Goal: Task Accomplishment & Management: Use online tool/utility

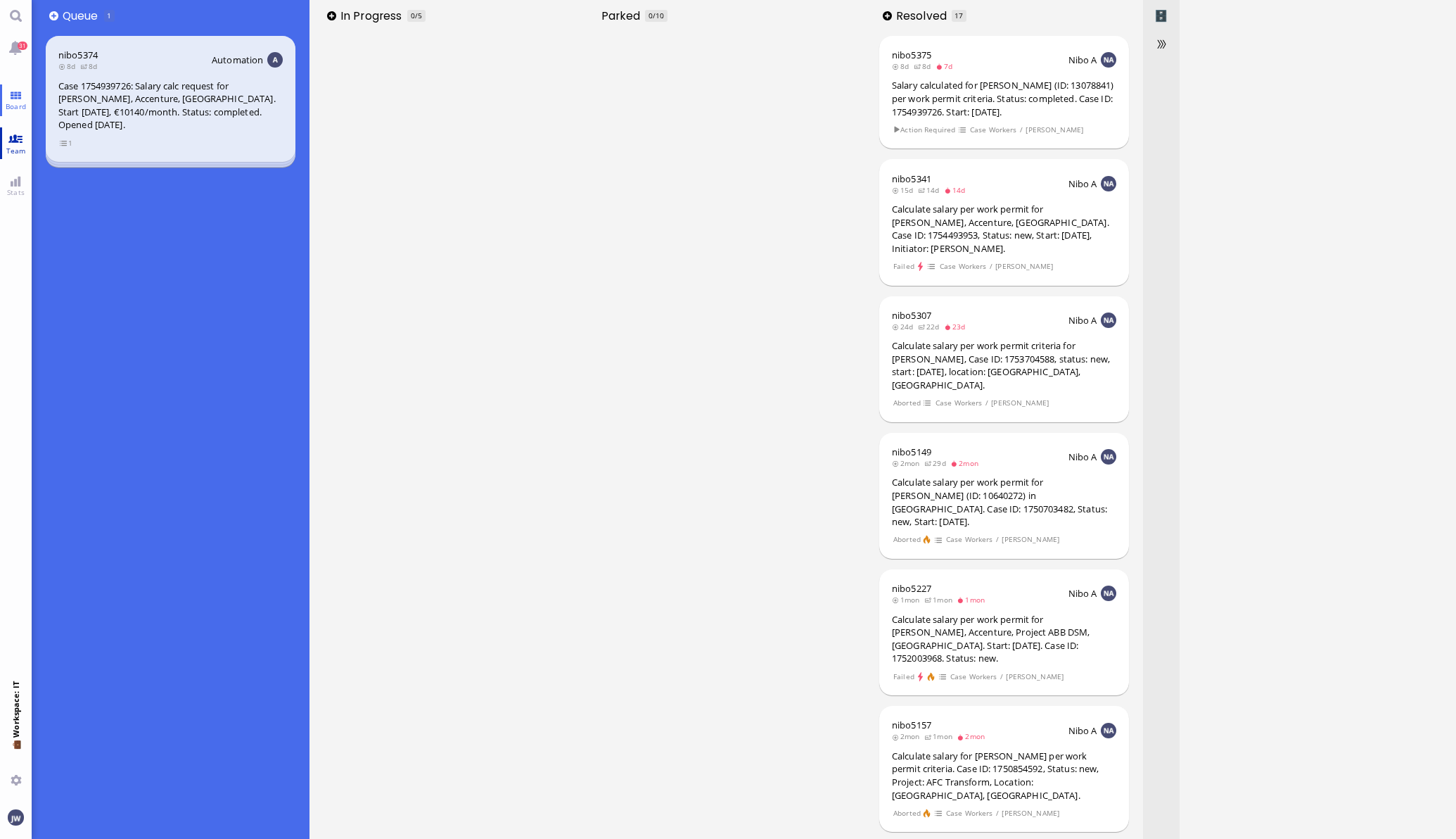
click at [18, 148] on span "Team" at bounding box center [16, 150] width 27 height 10
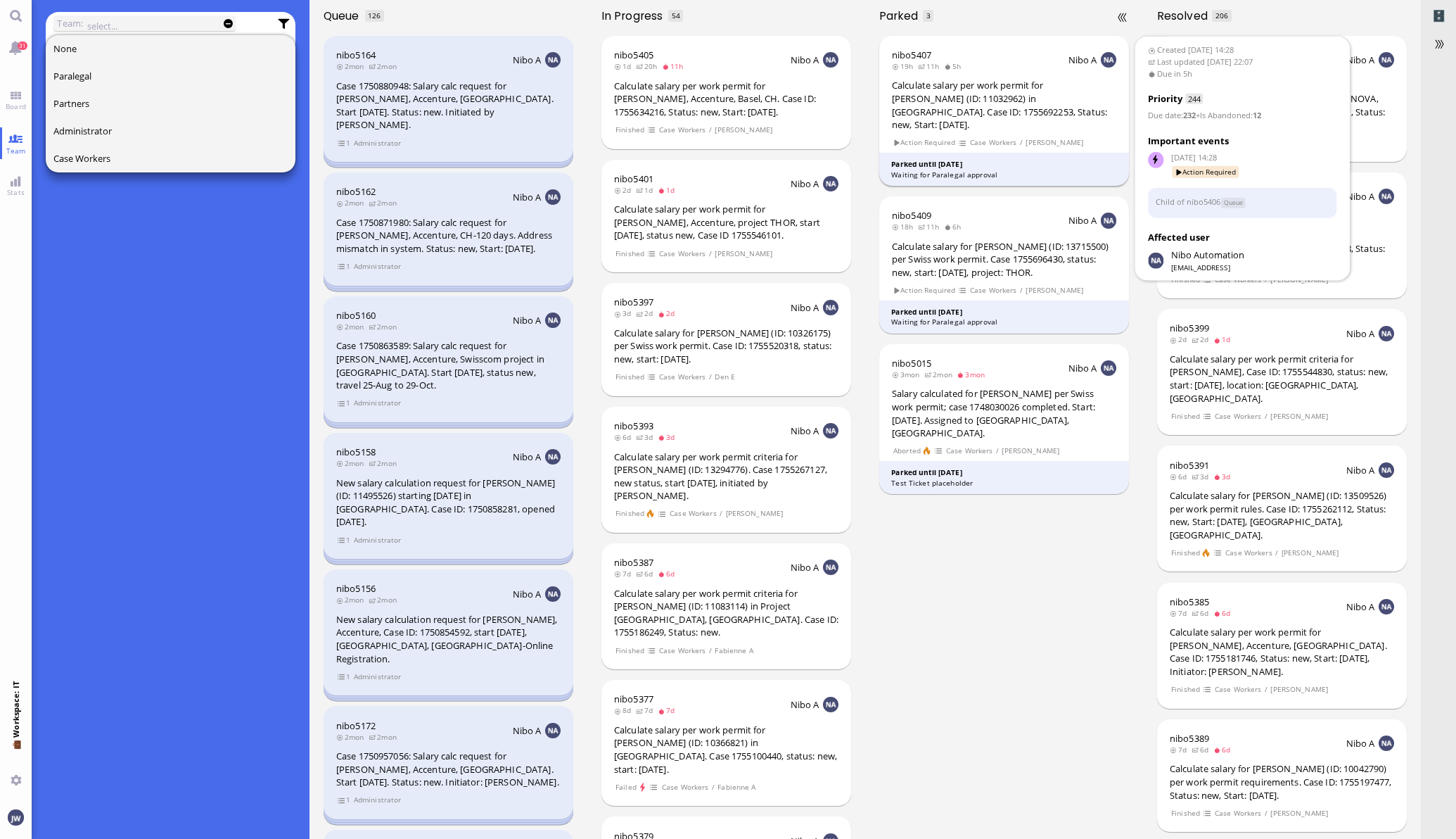
click at [1010, 77] on div "nibo5407 19h 11h 5h Nibo A Calculate salary per work permit for Obaid Shariq (I…" at bounding box center [1005, 110] width 250 height 150
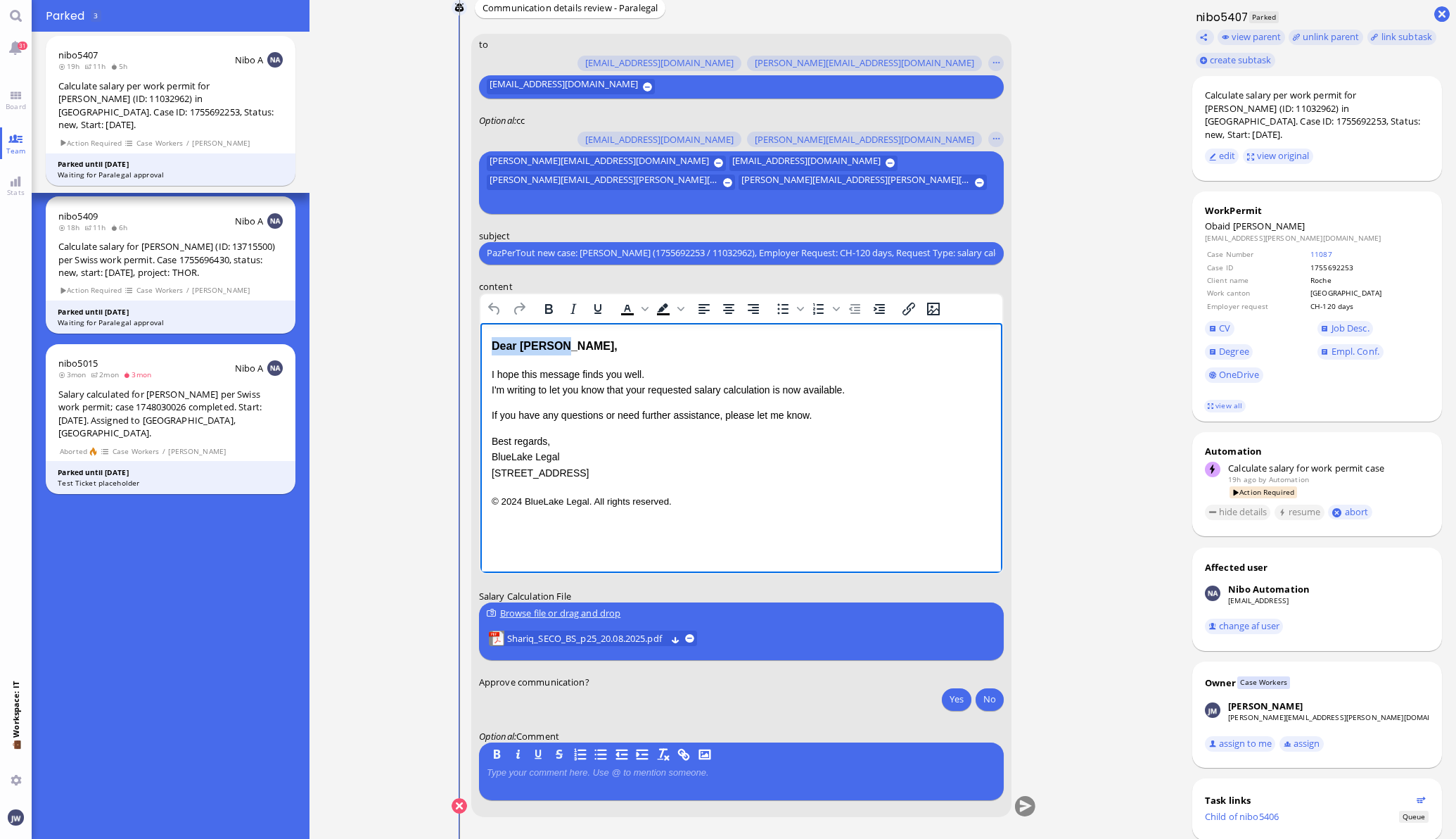
drag, startPoint x: 538, startPoint y: 341, endPoint x: 457, endPoint y: 348, distance: 81.3
click at [480, 348] on html "Dear Sandra, I hope this message finds you well. I'm writing to let you know th…" at bounding box center [740, 423] width 522 height 201
click at [576, 344] on div "Dear Sandra," at bounding box center [740, 345] width 500 height 19
click at [544, 304] on icon "Bold" at bounding box center [548, 308] width 7 height 10
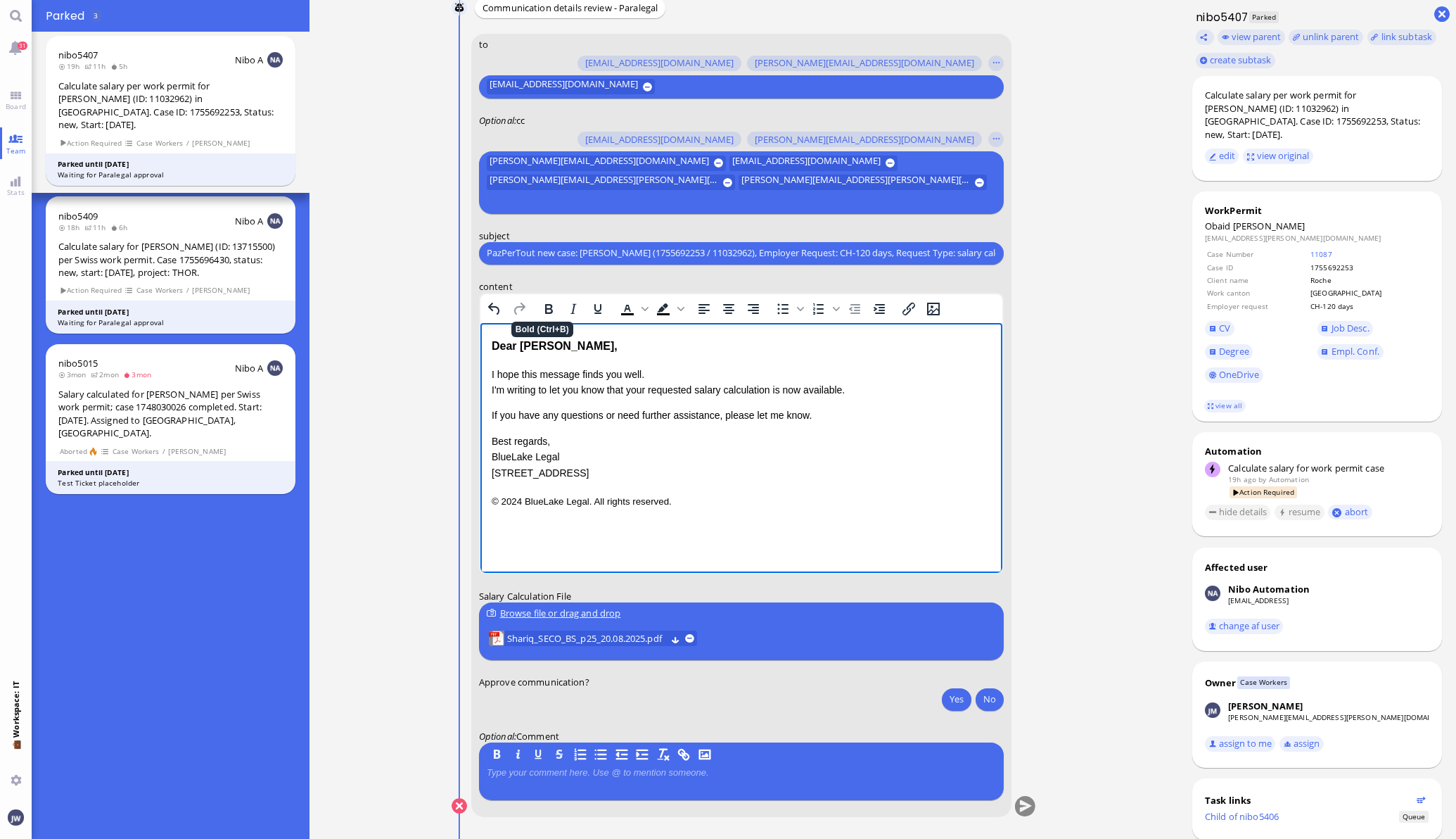
click at [582, 348] on div "Dear Sandra," at bounding box center [740, 345] width 500 height 19
drag, startPoint x: 492, startPoint y: 370, endPoint x: 584, endPoint y: 372, distance: 92.0
click at [497, 371] on p "I hope this message finds you well. I'm writing to let you know that your reque…" at bounding box center [740, 381] width 500 height 31
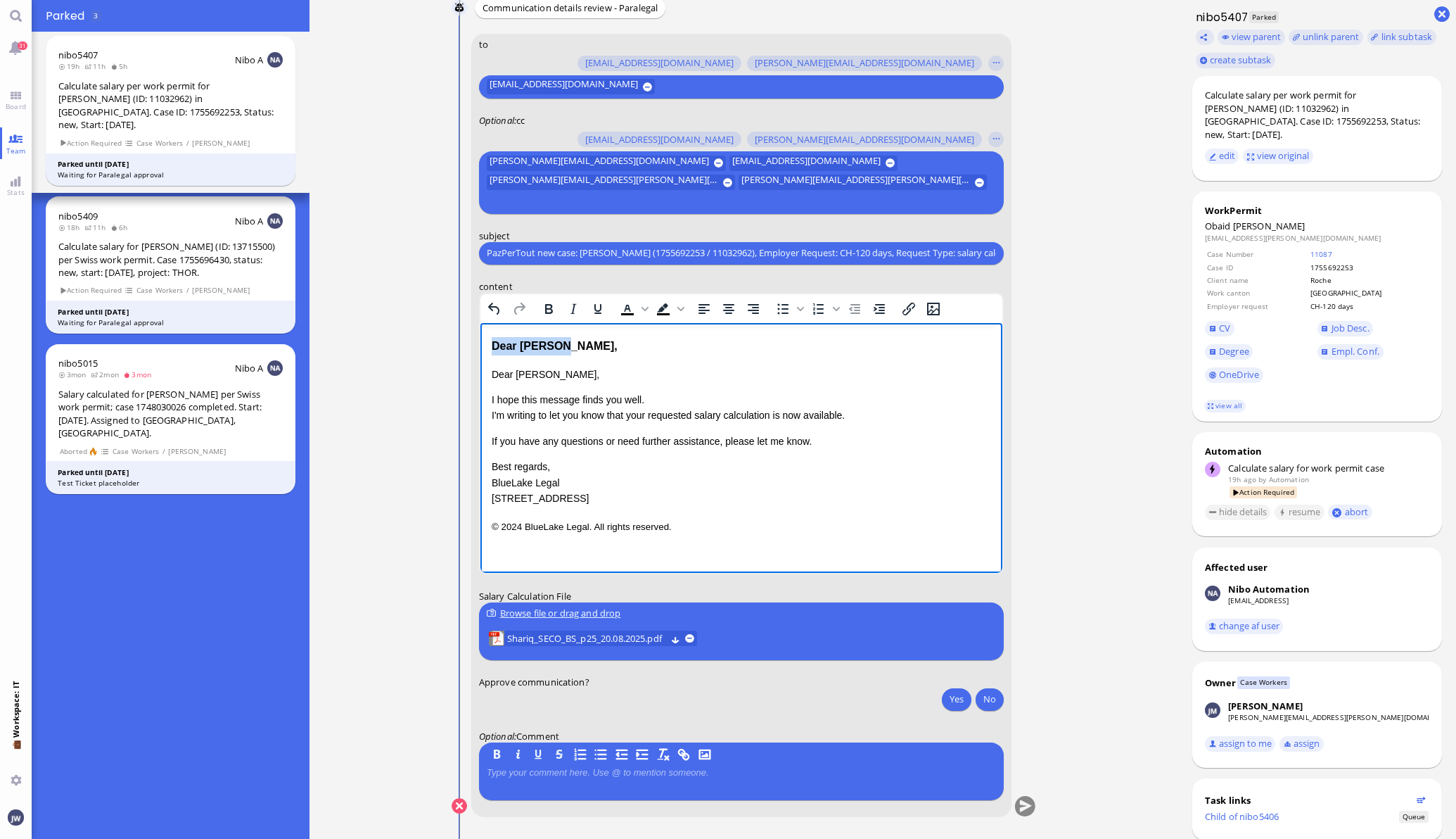
drag, startPoint x: 602, startPoint y: 341, endPoint x: 473, endPoint y: 341, distance: 129.0
click at [480, 341] on html "Dear Sandra, Dear Sandra, I hope this message finds you well. I'm writing to le…" at bounding box center [740, 436] width 522 height 227
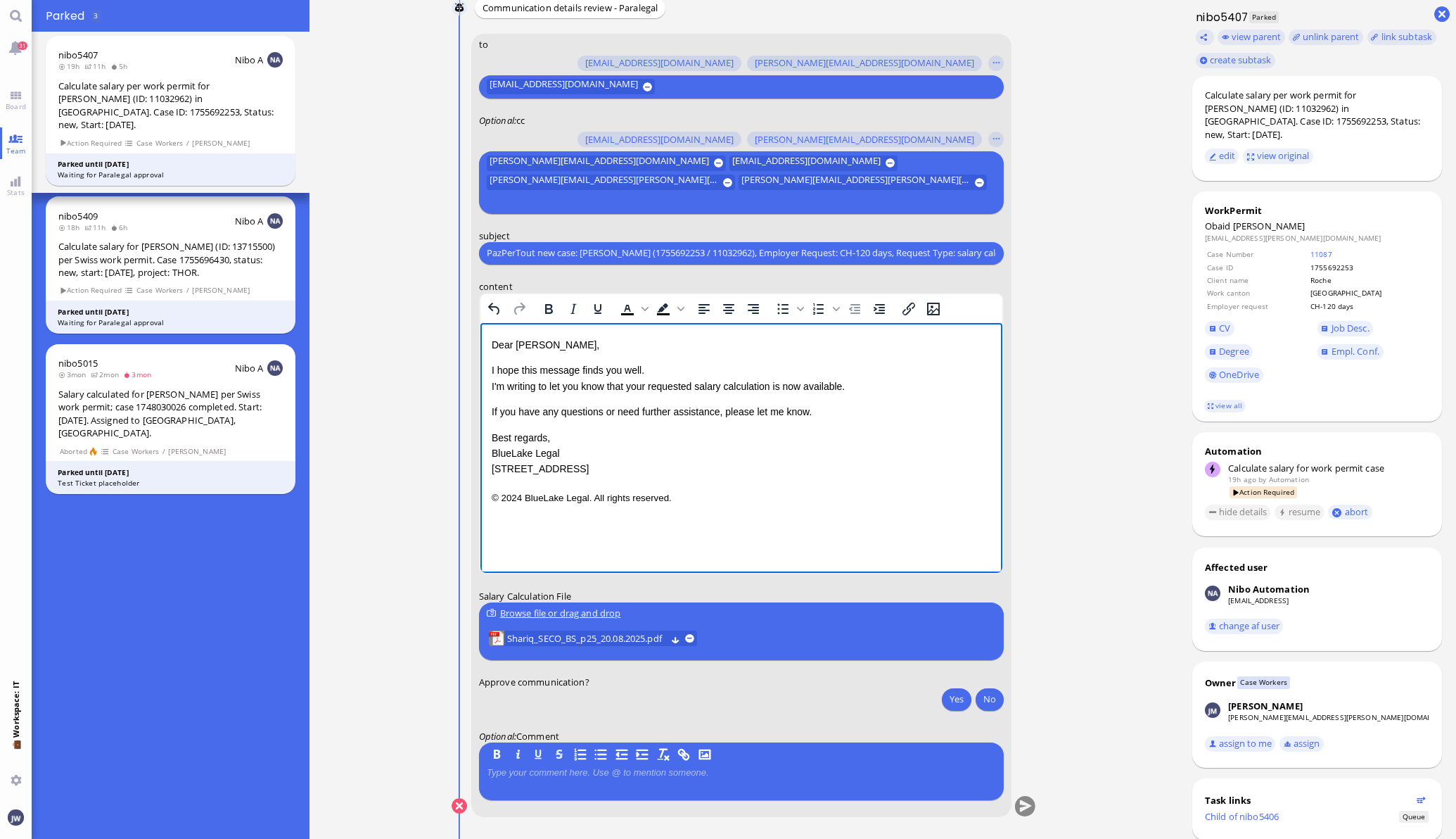
click at [632, 386] on p "I hope this message finds you well. I'm writing to let you know that your reque…" at bounding box center [740, 377] width 500 height 31
click at [1208, 399] on link "view all" at bounding box center [1224, 405] width 41 height 12
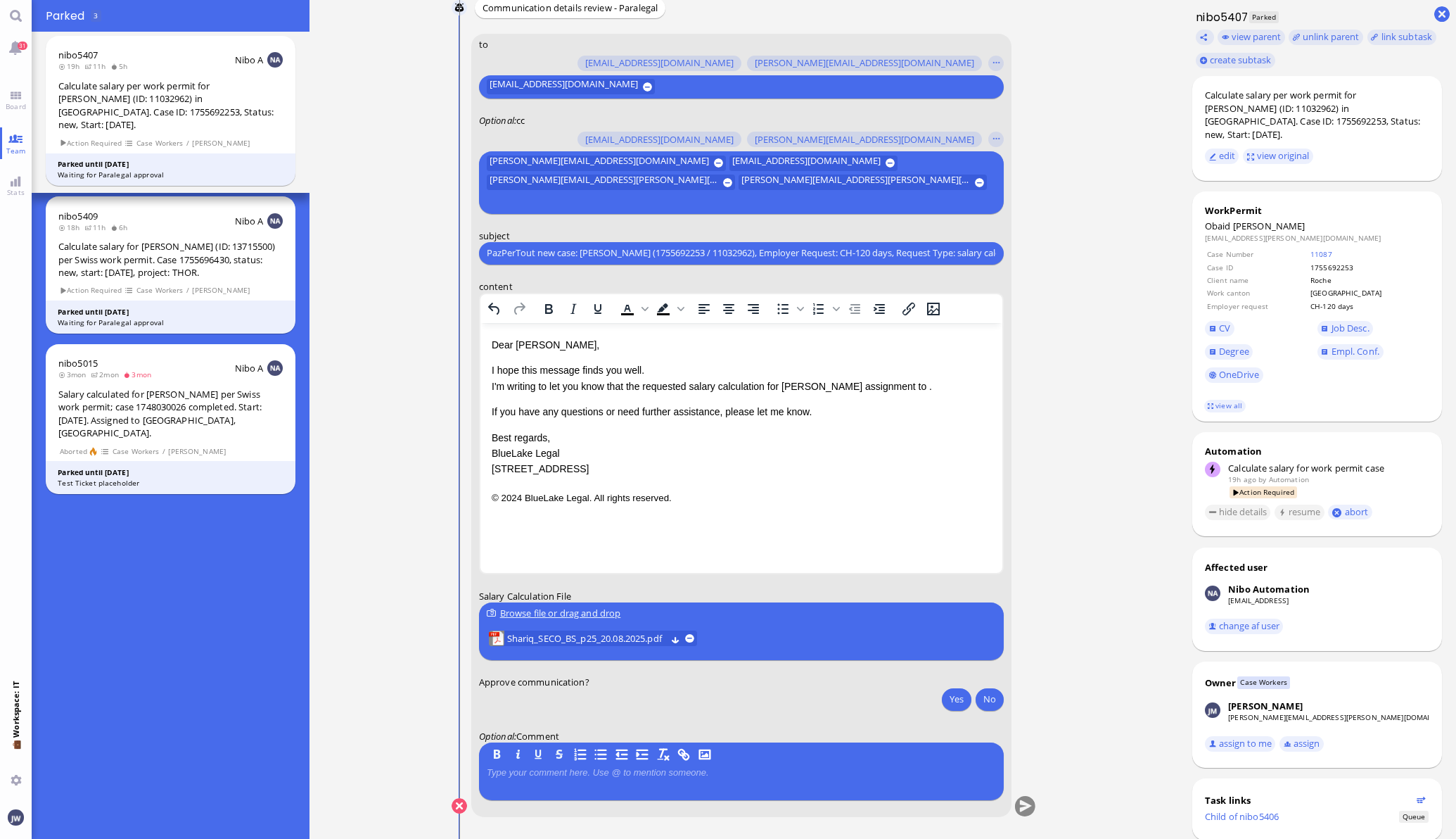
click at [905, 387] on p "I hope this message finds you well. I'm writing to let you know that the reques…" at bounding box center [740, 377] width 500 height 31
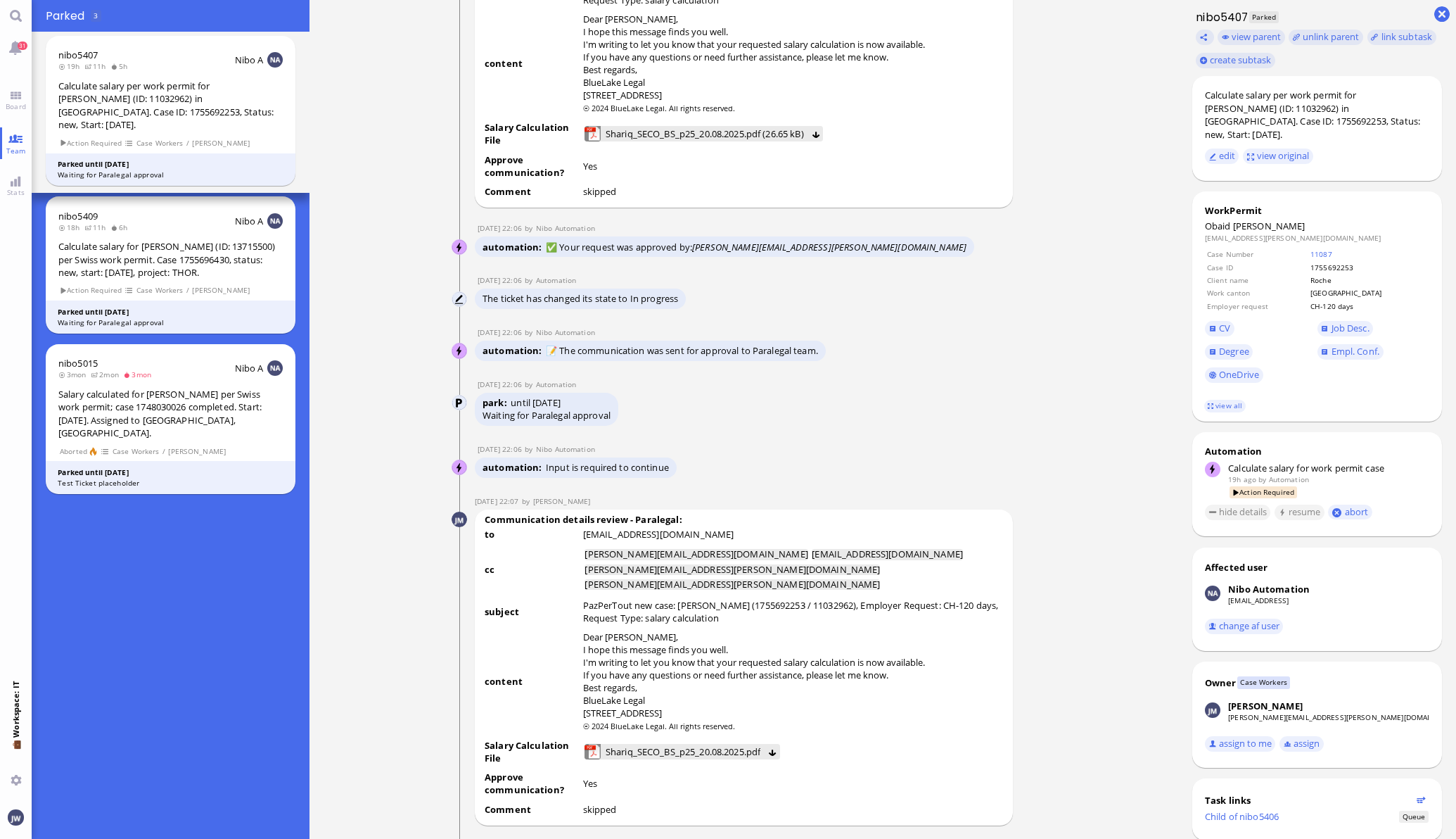
scroll to position [-1407, 0]
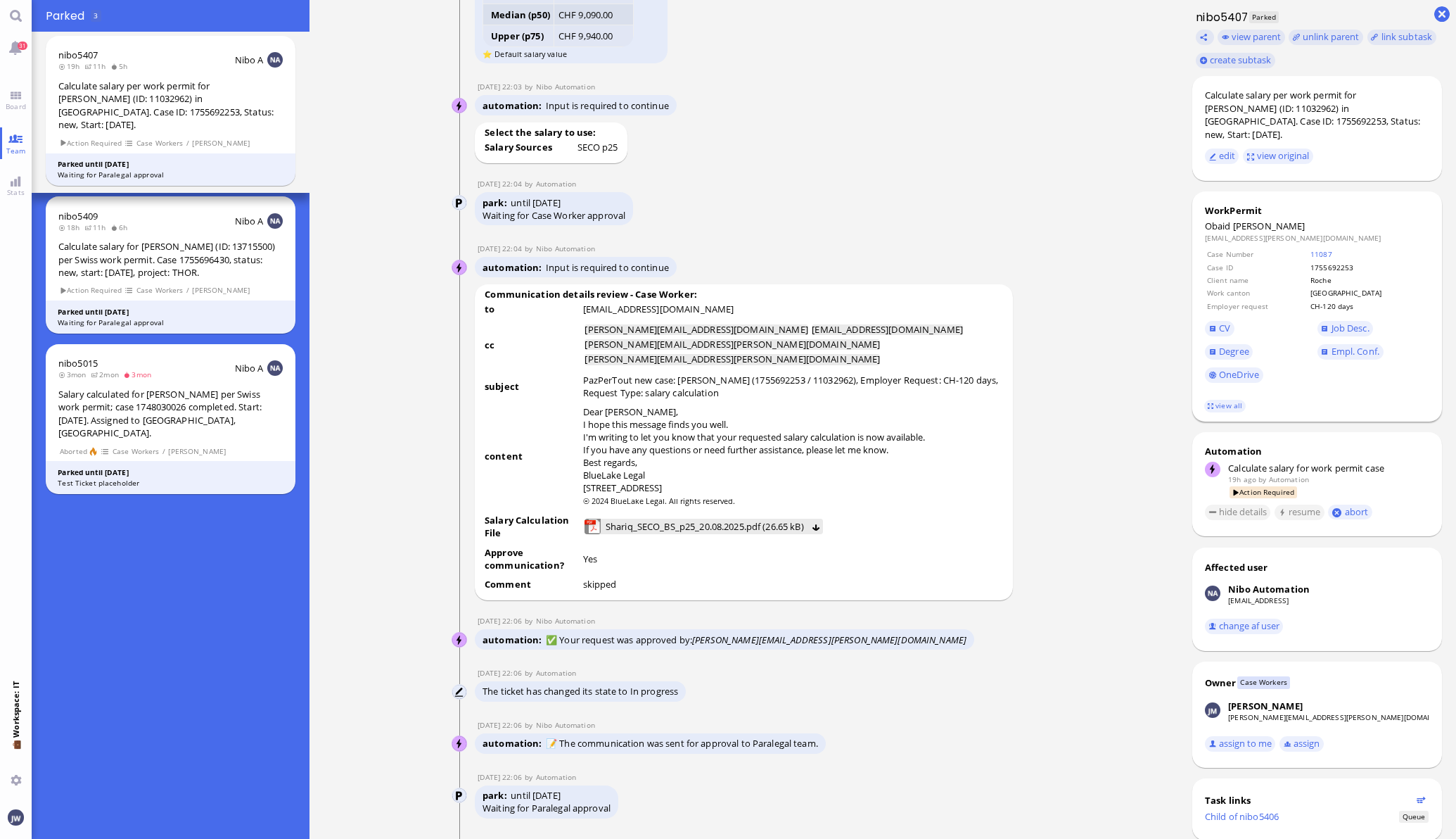
click at [1339, 262] on td "1755692253" at bounding box center [1369, 267] width 118 height 11
click at [1332, 249] on link "11087" at bounding box center [1320, 253] width 22 height 10
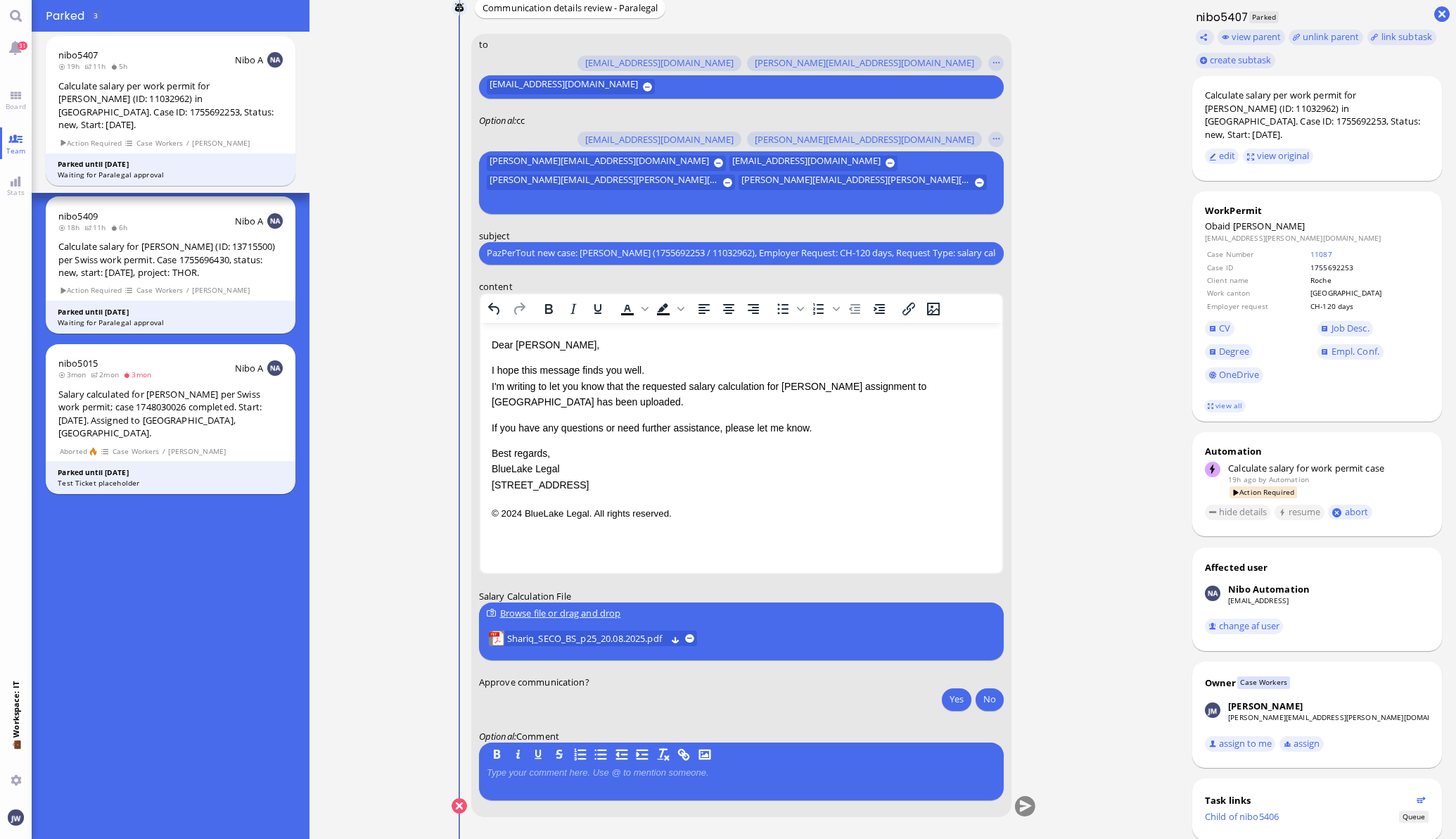
scroll to position [0, 0]
click at [453, 807] on button at bounding box center [459, 805] width 16 height 16
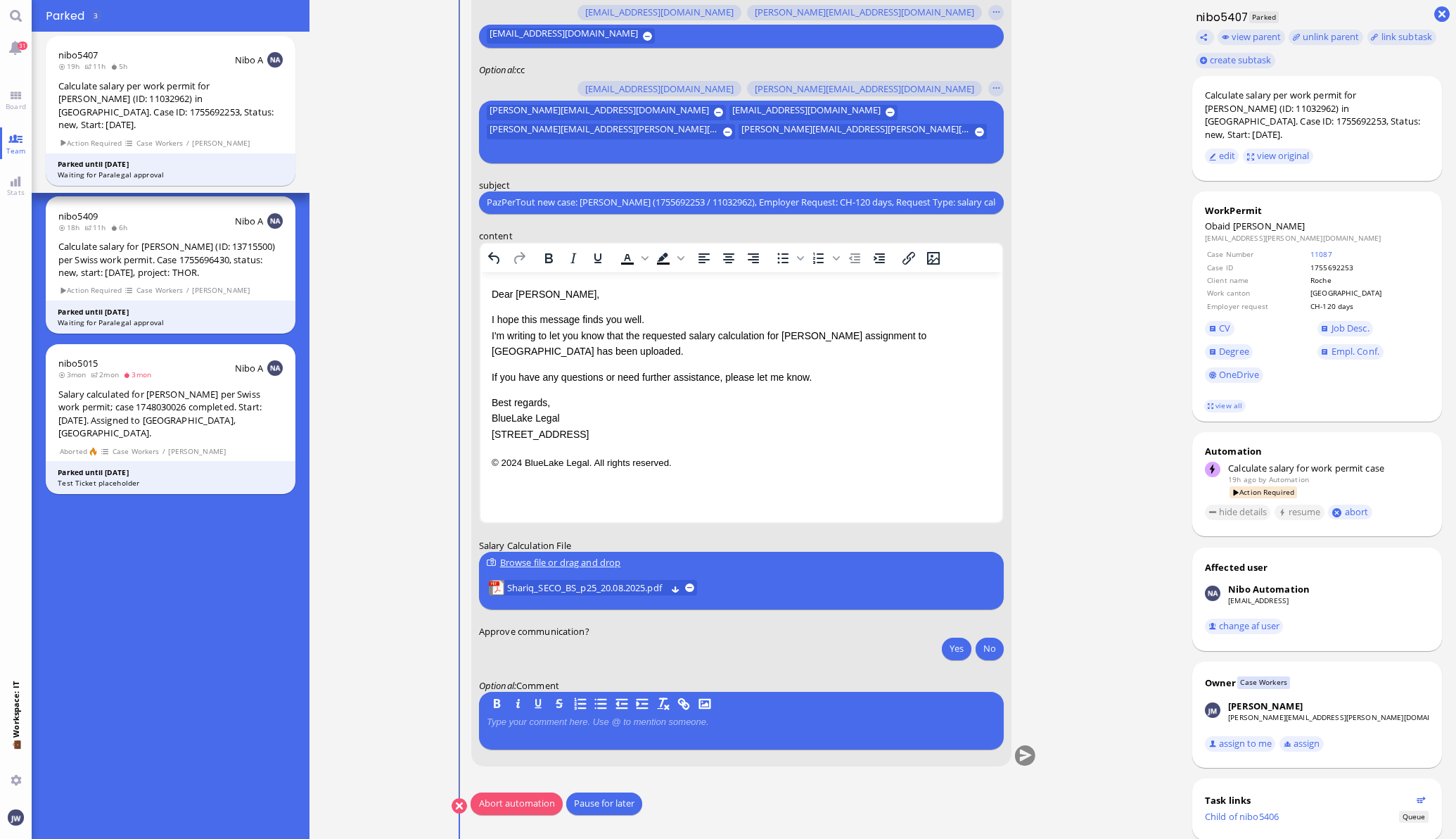
click at [524, 796] on button "Abort automation" at bounding box center [516, 803] width 92 height 22
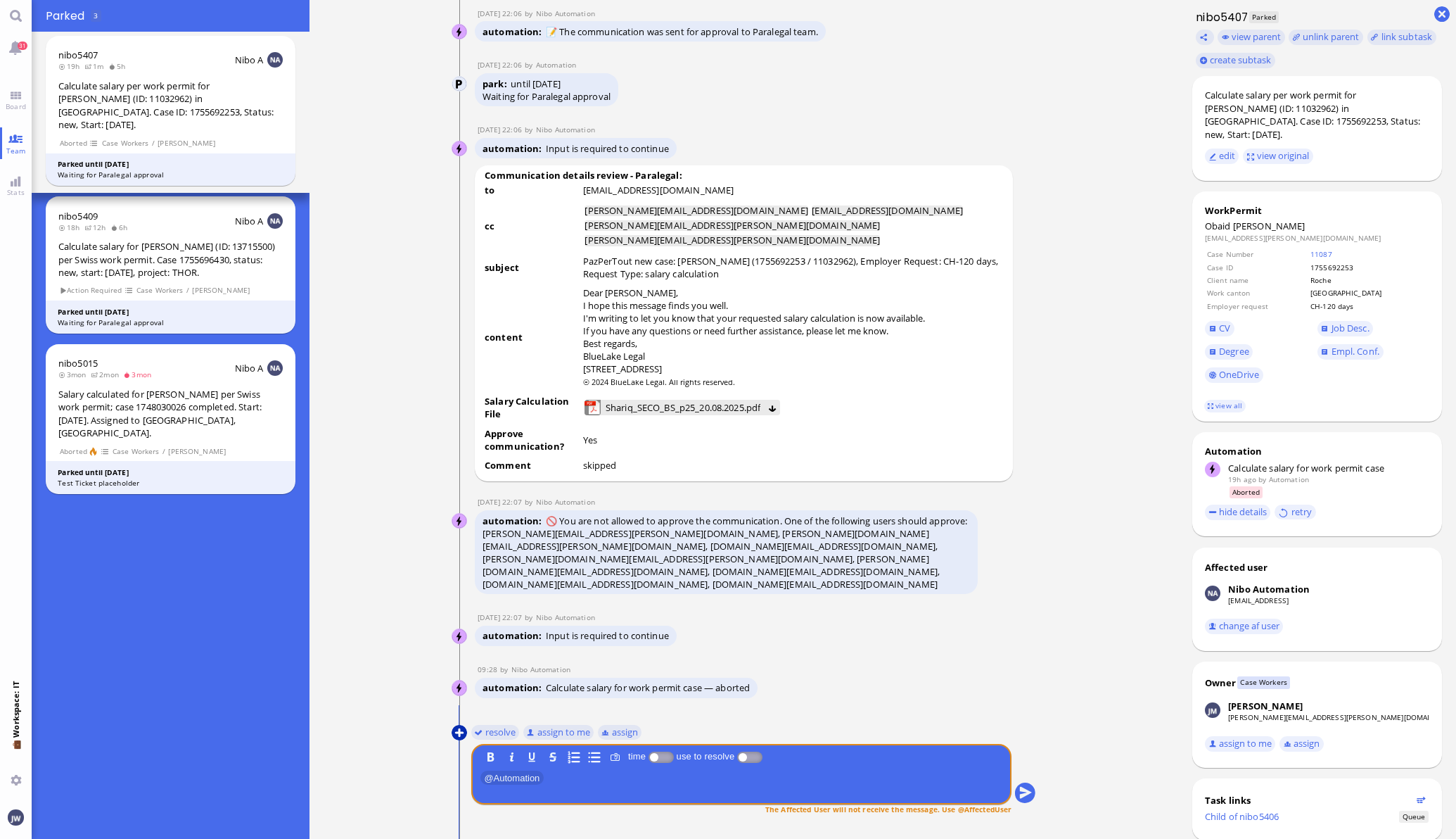
click at [451, 733] on button at bounding box center [459, 732] width 16 height 16
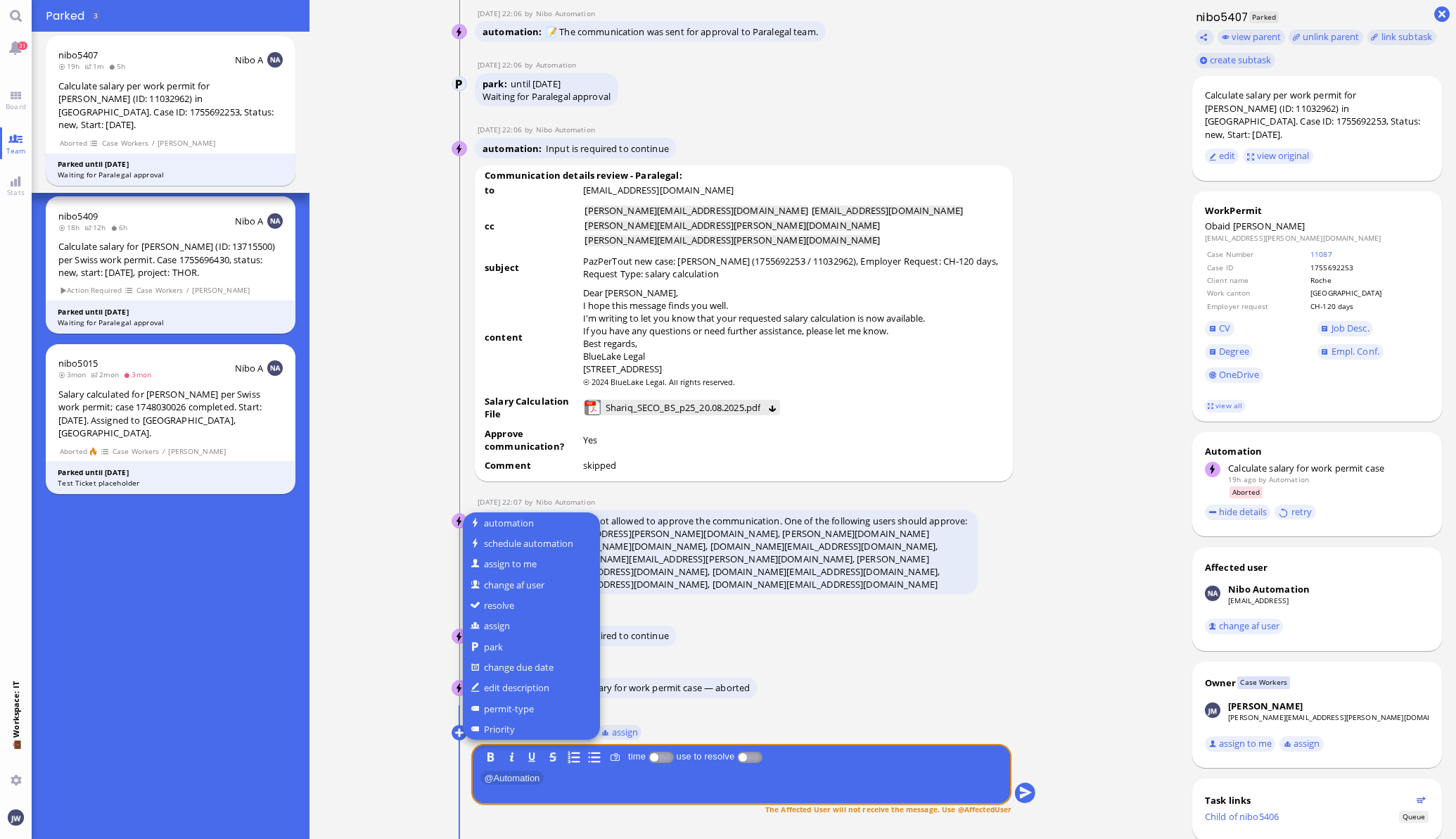
click at [510, 528] on button "automation" at bounding box center [531, 522] width 137 height 20
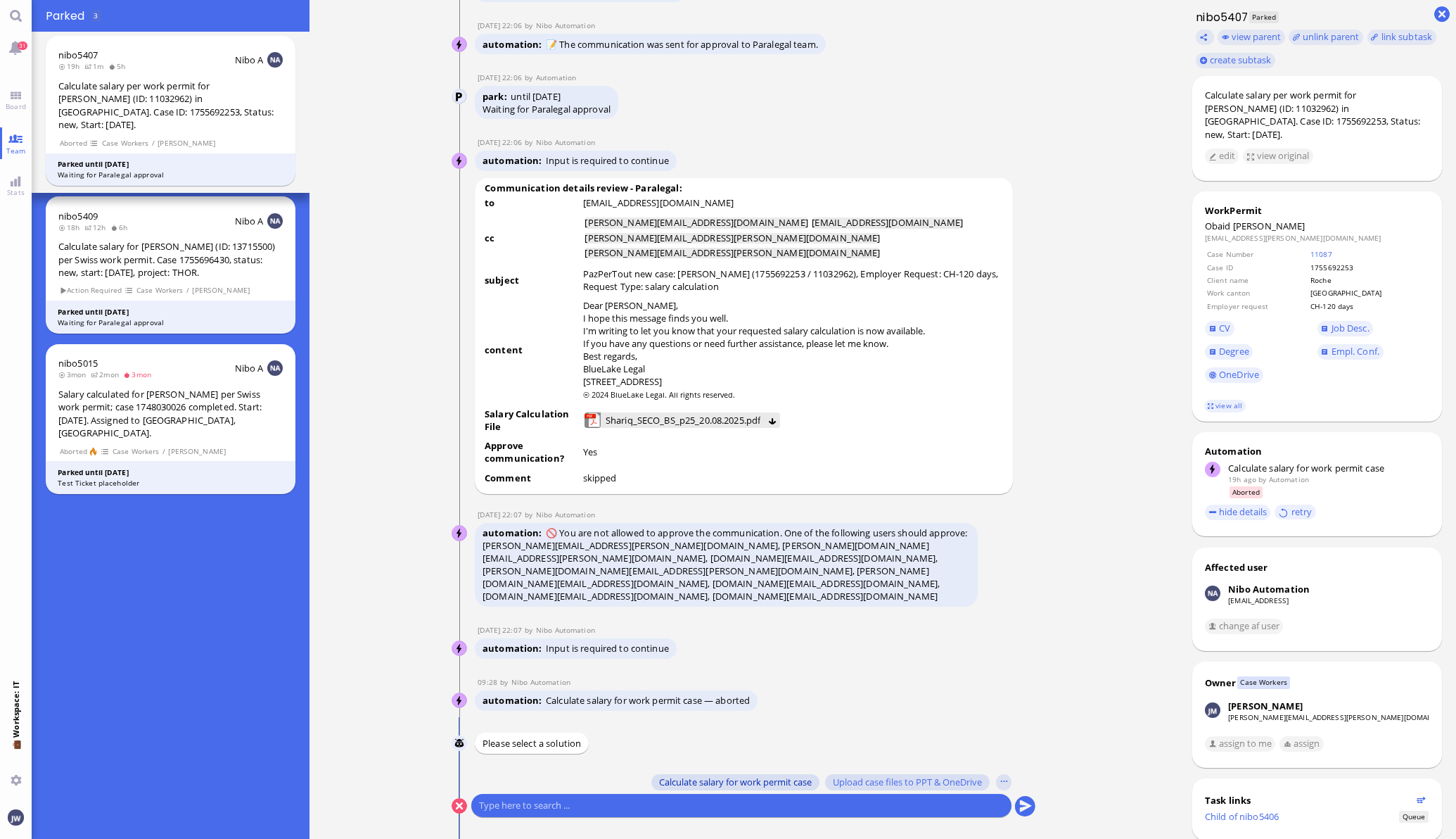
click at [760, 788] on button "Calculate salary for work permit case" at bounding box center [736, 782] width 168 height 16
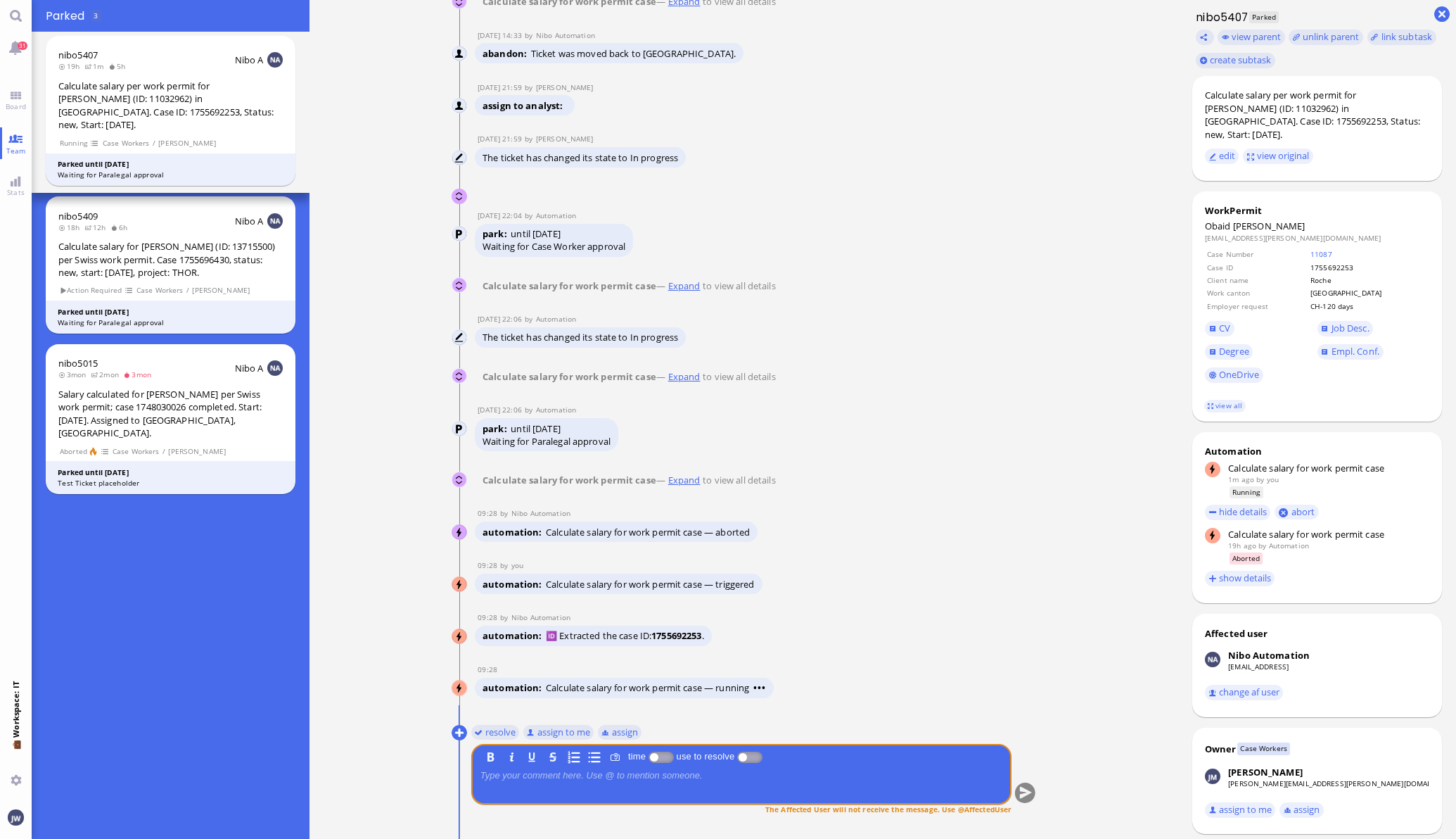
click at [682, 7] on link "Expand" at bounding box center [684, 1] width 37 height 13
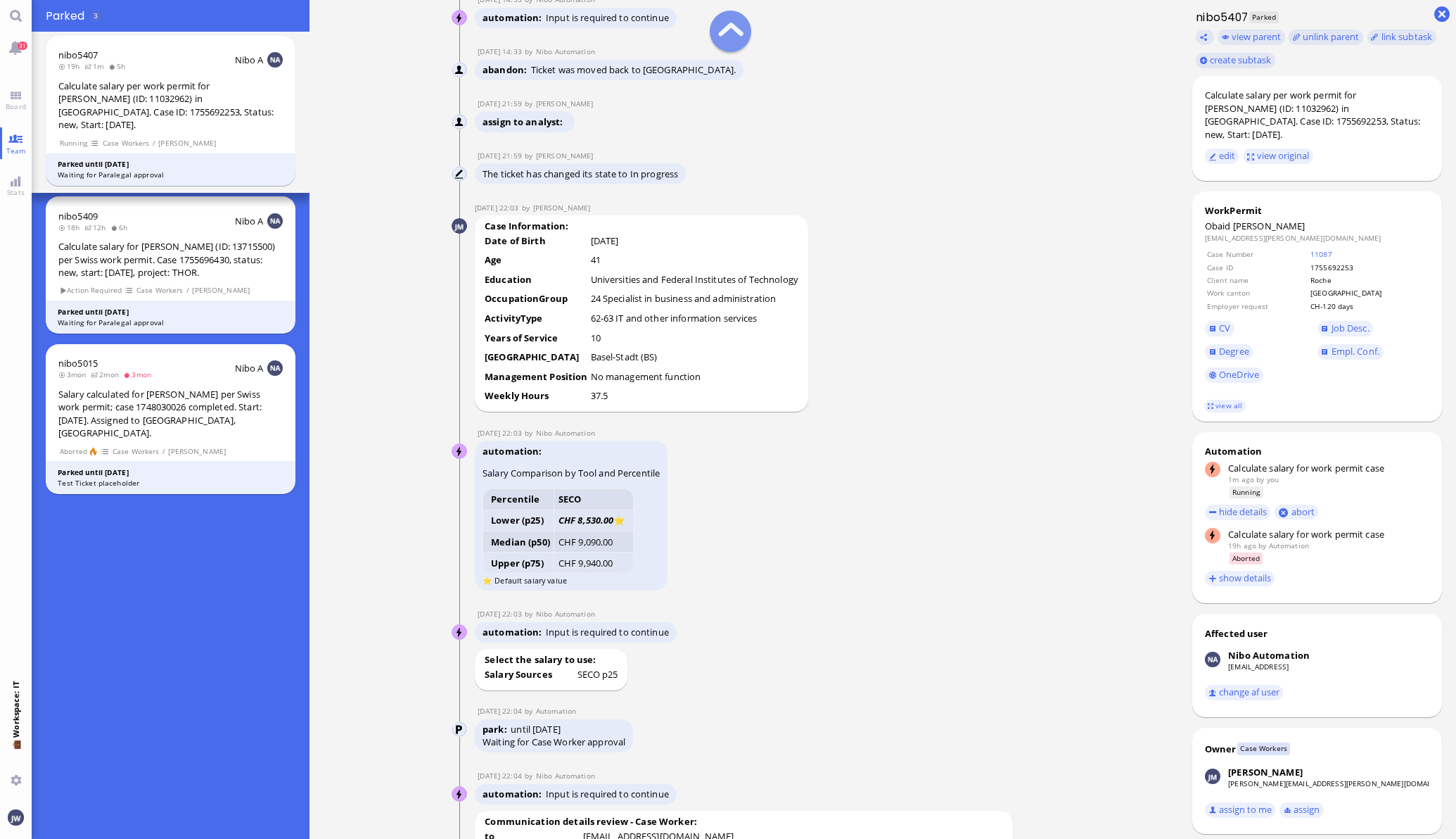
scroll to position [-1407, 0]
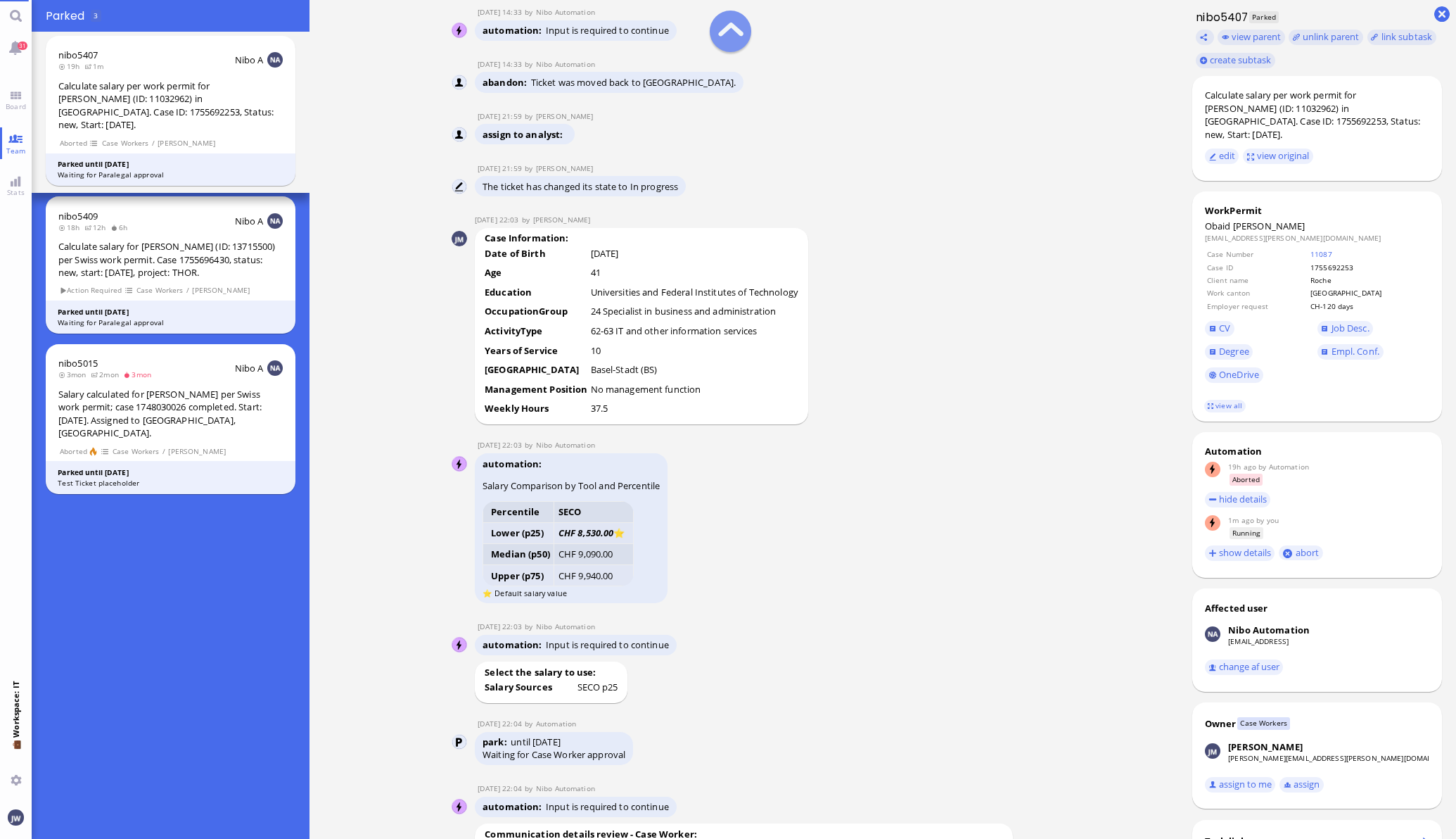
click at [1055, 443] on nitautoscroll "20 Aug 14:28 by Nibo Nibo Calculate eligible salary for work permit 20 Aug 14:2…" at bounding box center [744, 420] width 650 height 839
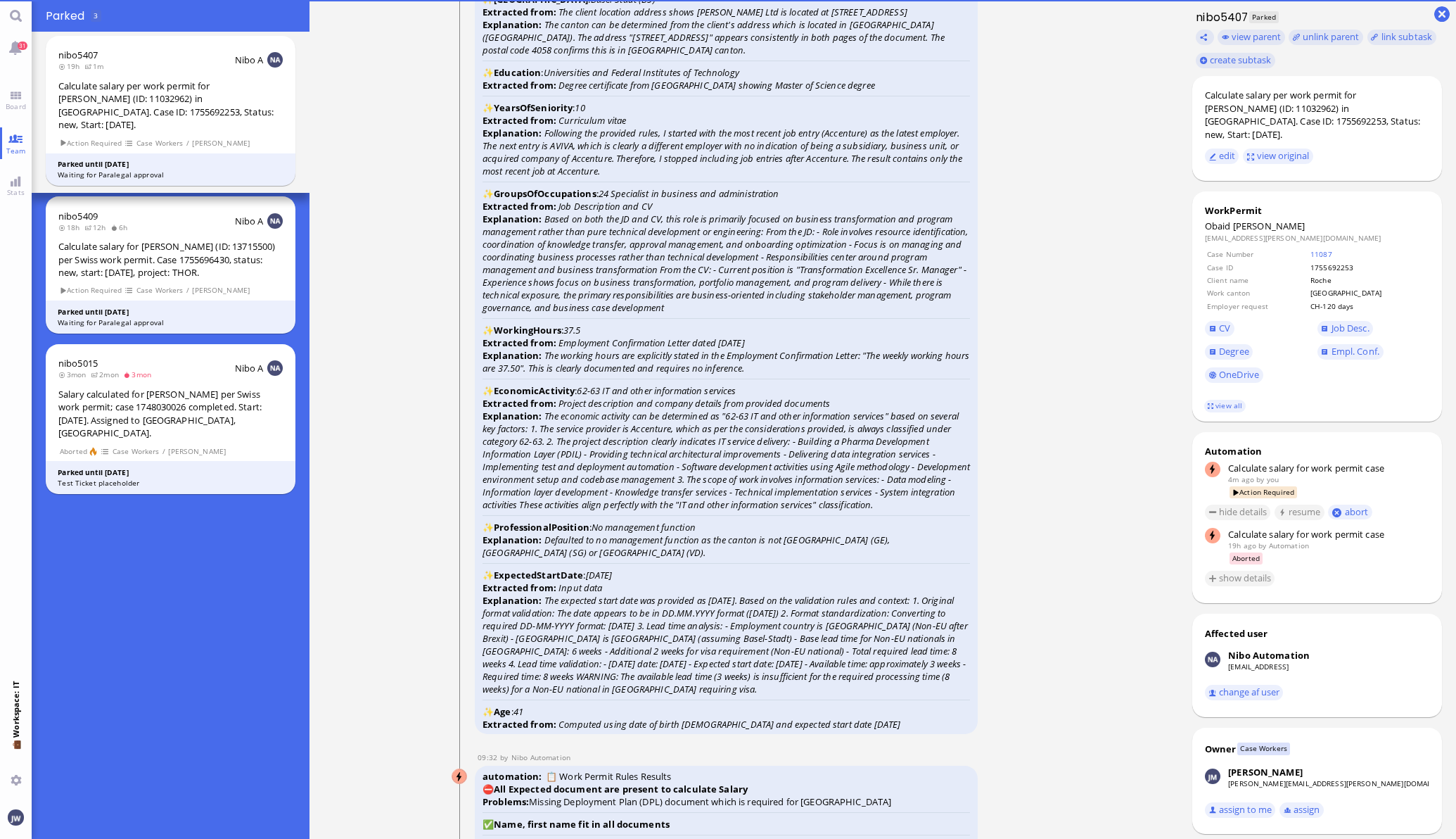
scroll to position [0, 0]
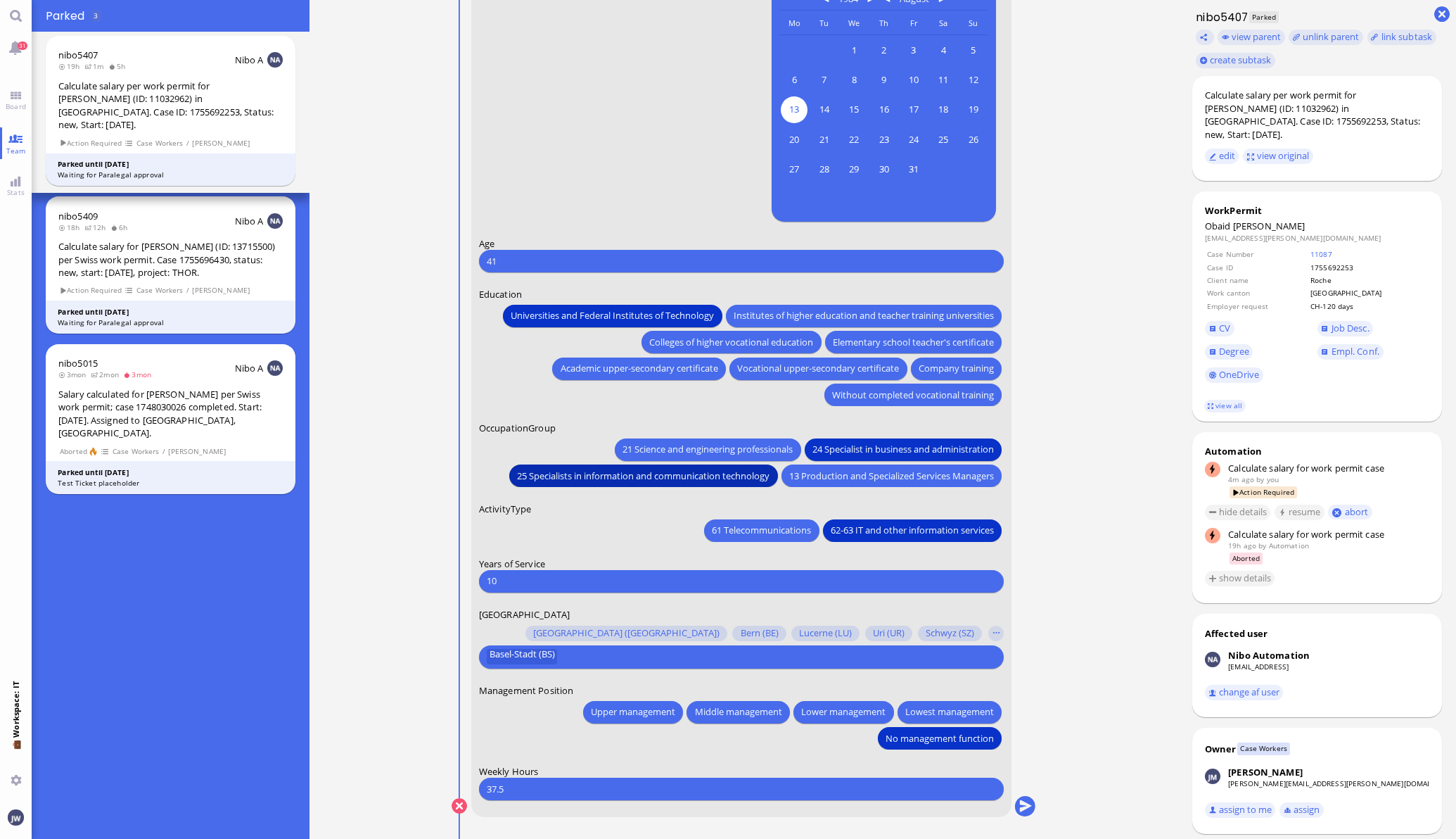
click at [672, 468] on span "25 Specialists in information and communication technology" at bounding box center [643, 475] width 252 height 15
click at [1317, 344] on link "Empl. Conf." at bounding box center [1350, 352] width 66 height 16
click at [1352, 345] on span "Empl. Conf." at bounding box center [1355, 351] width 48 height 13
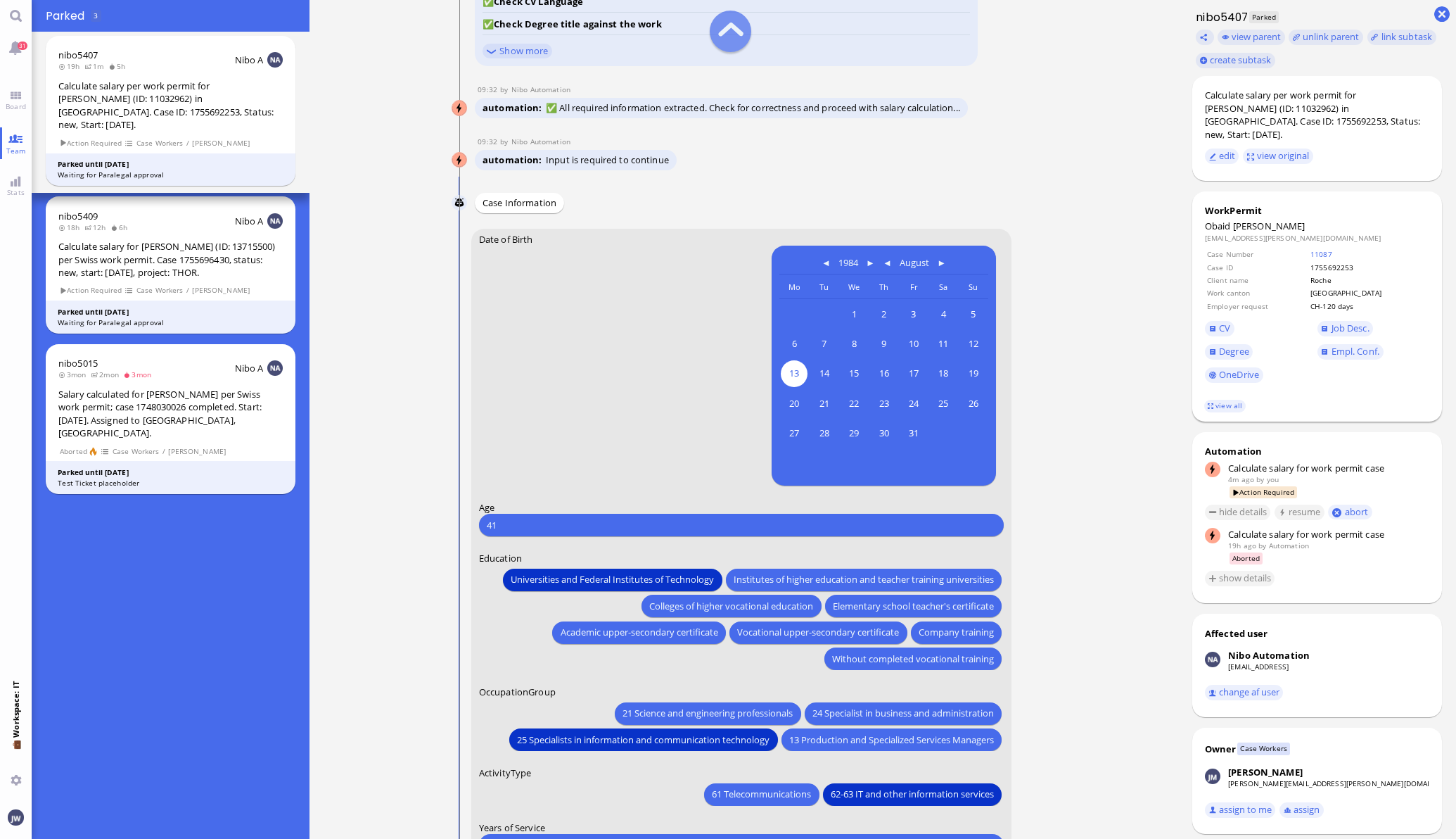
click at [1221, 323] on span "CV" at bounding box center [1261, 328] width 112 height 23
click at [1219, 322] on span "CV" at bounding box center [1224, 328] width 11 height 13
click at [1317, 321] on link "Job Desc." at bounding box center [1346, 329] width 57 height 16
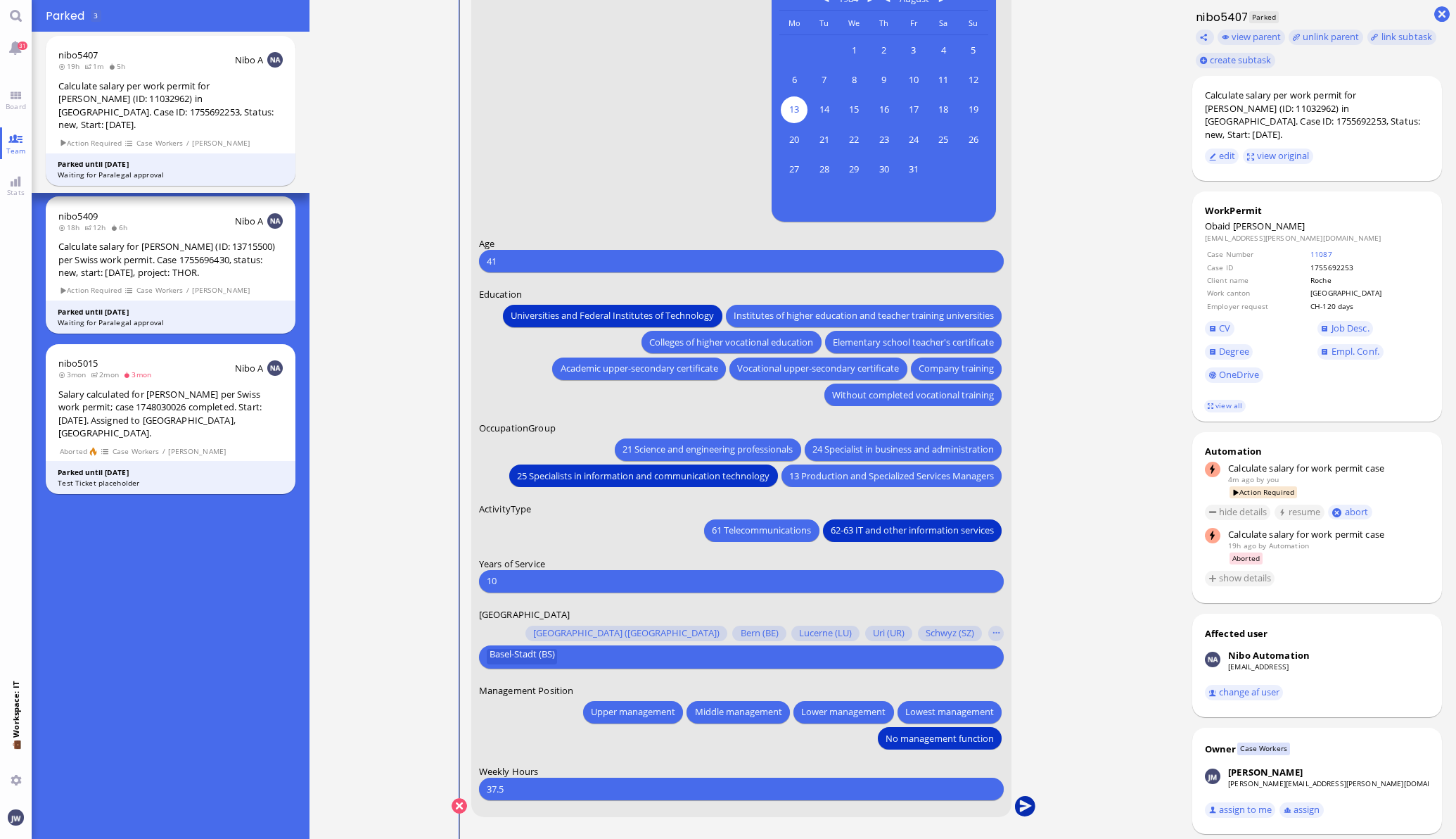
click at [1017, 806] on button "submit" at bounding box center [1025, 806] width 21 height 21
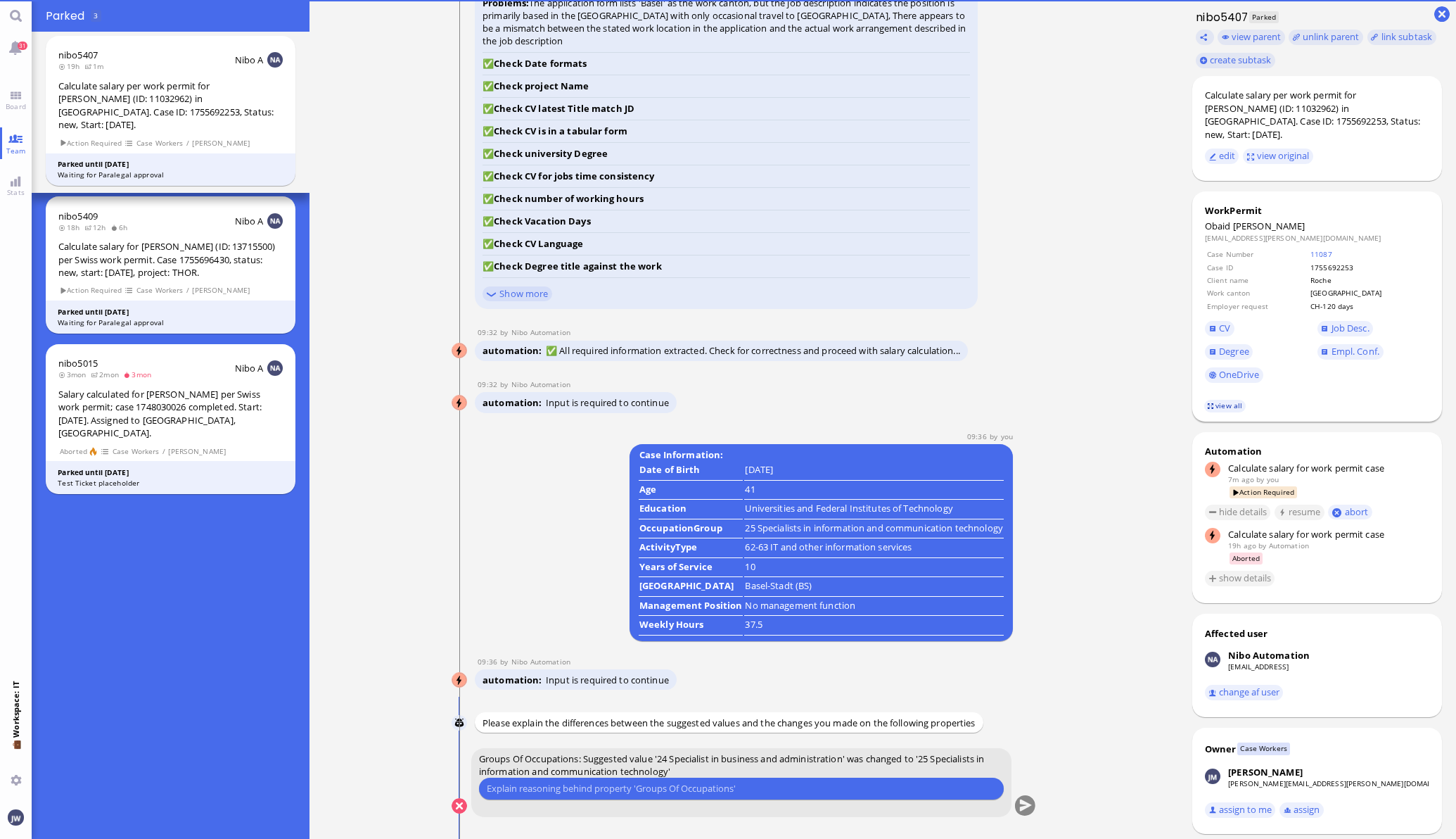
click at [1204, 399] on link "view all" at bounding box center [1224, 405] width 41 height 12
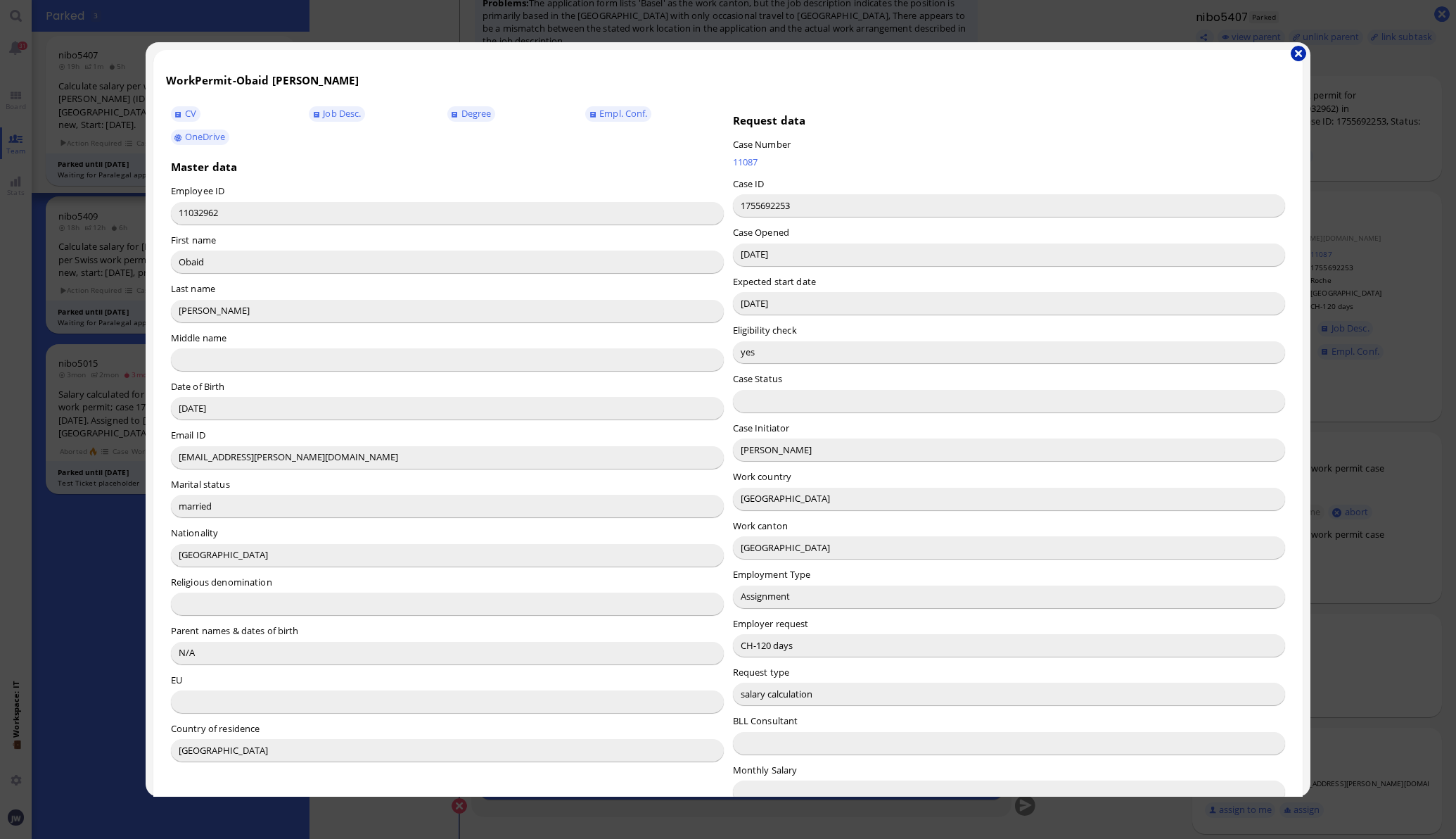
click at [1295, 59] on button "button" at bounding box center [1298, 53] width 16 height 16
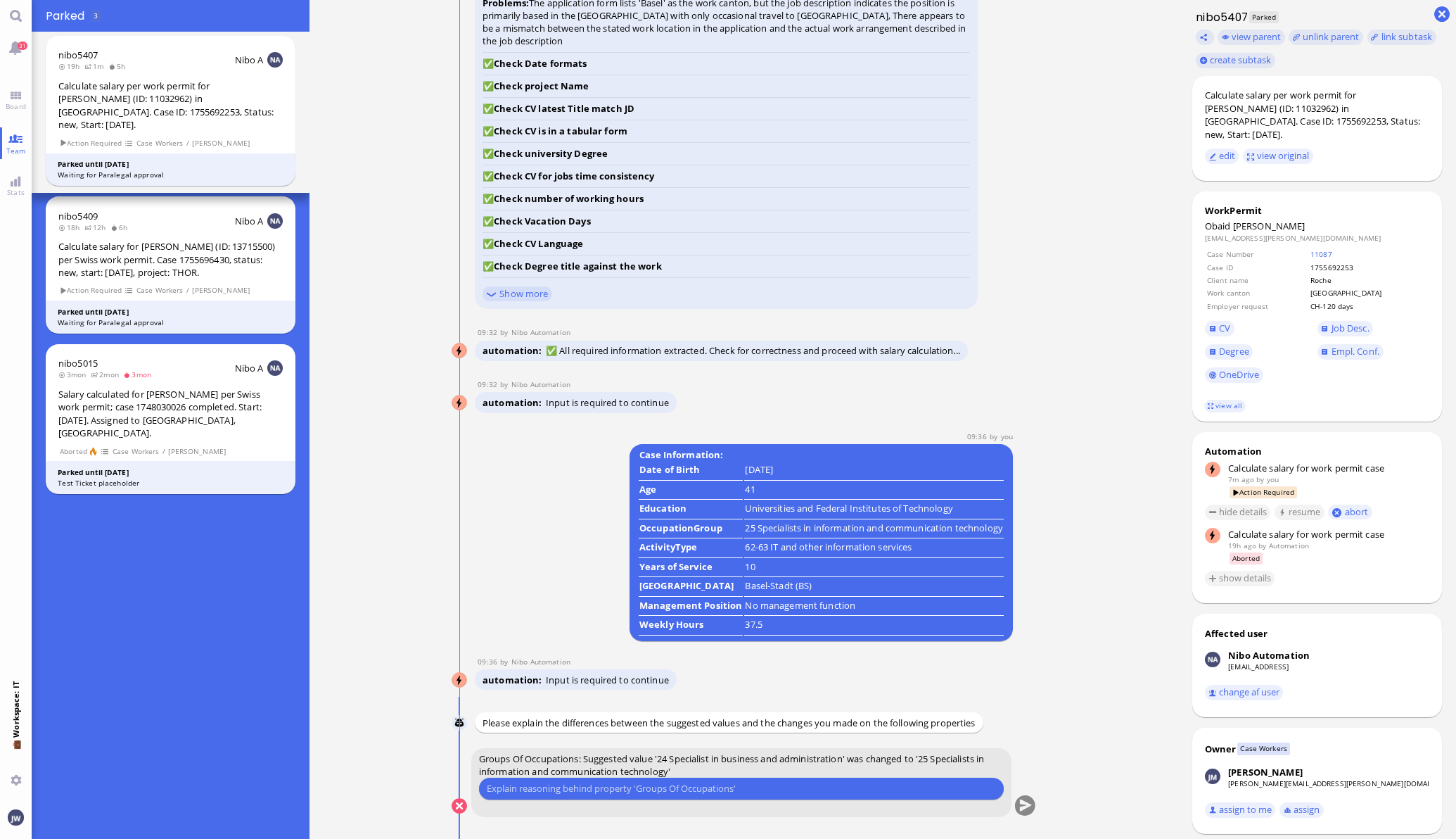
click at [646, 791] on input "text" at bounding box center [742, 788] width 509 height 15
type input "We went with 25 in the previous case."
click at [1014, 802] on button "submit" at bounding box center [1025, 806] width 21 height 21
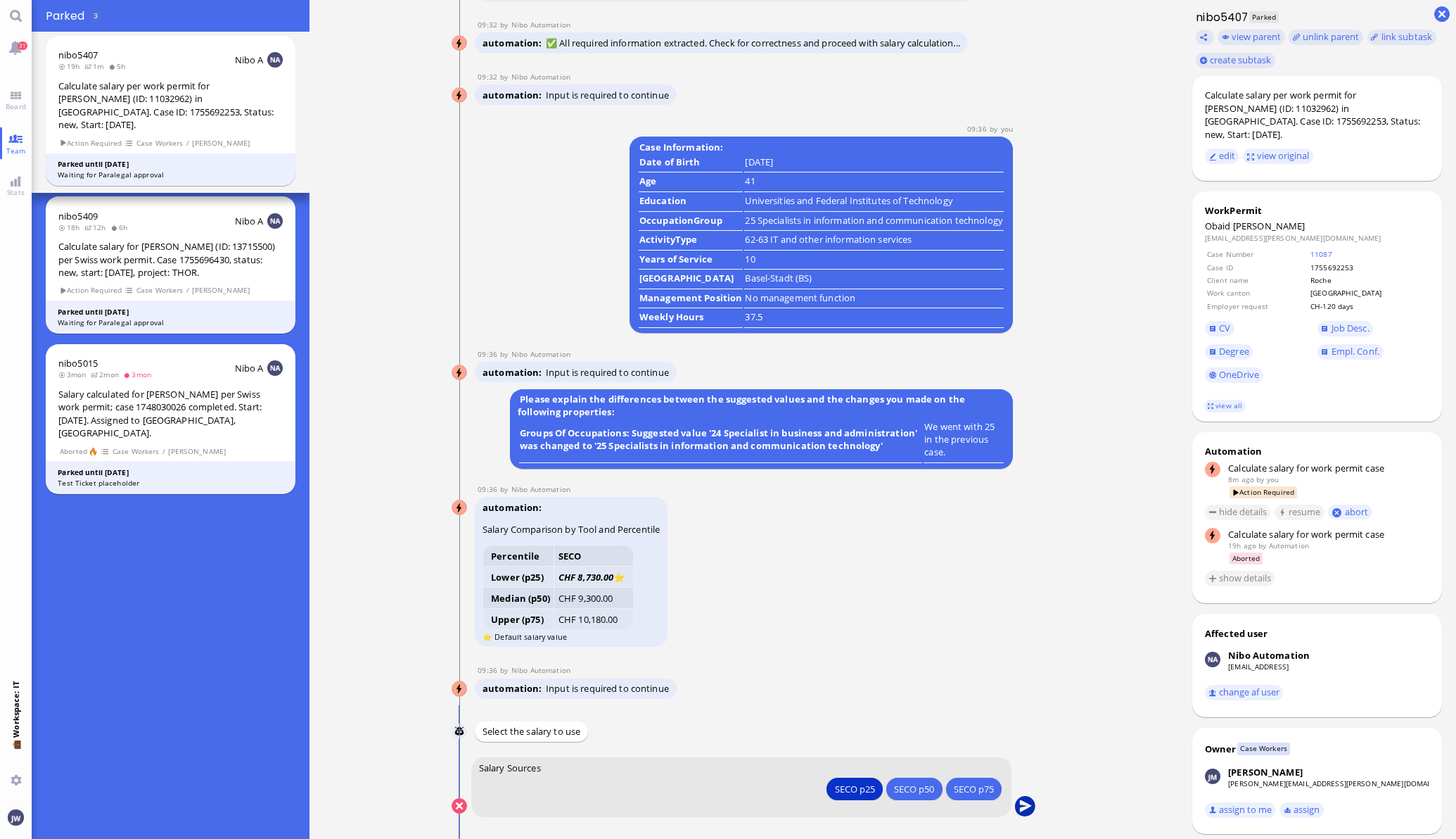
click at [1015, 804] on button "submit" at bounding box center [1025, 806] width 21 height 21
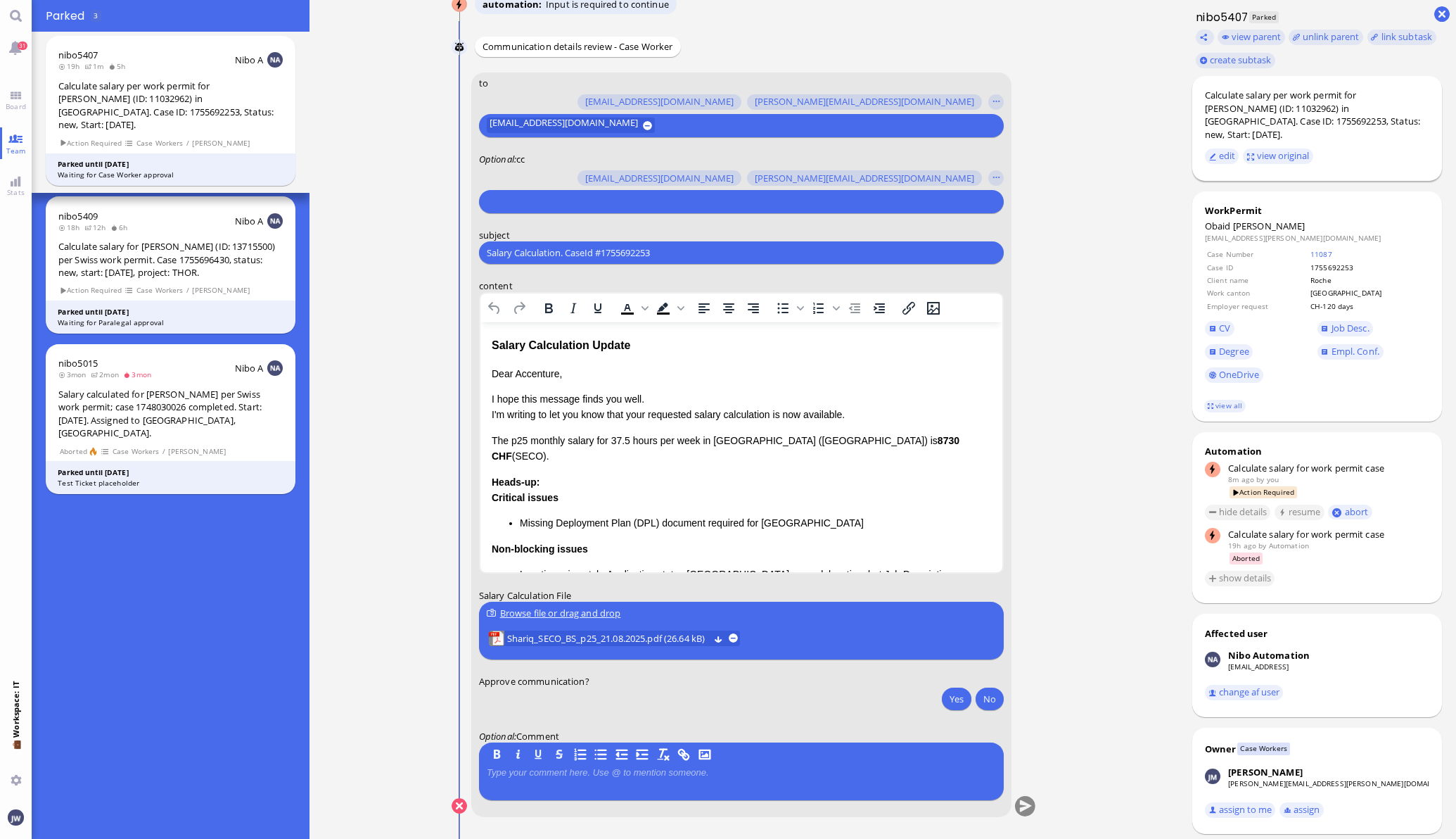
click at [1389, 92] on div "Calculate salary per work permit for [PERSON_NAME] (ID: 11032962) in [GEOGRAPHI…" at bounding box center [1317, 115] width 224 height 52
click at [1388, 92] on div "Calculate salary per work permit for [PERSON_NAME] (ID: 11032962) in [GEOGRAPHI…" at bounding box center [1317, 115] width 224 height 52
copy div "Shariq"
click at [554, 259] on input "Salary Calculation. CaseId #1755692253" at bounding box center [742, 253] width 509 height 15
paste input "PazPerTout new case: Obaid Shariq (1755692253 / 11032962), Employer Request: CH…"
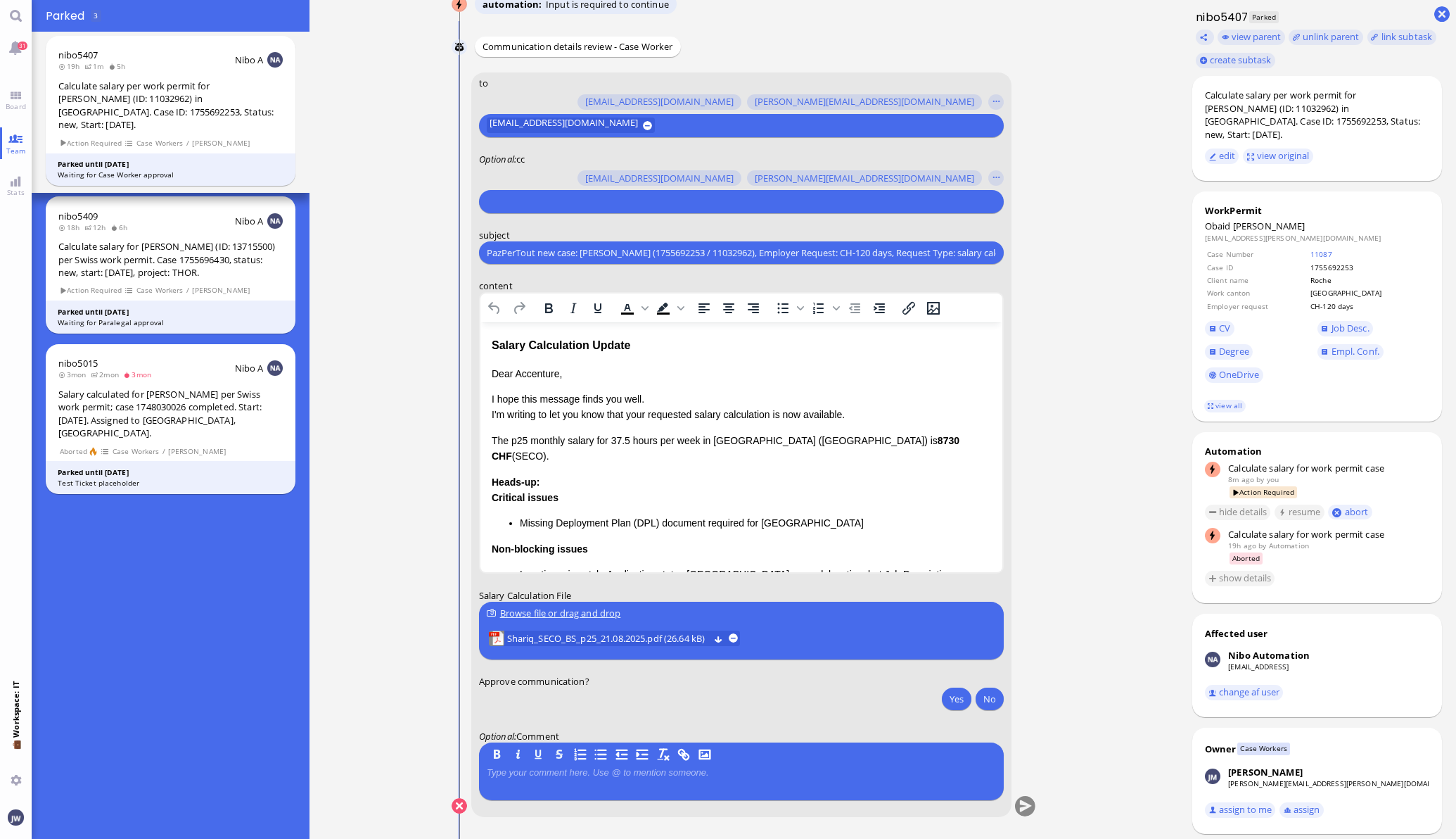
scroll to position [0, 31]
type input "PazPerTout new case: Obaid Shariq (1755692253 / 11032962), Employer Request: CH…"
click at [519, 200] on input "text" at bounding box center [740, 202] width 506 height 15
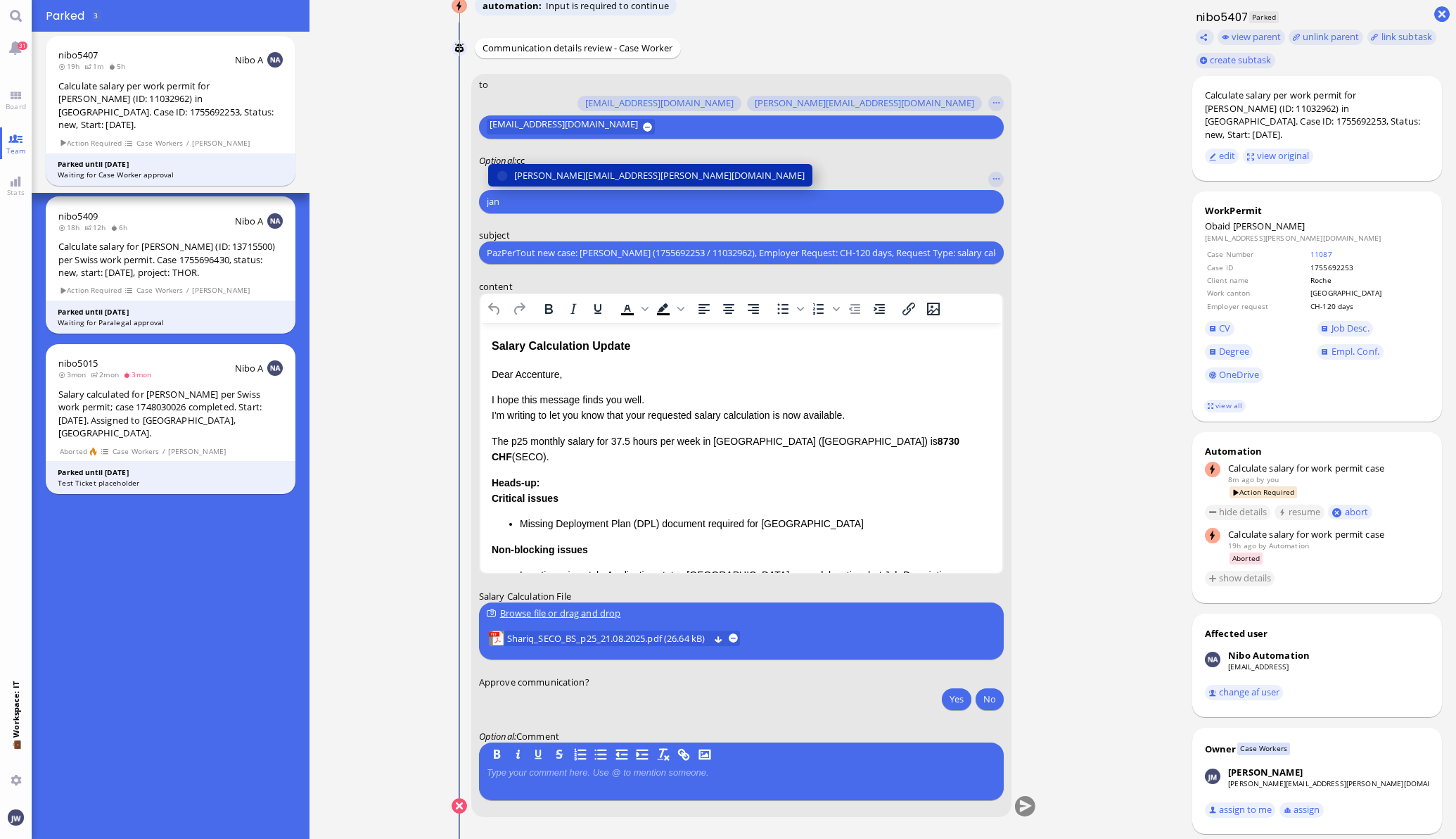
type input "jan"
click at [558, 184] on button "janet.mathews@bluelakelegal.com" at bounding box center [649, 175] width 324 height 22
type input "anu"
click at [558, 184] on button "anusha.thakur@bluelakelegal.com" at bounding box center [614, 175] width 253 height 22
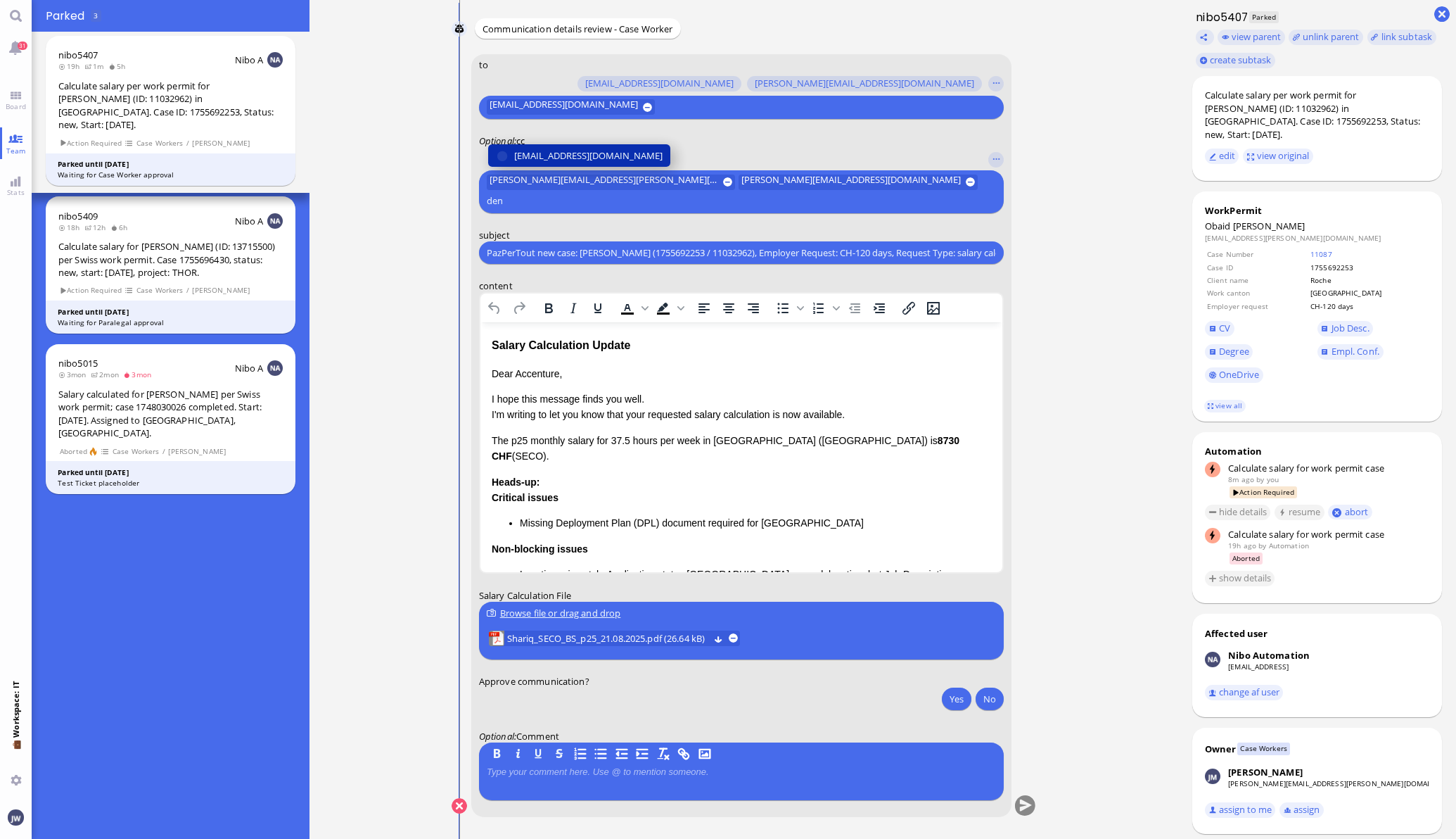
type input "den"
click at [558, 168] on button "den.ezhukattil@bluelakelegal.com" at bounding box center [578, 156] width 182 height 22
type input "fab"
click at [556, 160] on span "fabienne.arslan@bluelakelegal.com" at bounding box center [588, 156] width 148 height 15
type input "a"
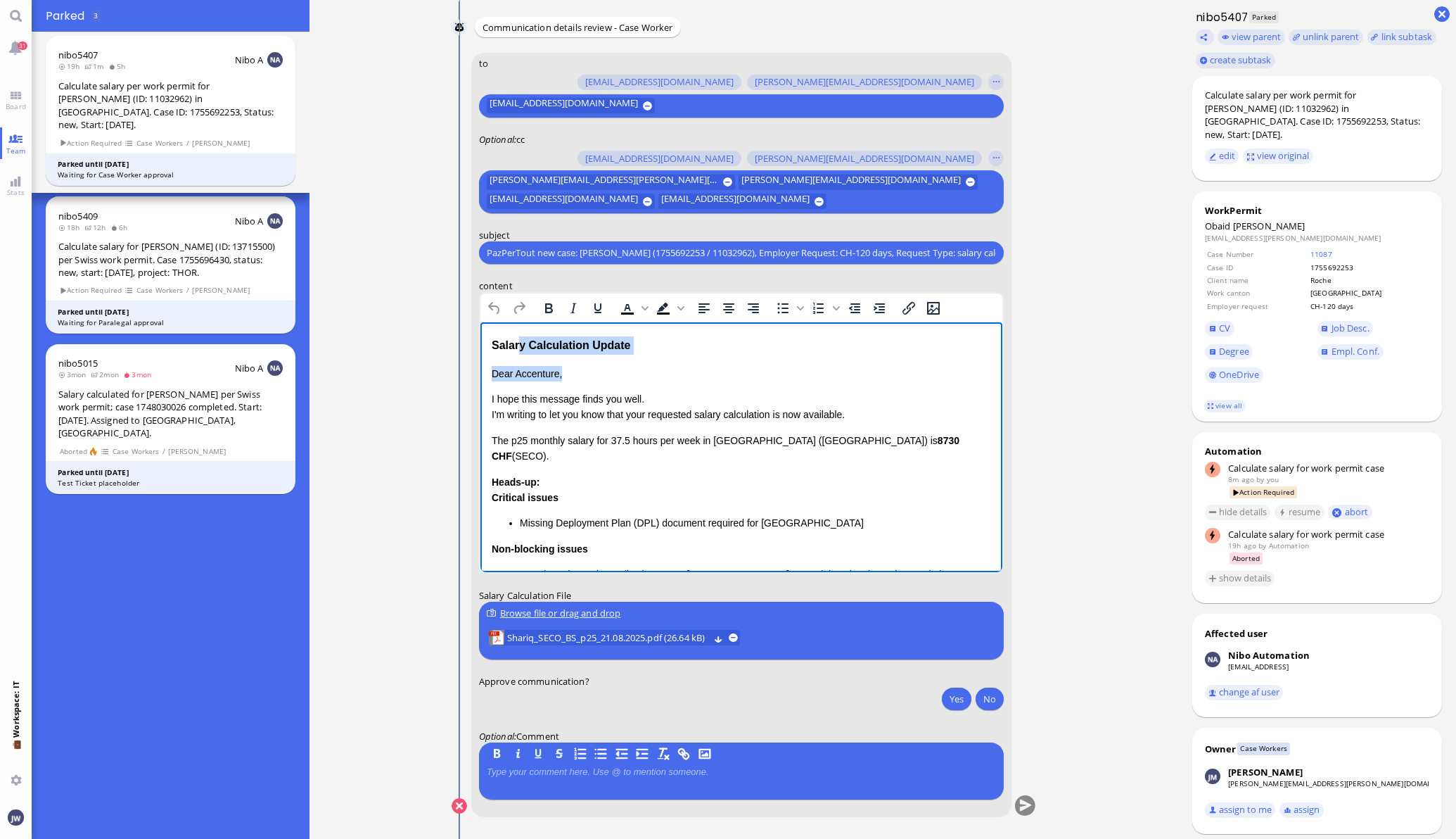
drag, startPoint x: 610, startPoint y: 348, endPoint x: 518, endPoint y: 354, distance: 92.2
click at [518, 354] on div "Salary Calculation Update Dear Accenture, I hope this message finds you well. I…" at bounding box center [740, 531] width 500 height 389
click at [560, 361] on div "Salary Calculation Update Dear Accenture, I hope this message finds you well. I…" at bounding box center [740, 531] width 500 height 389
drag, startPoint x: 560, startPoint y: 353, endPoint x: 465, endPoint y: 348, distance: 95.1
click at [480, 348] on html "Salary Calculation Update Dear Accenture, I hope this message finds you well. I…" at bounding box center [740, 531] width 522 height 417
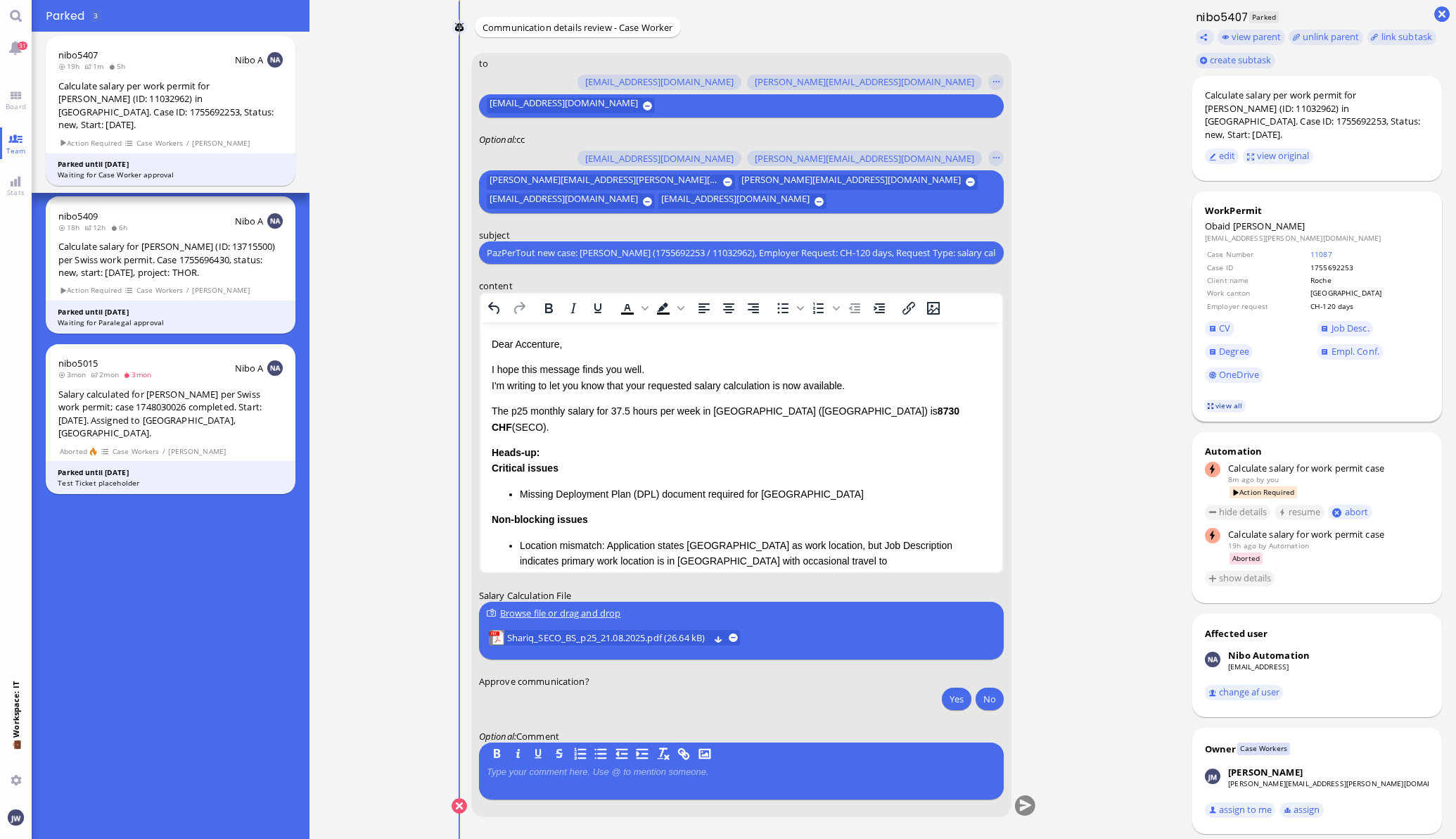
click at [1213, 399] on link "view all" at bounding box center [1224, 405] width 41 height 12
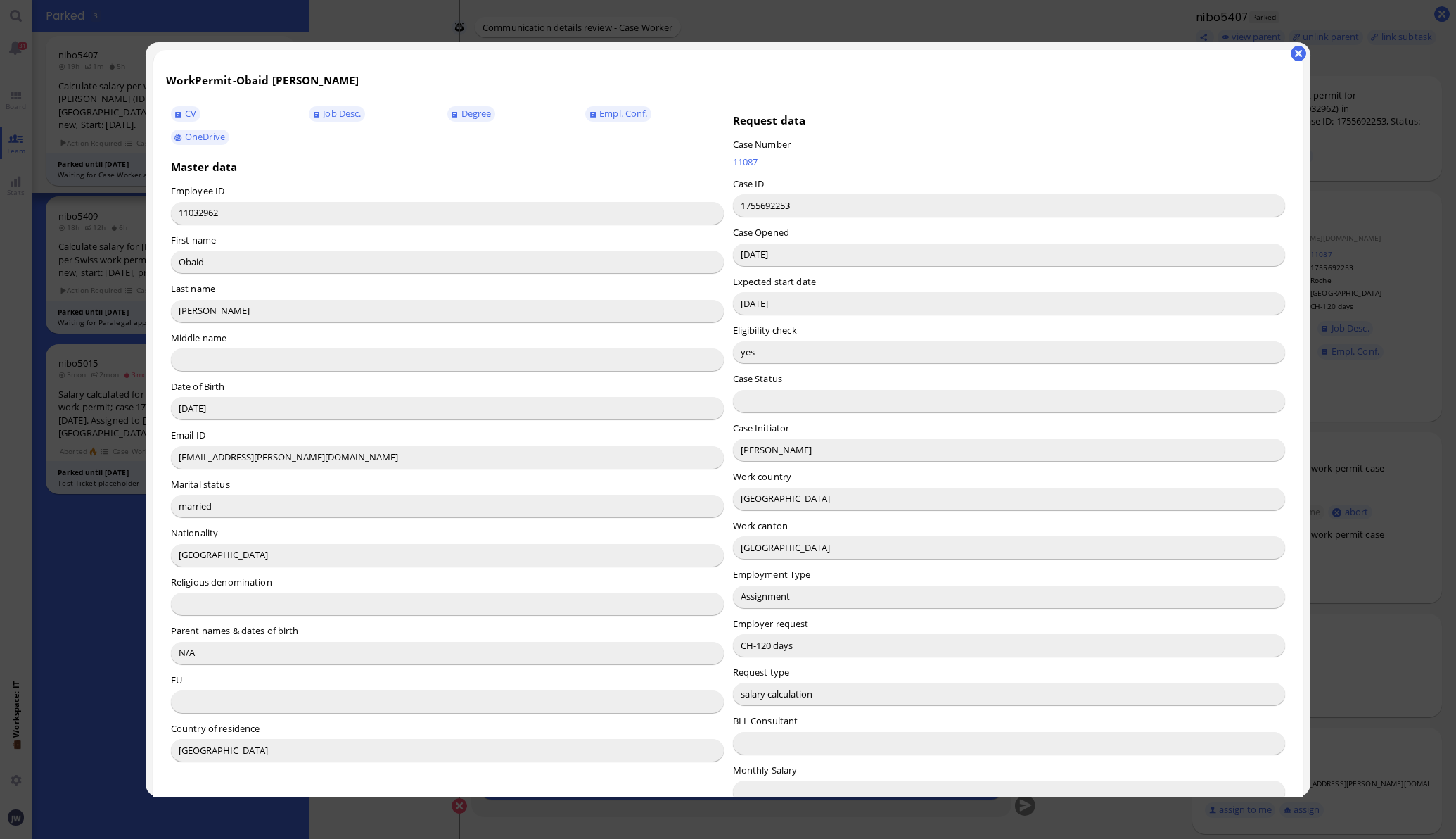
click at [744, 453] on input "Sandra Gimenez" at bounding box center [1009, 449] width 553 height 22
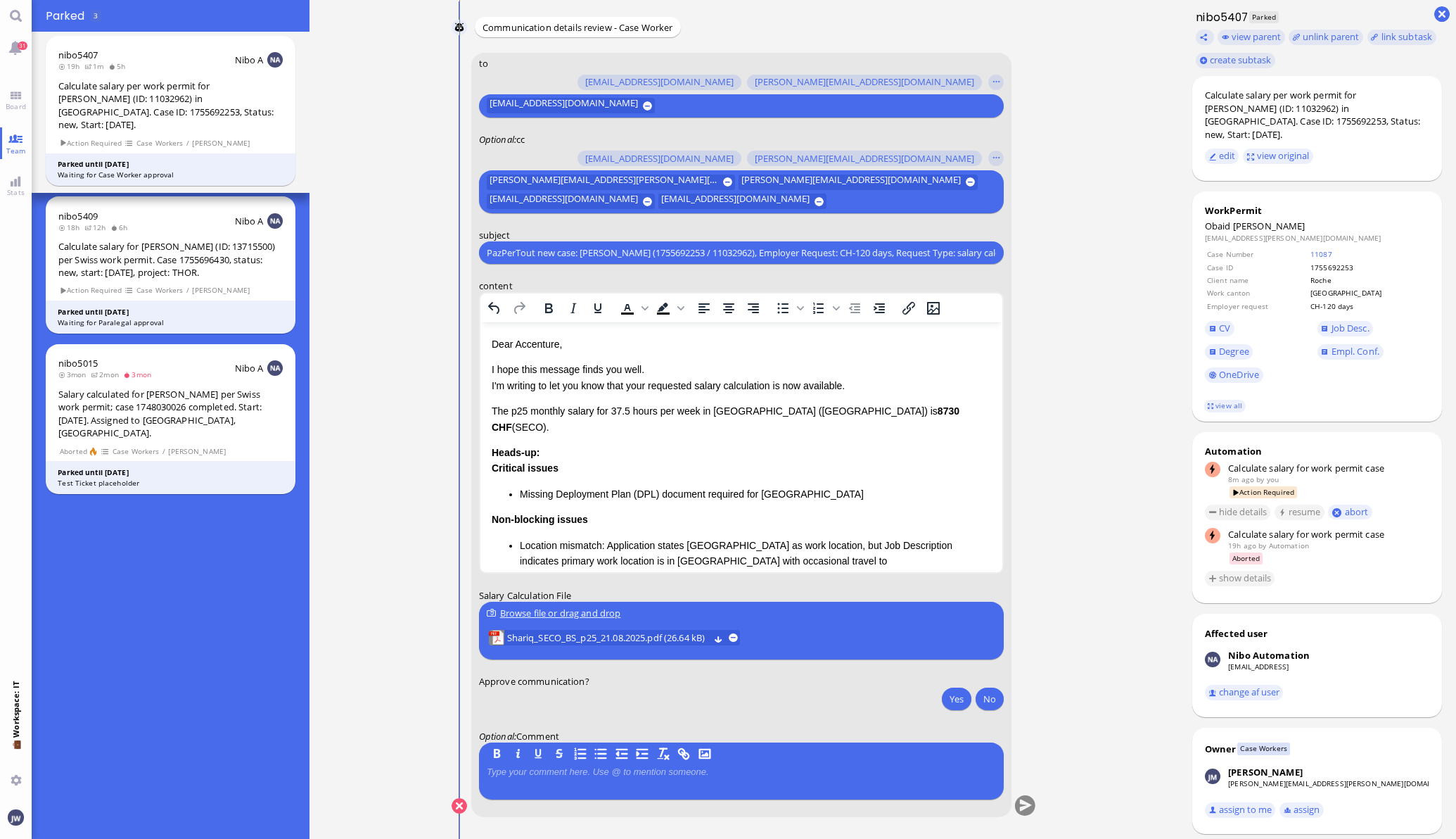
click at [532, 347] on p "Dear Accenture," at bounding box center [740, 343] width 500 height 16
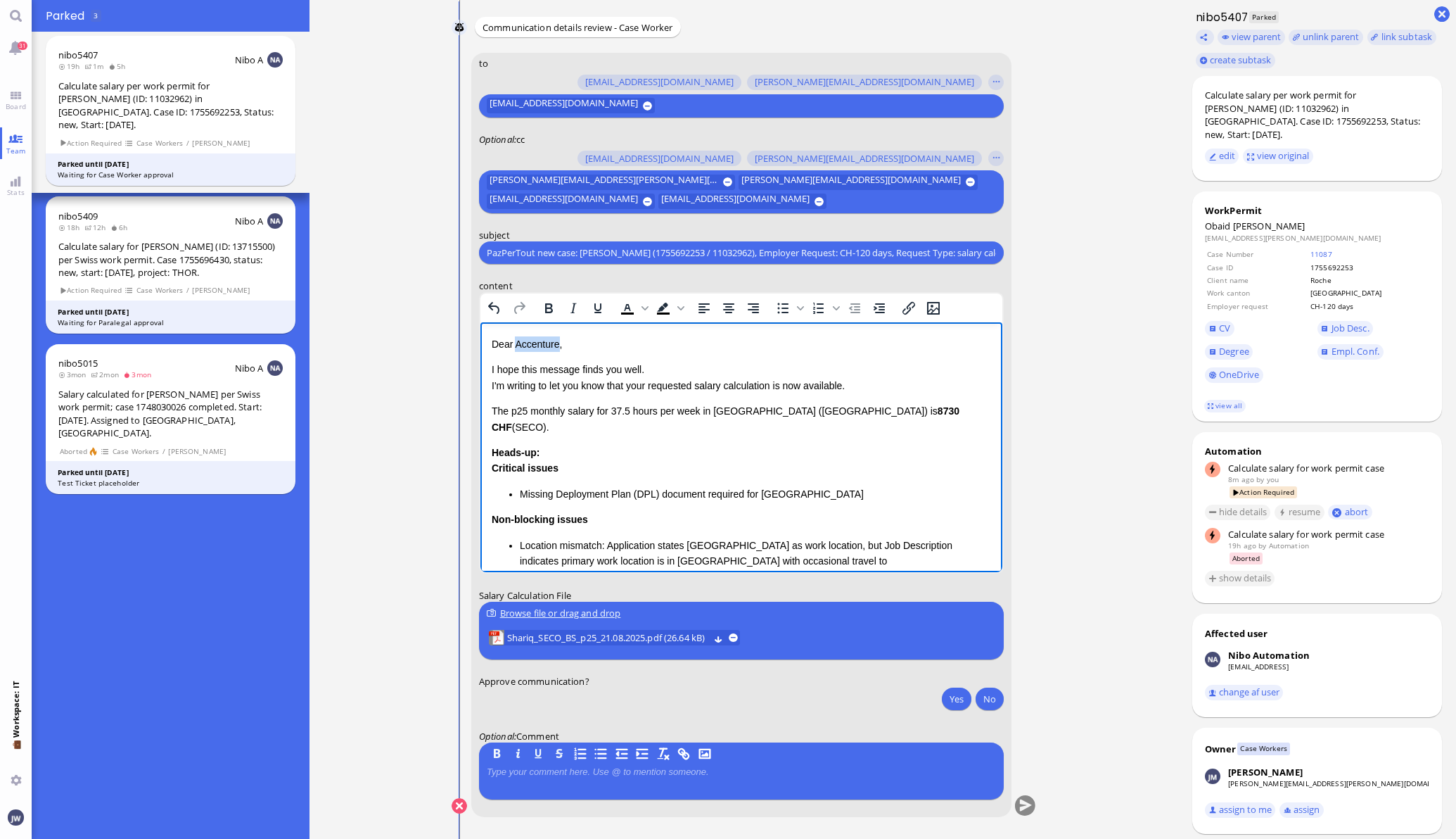
click at [532, 347] on p "Dear Accenture," at bounding box center [740, 343] width 500 height 16
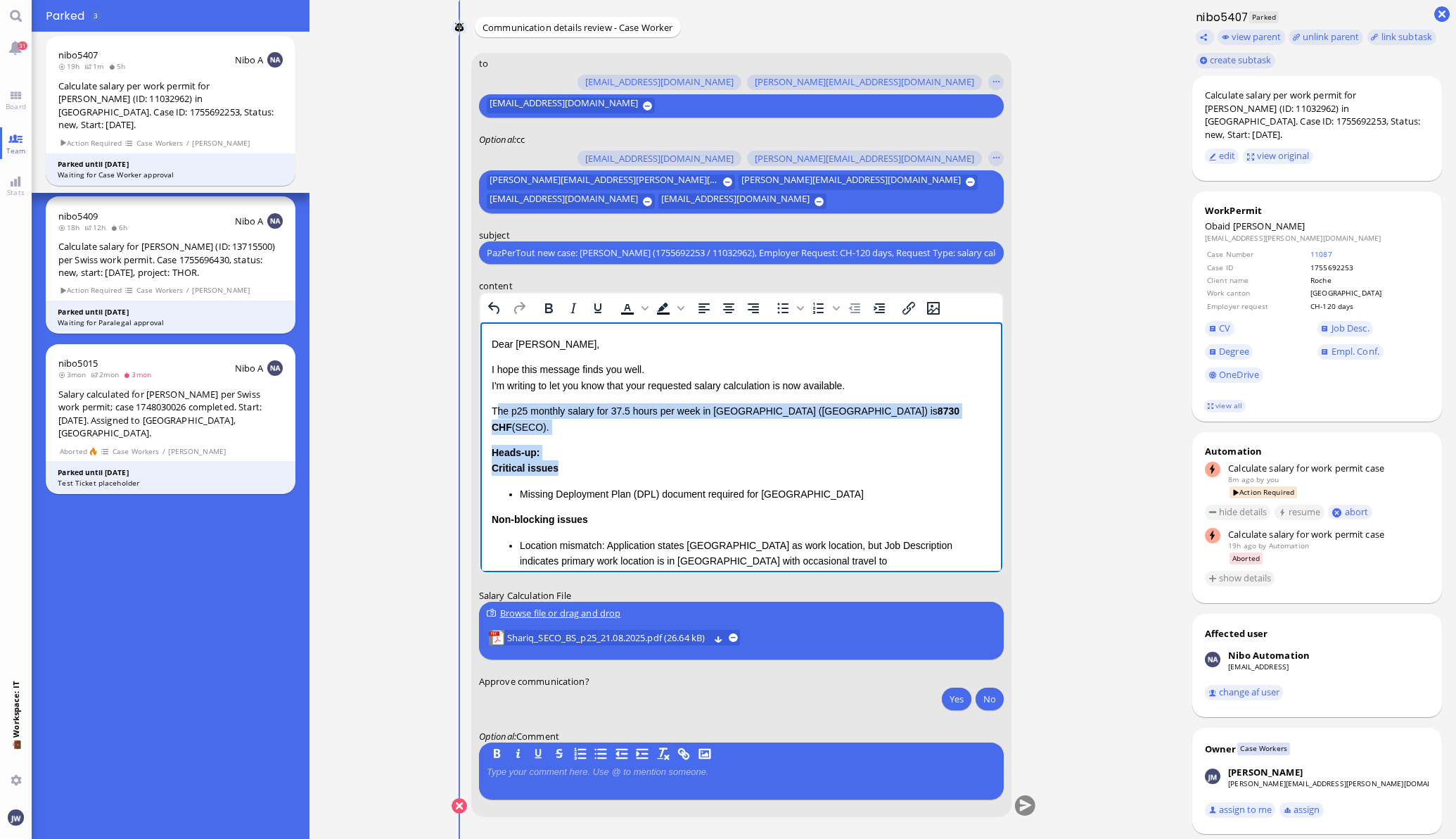
drag, startPoint x: 496, startPoint y: 415, endPoint x: 564, endPoint y: 449, distance: 76.0
click at [564, 449] on div "Dear Sandra, I hope this message finds you well. I'm writing to let you know th…" at bounding box center [740, 501] width 500 height 331
drag, startPoint x: 582, startPoint y: 449, endPoint x: 559, endPoint y: 446, distance: 23.2
click at [582, 460] on div "Critical issues Missing Deployment Plan (DPL) document required for Basel-Stadt…" at bounding box center [740, 481] width 500 height 42
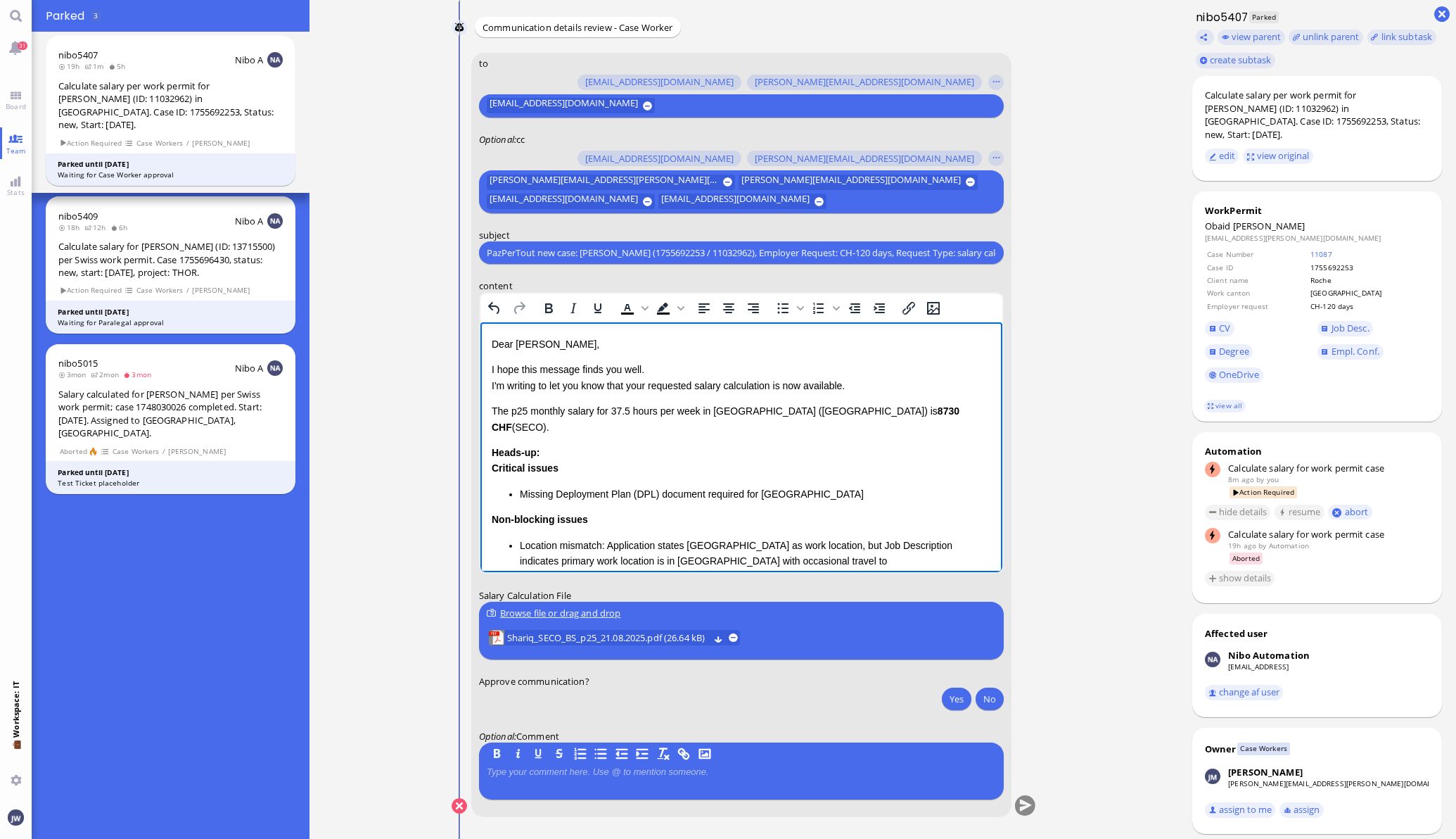
click at [489, 418] on html "Dear Sandra, I hope this message finds you well. I'm writing to let you know th…" at bounding box center [740, 516] width 522 height 388
drag, startPoint x: 493, startPoint y: 411, endPoint x: 525, endPoint y: 420, distance: 33.2
click at [525, 420] on div "Dear Sandra, I hope this message finds you well. I'm writing to let you know th…" at bounding box center [740, 501] width 500 height 331
click at [635, 460] on div "Critical issues Missing Deployment Plan (DPL) document required for Basel-Stadt…" at bounding box center [740, 481] width 500 height 42
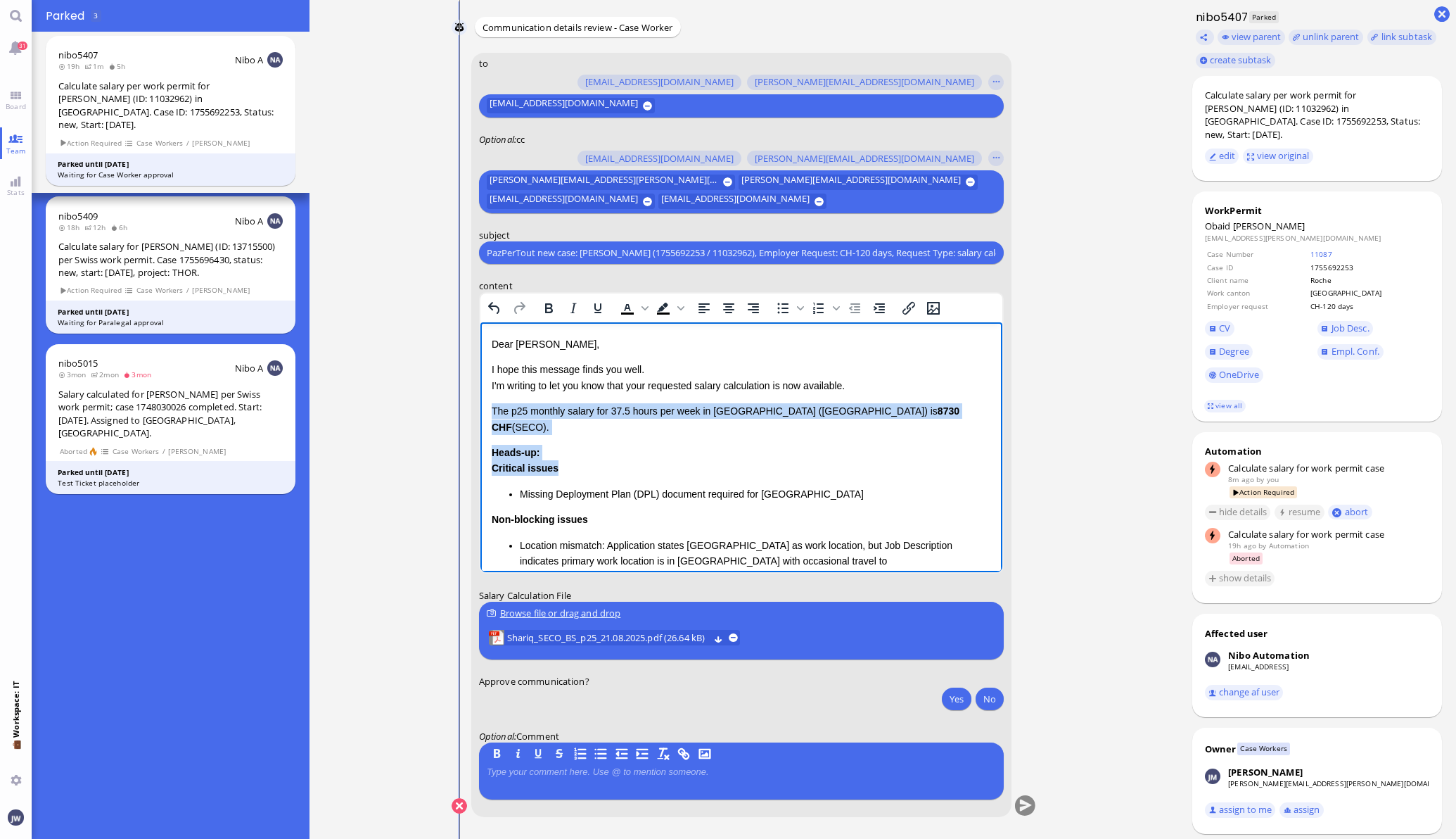
drag, startPoint x: 491, startPoint y: 409, endPoint x: 562, endPoint y: 447, distance: 80.5
click at [562, 447] on div "Dear Sandra, I hope this message finds you well. I'm writing to let you know th…" at bounding box center [740, 501] width 500 height 331
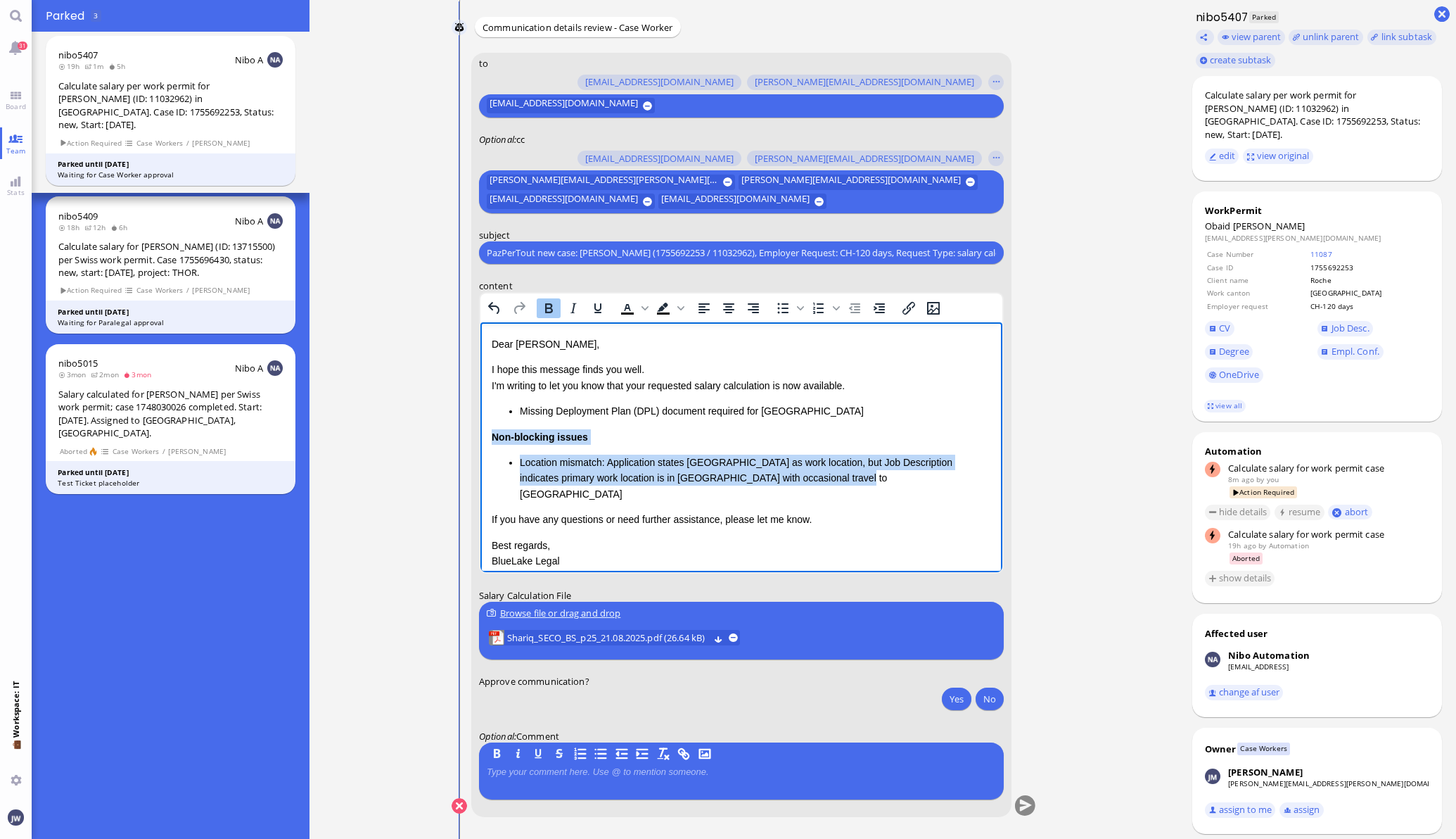
drag, startPoint x: 492, startPoint y: 435, endPoint x: 813, endPoint y: 474, distance: 323.4
click at [813, 474] on div "Non-blocking issues Location mismatch: Application states Basel as work locatio…" at bounding box center [740, 466] width 500 height 73
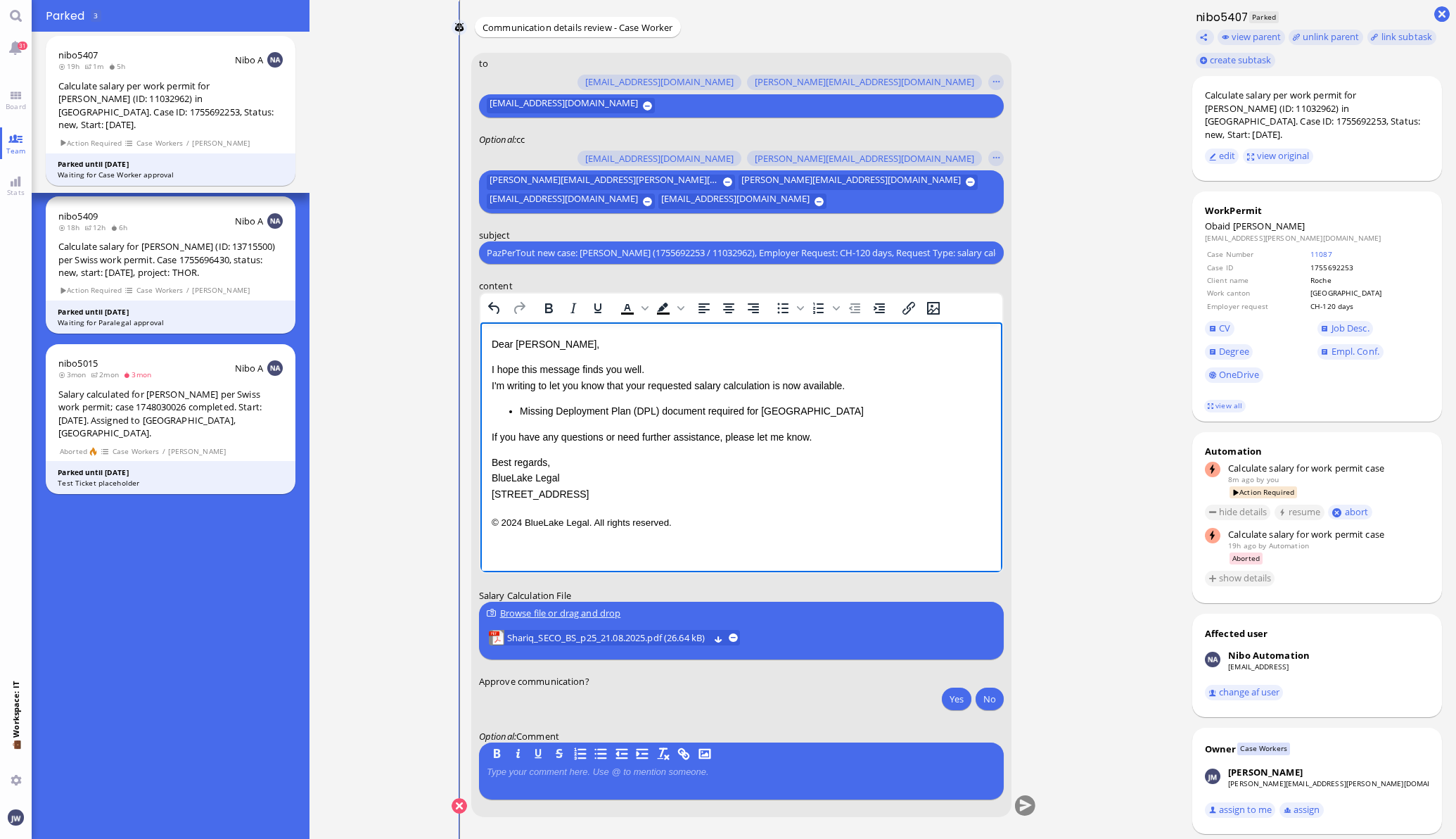
click at [740, 537] on html "Dear Sandra, I hope this message finds you well. I'm writing to let you know th…" at bounding box center [740, 434] width 522 height 223
click at [483, 450] on html "Dear Sandra, I hope this message finds you well. I'm writing to let you know th…" at bounding box center [740, 434] width 522 height 223
click at [683, 520] on p "© 2024 BlueLake Legal. All rights reserved." at bounding box center [740, 522] width 500 height 19
click at [639, 386] on p "I hope this message finds you well. I'm writing to let you know that your reque…" at bounding box center [740, 377] width 500 height 31
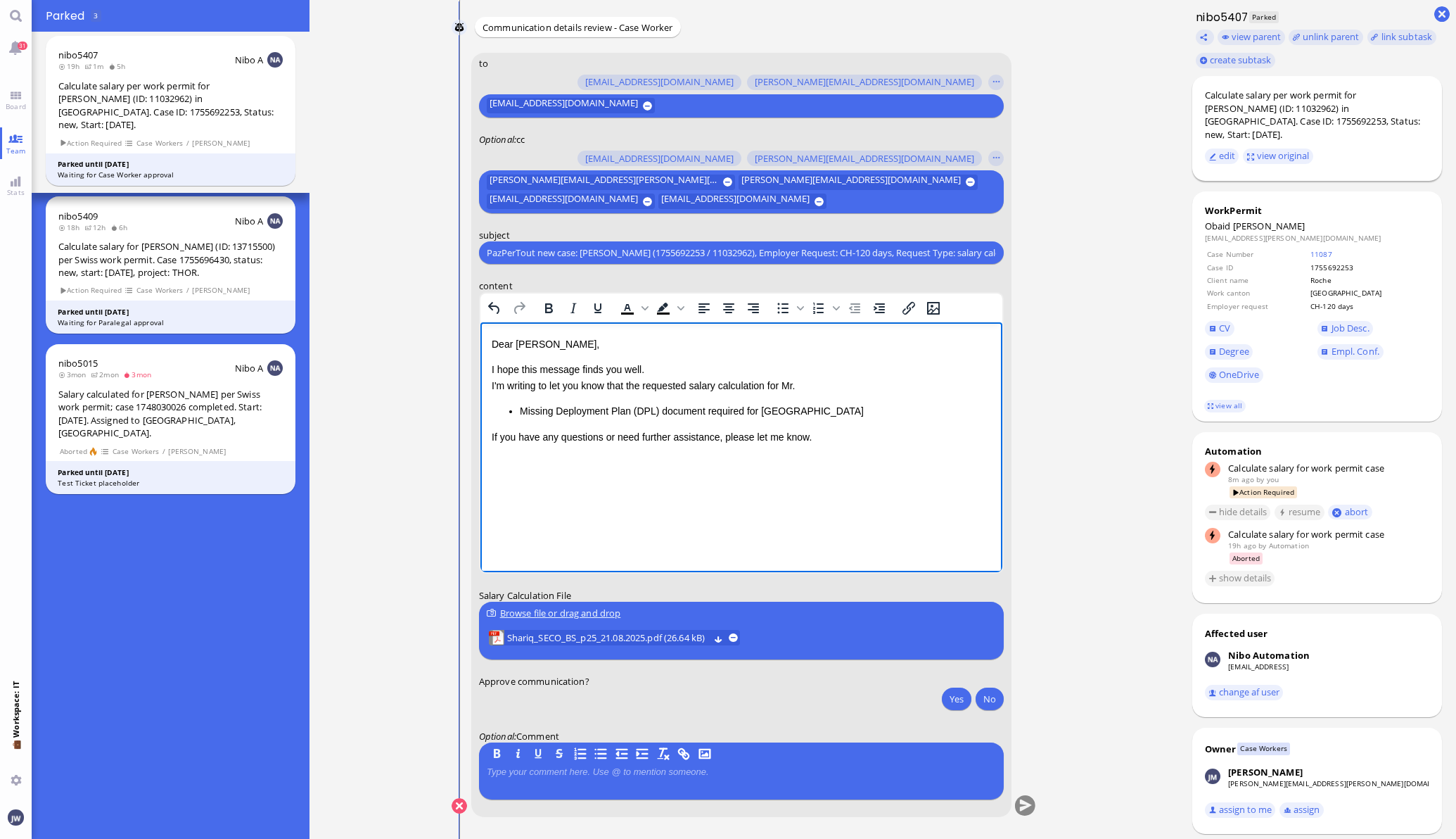
click at [1394, 95] on div "Calculate salary per work permit for [PERSON_NAME] (ID: 11032962) in [GEOGRAPHI…" at bounding box center [1317, 115] width 224 height 52
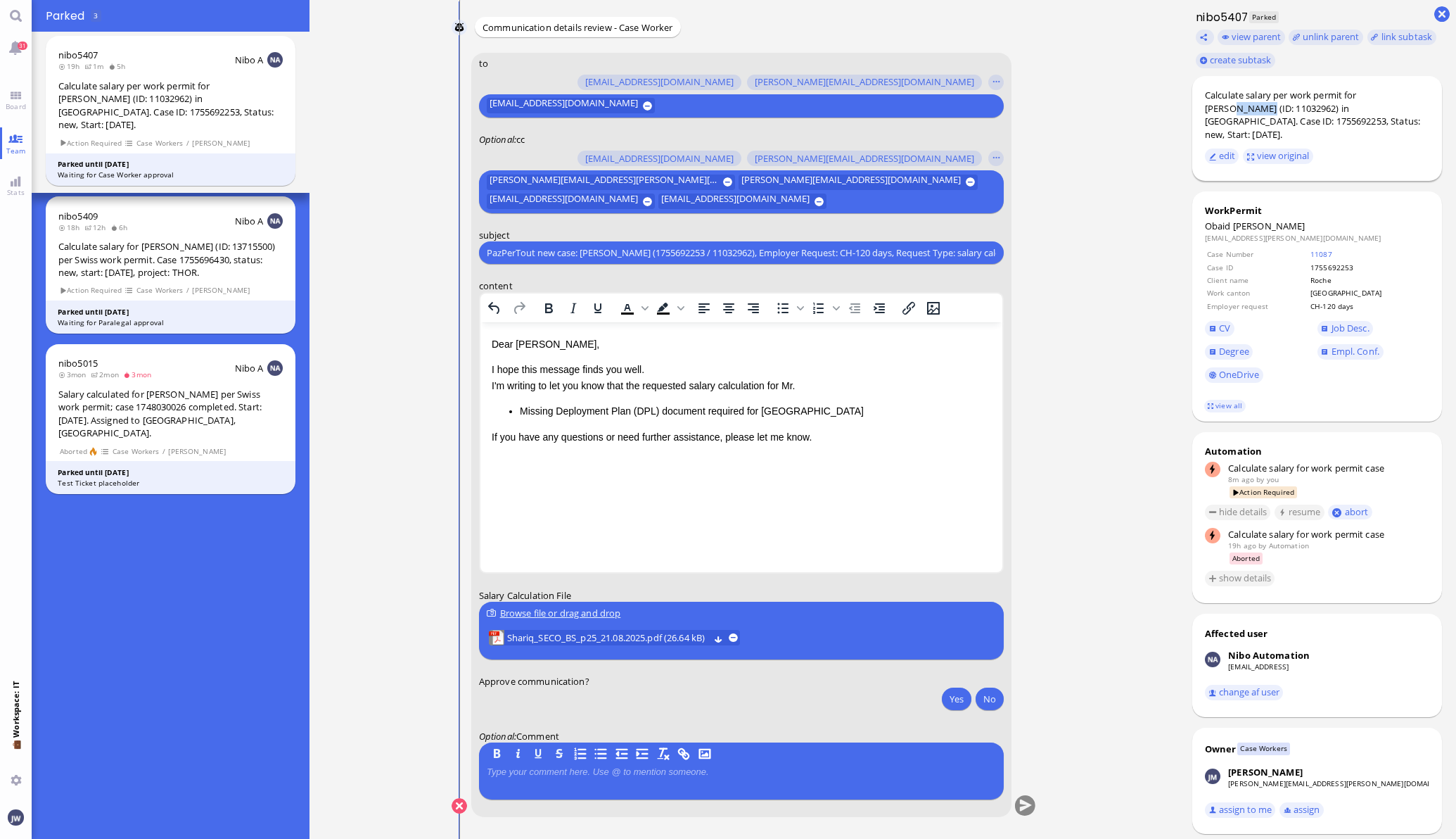
click at [1394, 95] on div "Calculate salary per work permit for [PERSON_NAME] (ID: 11032962) in [GEOGRAPHI…" at bounding box center [1317, 115] width 224 height 52
copy div "Shariq"
click at [807, 386] on p "I hope this message finds you well. I'm writing to let you know that the reques…" at bounding box center [740, 377] width 500 height 31
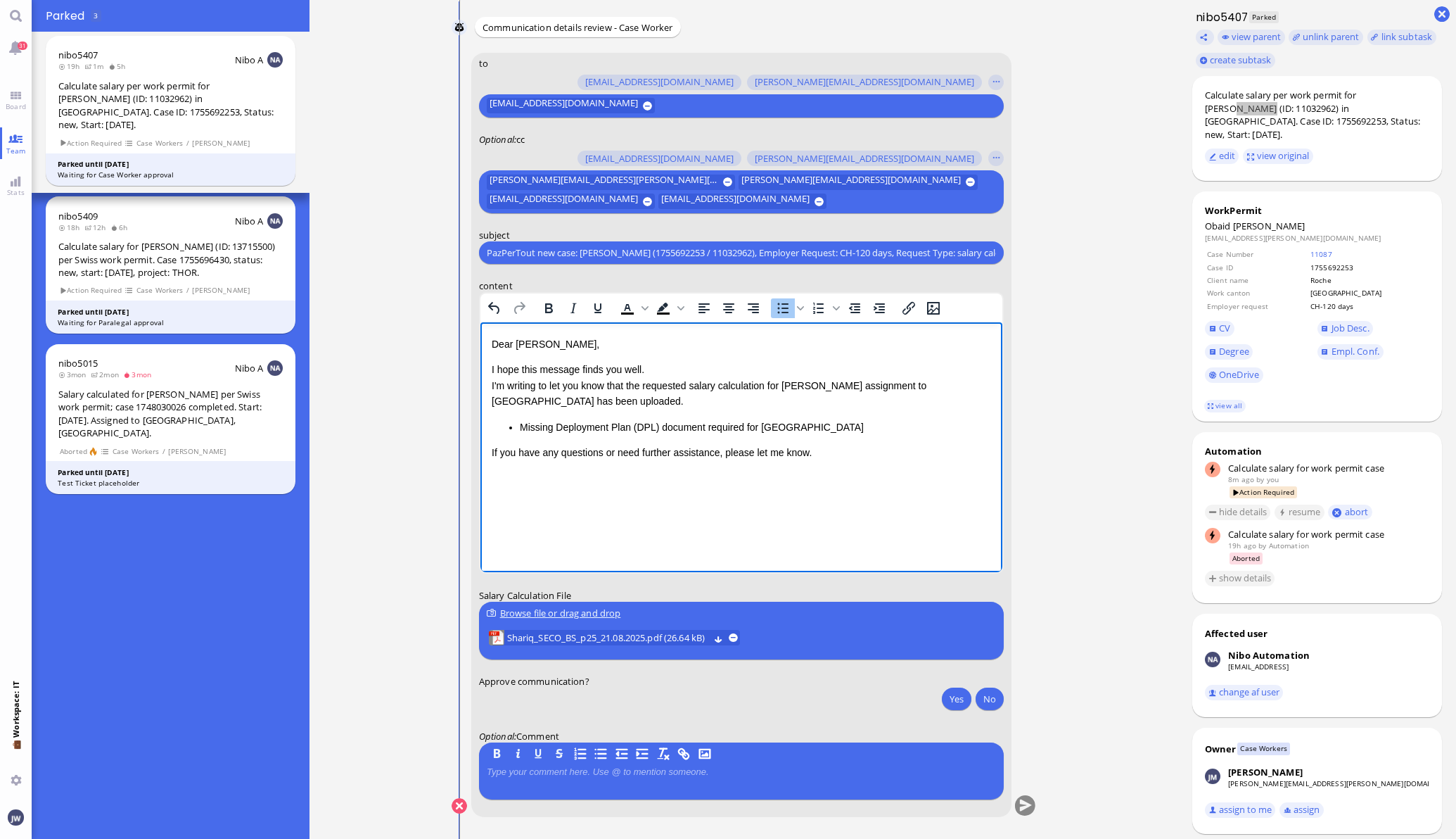
drag, startPoint x: 842, startPoint y: 429, endPoint x: 483, endPoint y: 417, distance: 359.2
click at [483, 417] on html "Dear Sandra, I hope this message finds you well. I'm writing to let you know th…" at bounding box center [740, 399] width 522 height 152
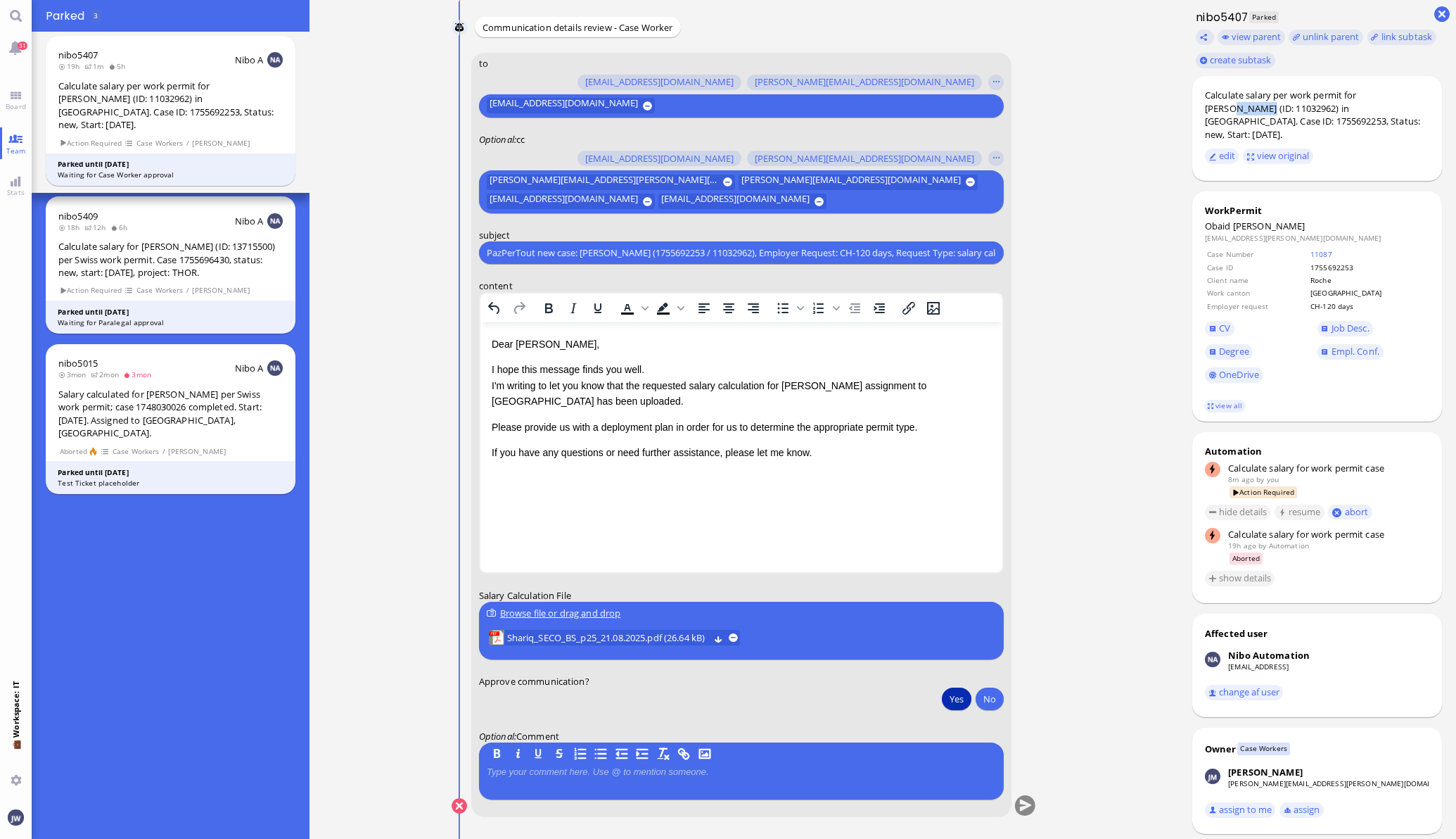
click at [944, 705] on button "Yes" at bounding box center [957, 699] width 30 height 22
click at [1014, 802] on button "submit" at bounding box center [1025, 806] width 21 height 21
click at [944, 700] on button "Yes" at bounding box center [957, 699] width 30 height 22
click at [1026, 808] on button "submit" at bounding box center [1025, 806] width 21 height 21
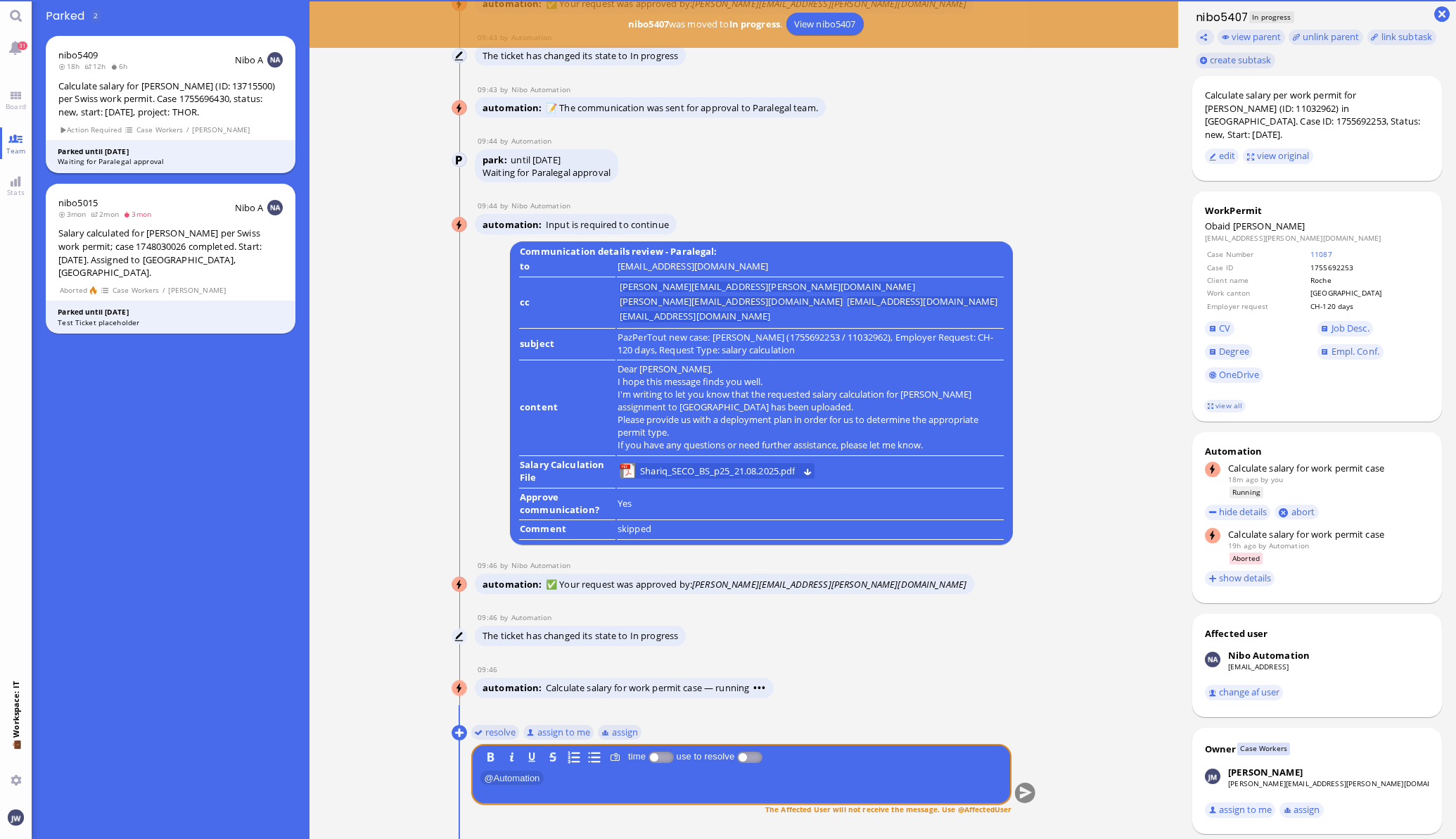
click at [147, 254] on div "Salary calculated for [PERSON_NAME] per Swiss work permit; case 1748030026 comp…" at bounding box center [170, 253] width 224 height 52
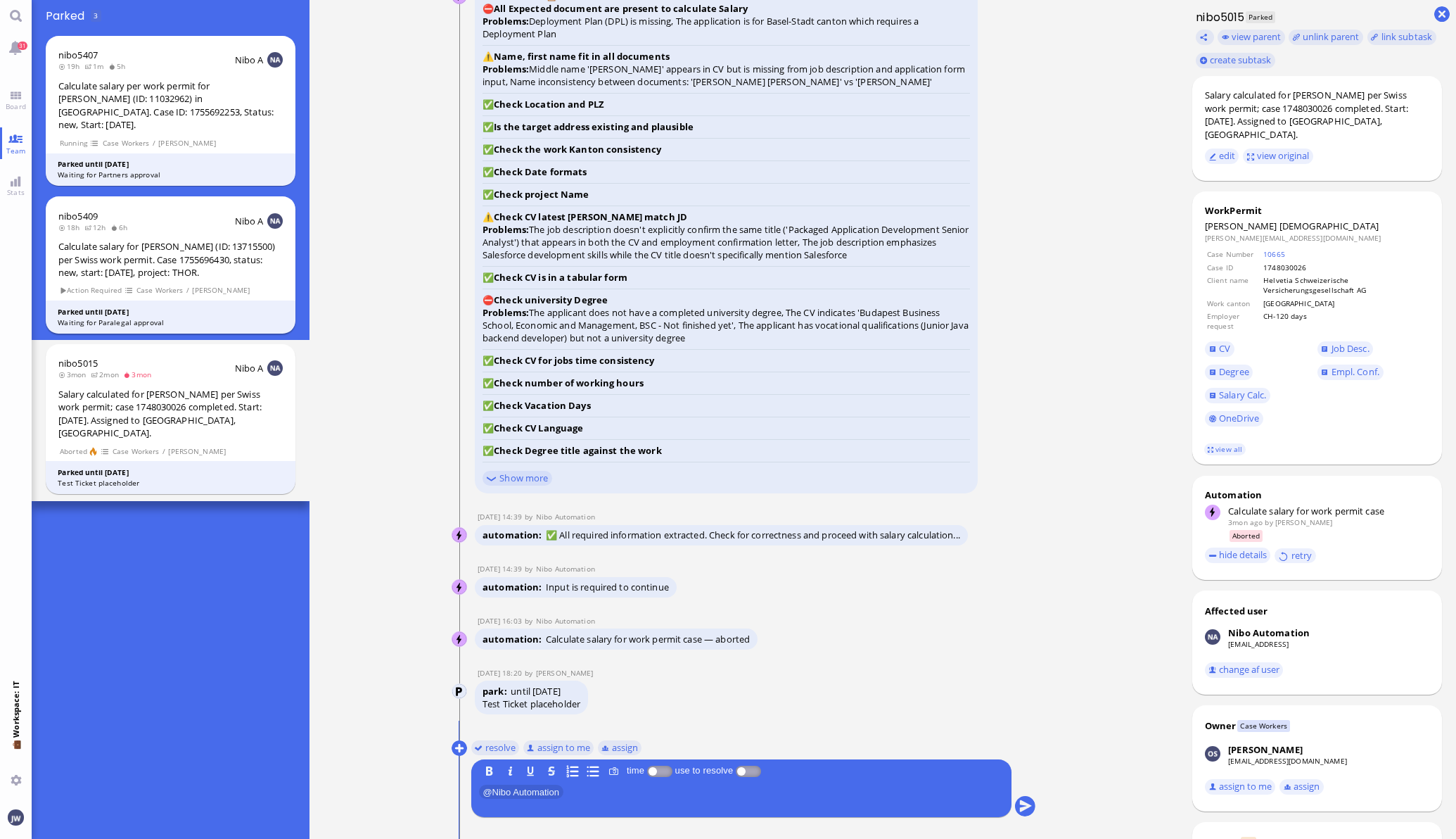
click at [107, 240] on div "Calculate salary for [PERSON_NAME] (ID: 13715500) per Swiss work permit. Case 1…" at bounding box center [170, 259] width 224 height 39
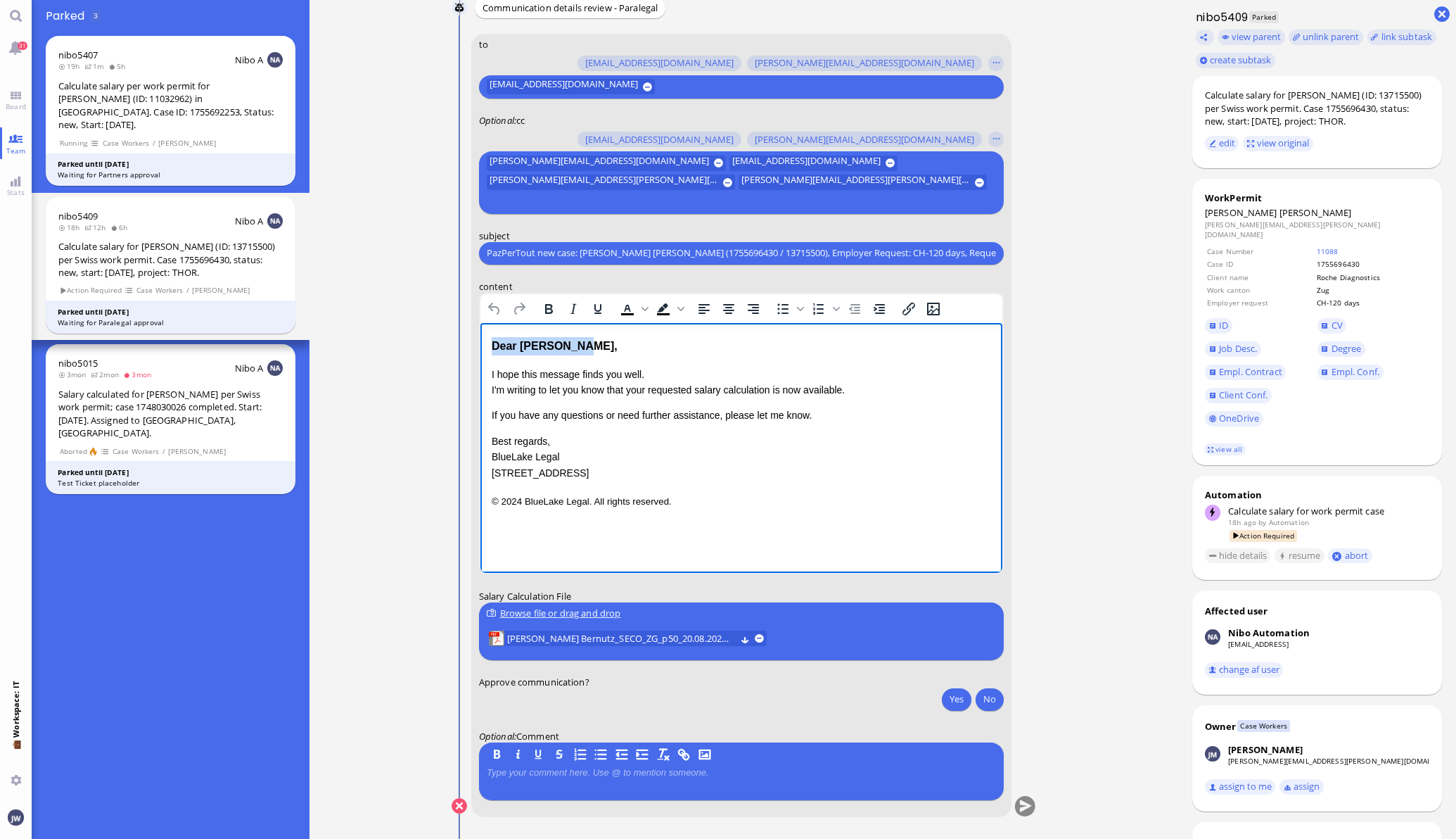
drag, startPoint x: 596, startPoint y: 350, endPoint x: 395, endPoint y: 343, distance: 201.1
click at [480, 343] on html "Dear Valentina, I hope this message finds you well. I'm writing to let you know…" at bounding box center [740, 423] width 522 height 201
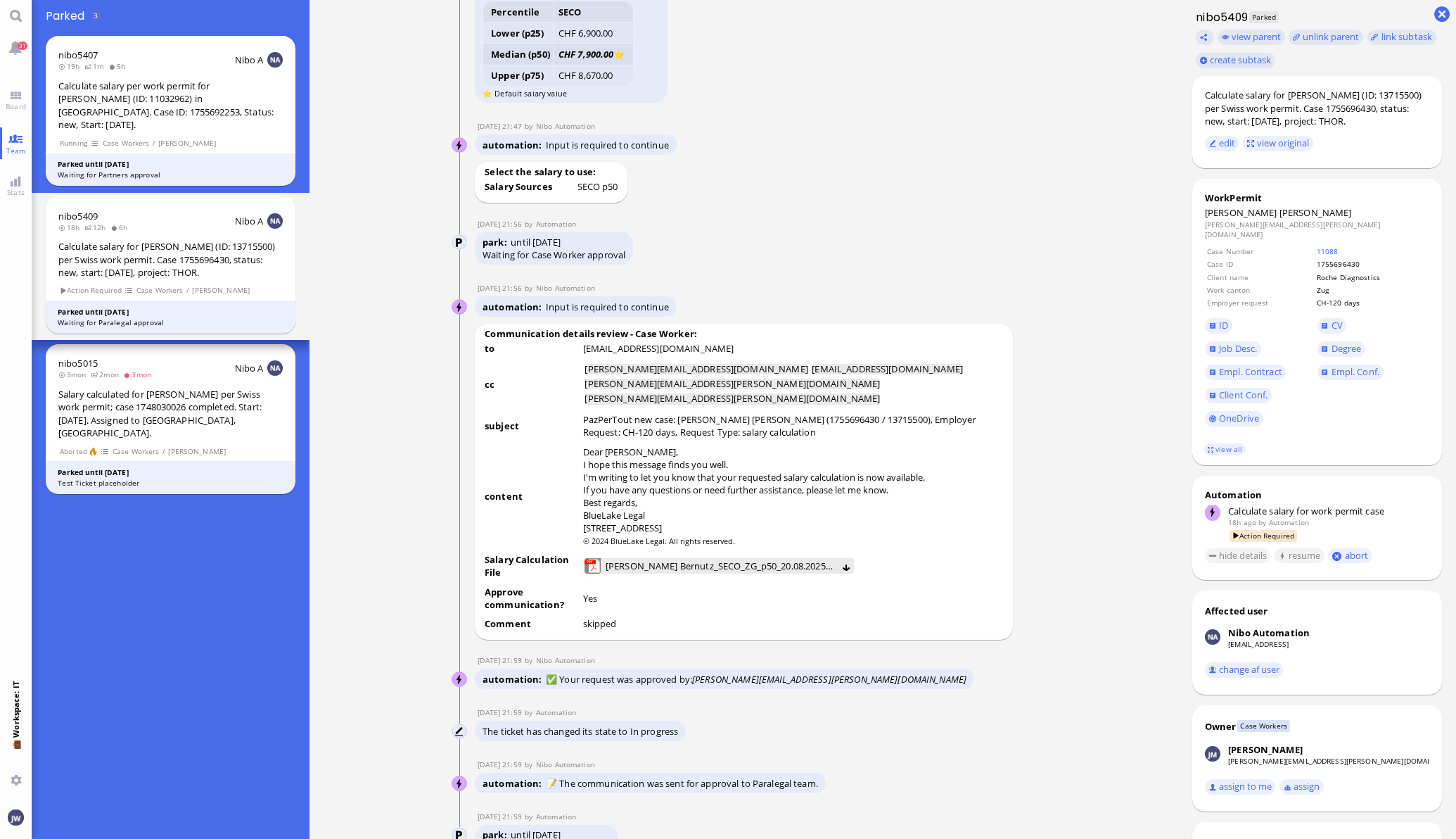
scroll to position [-1319, 0]
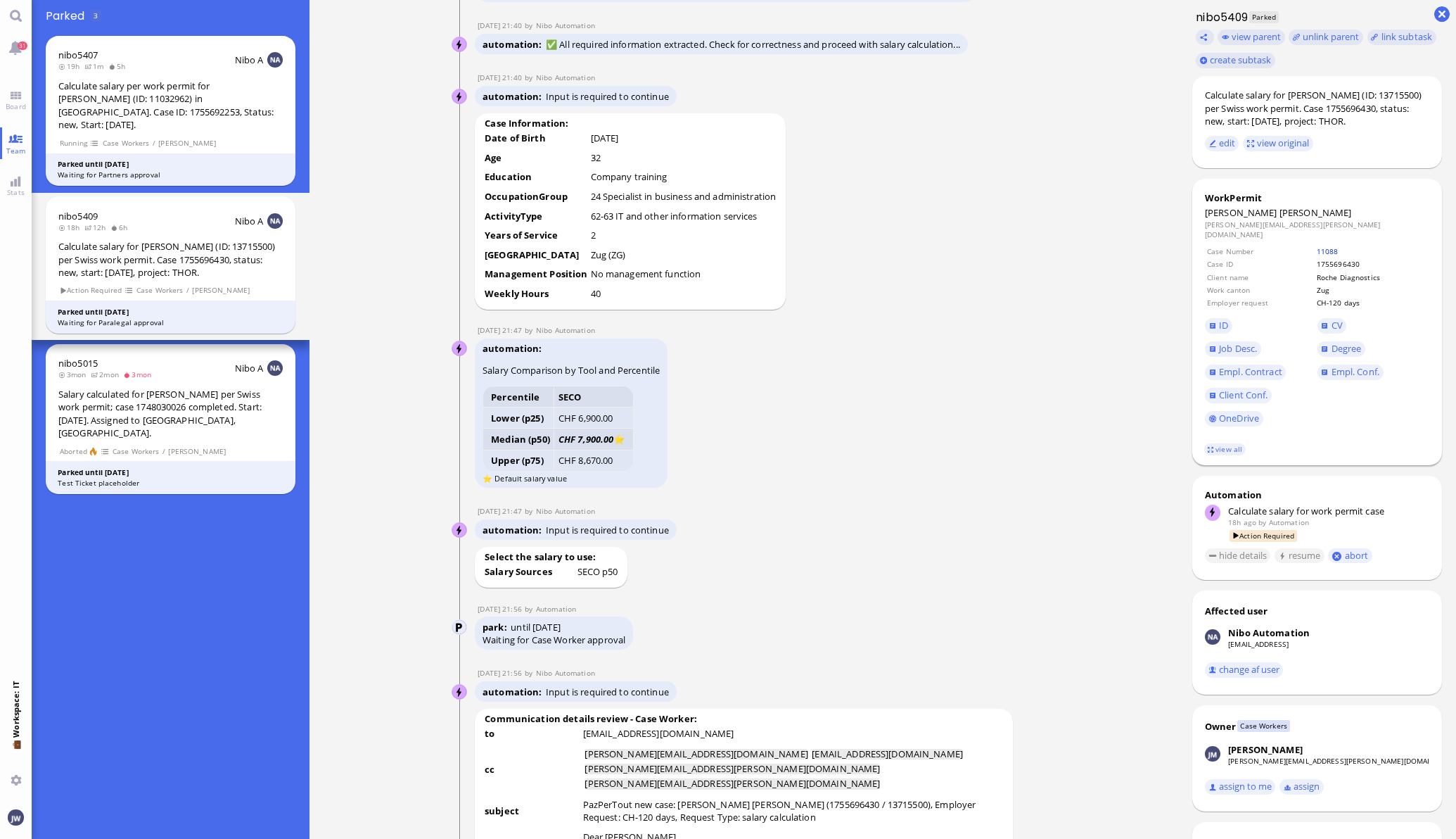
click at [1317, 253] on link "11088" at bounding box center [1327, 251] width 22 height 10
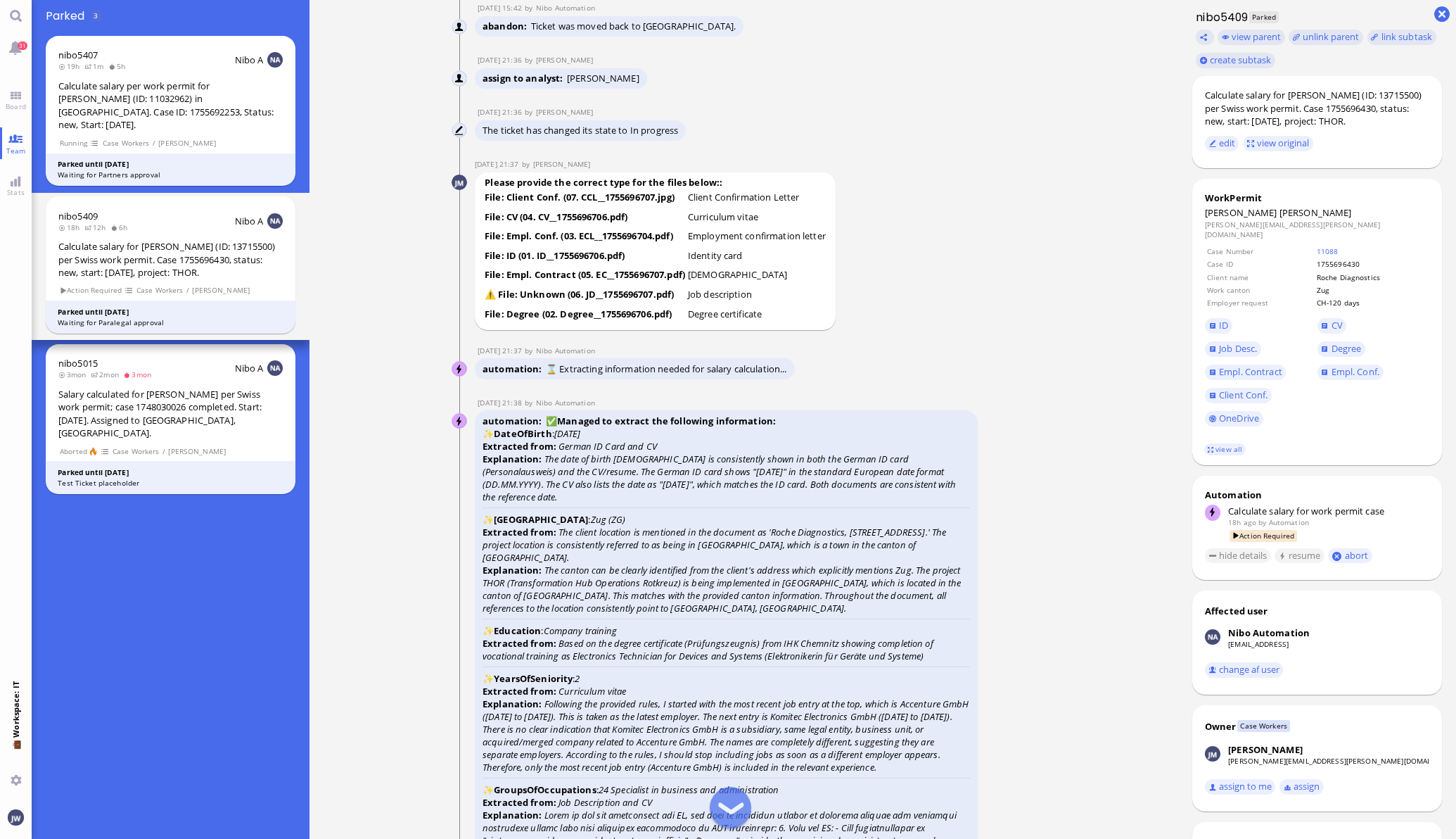
scroll to position [-3079, 0]
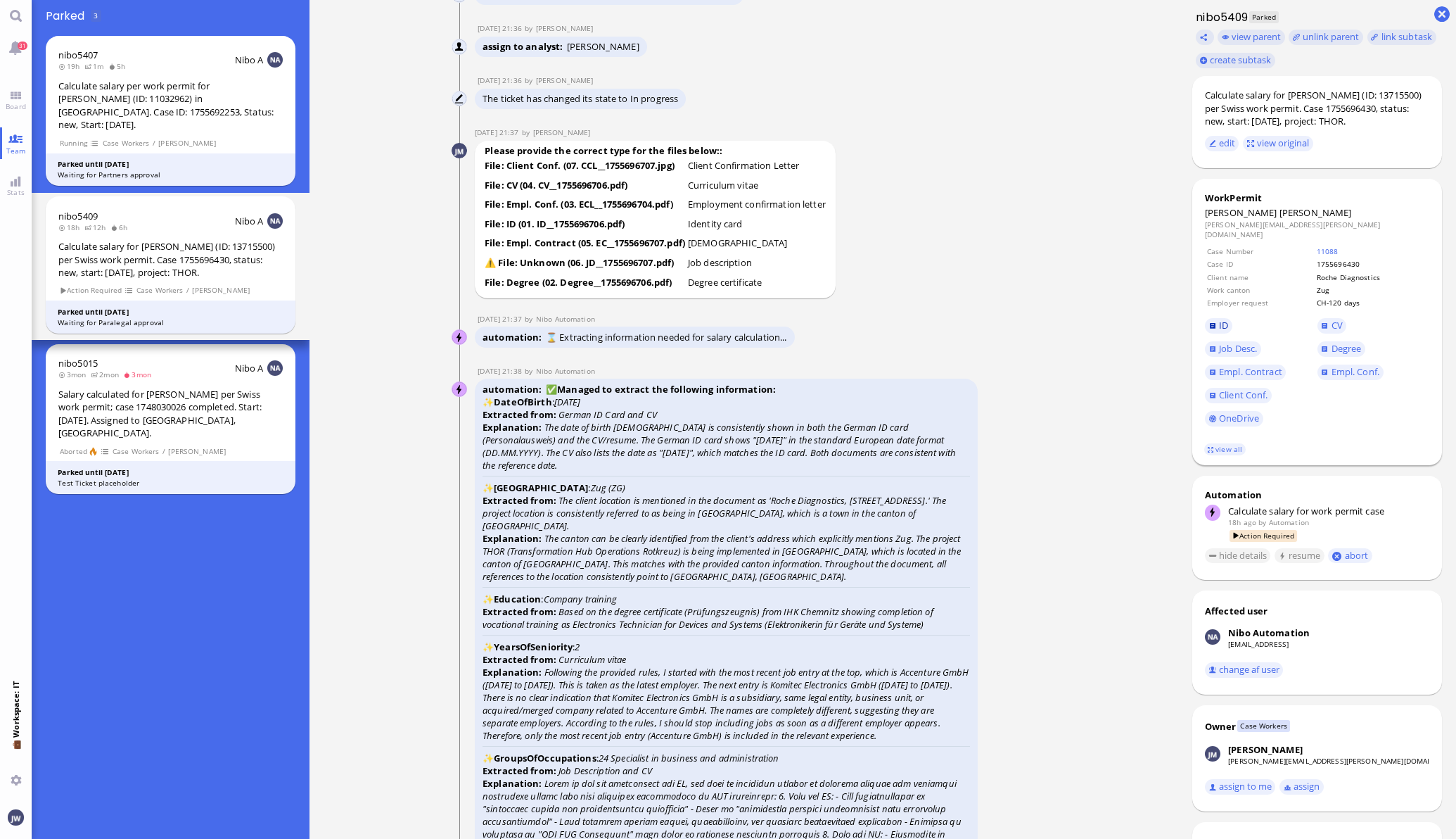
click at [1219, 323] on span "ID" at bounding box center [1224, 325] width 9 height 13
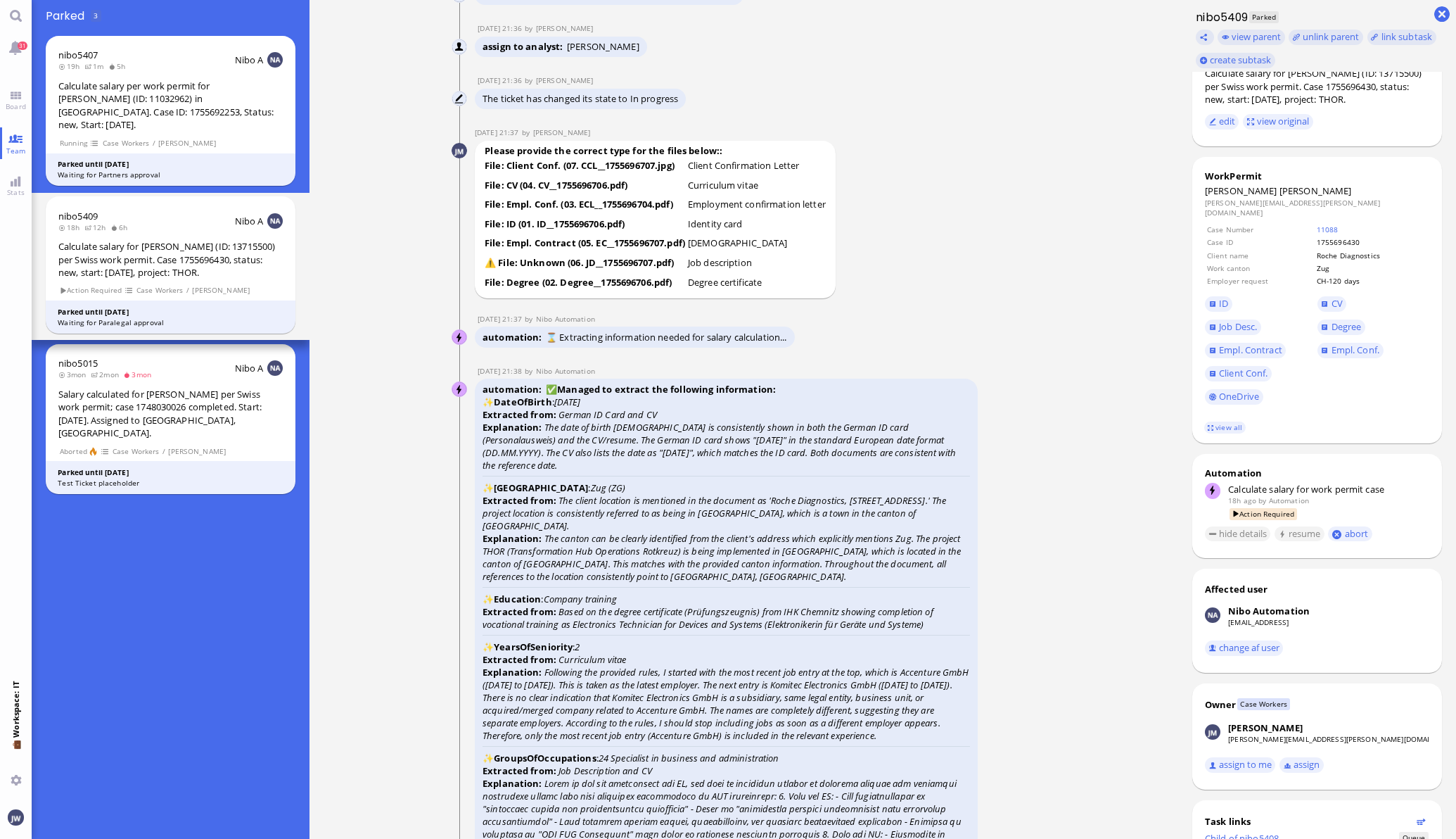
scroll to position [83, 0]
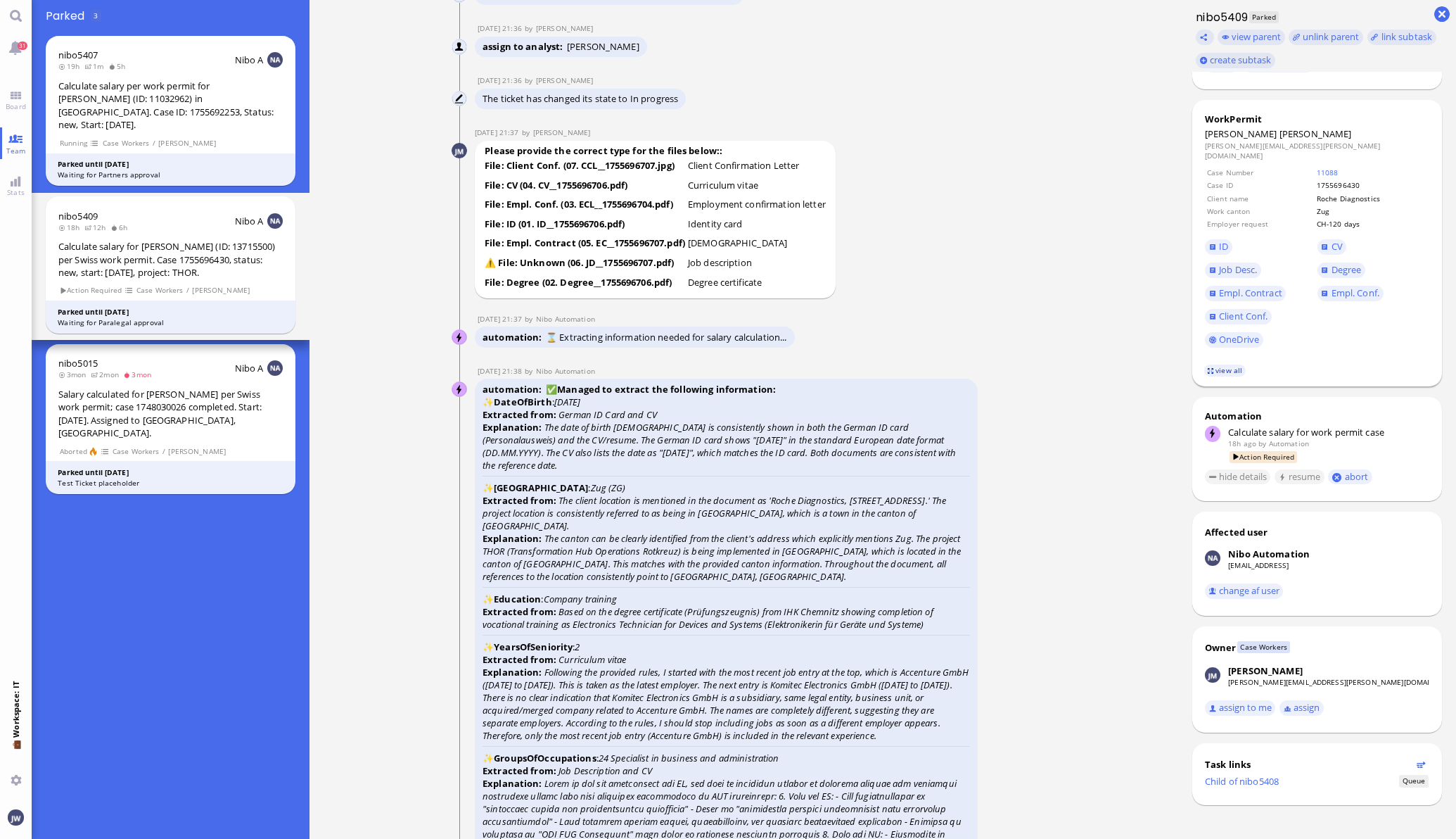
click at [1209, 372] on link "view all" at bounding box center [1224, 370] width 41 height 12
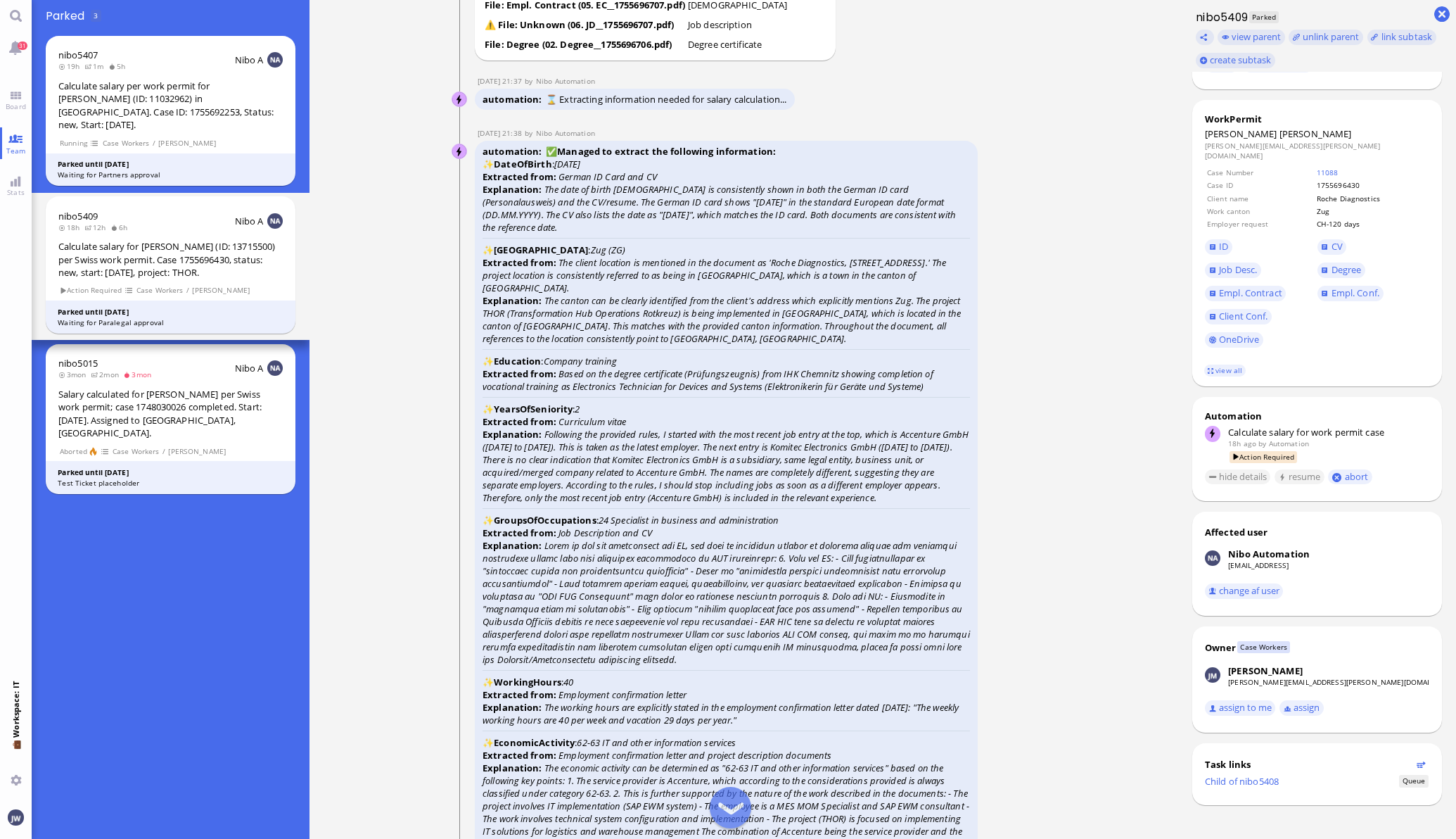
scroll to position [-2814, 0]
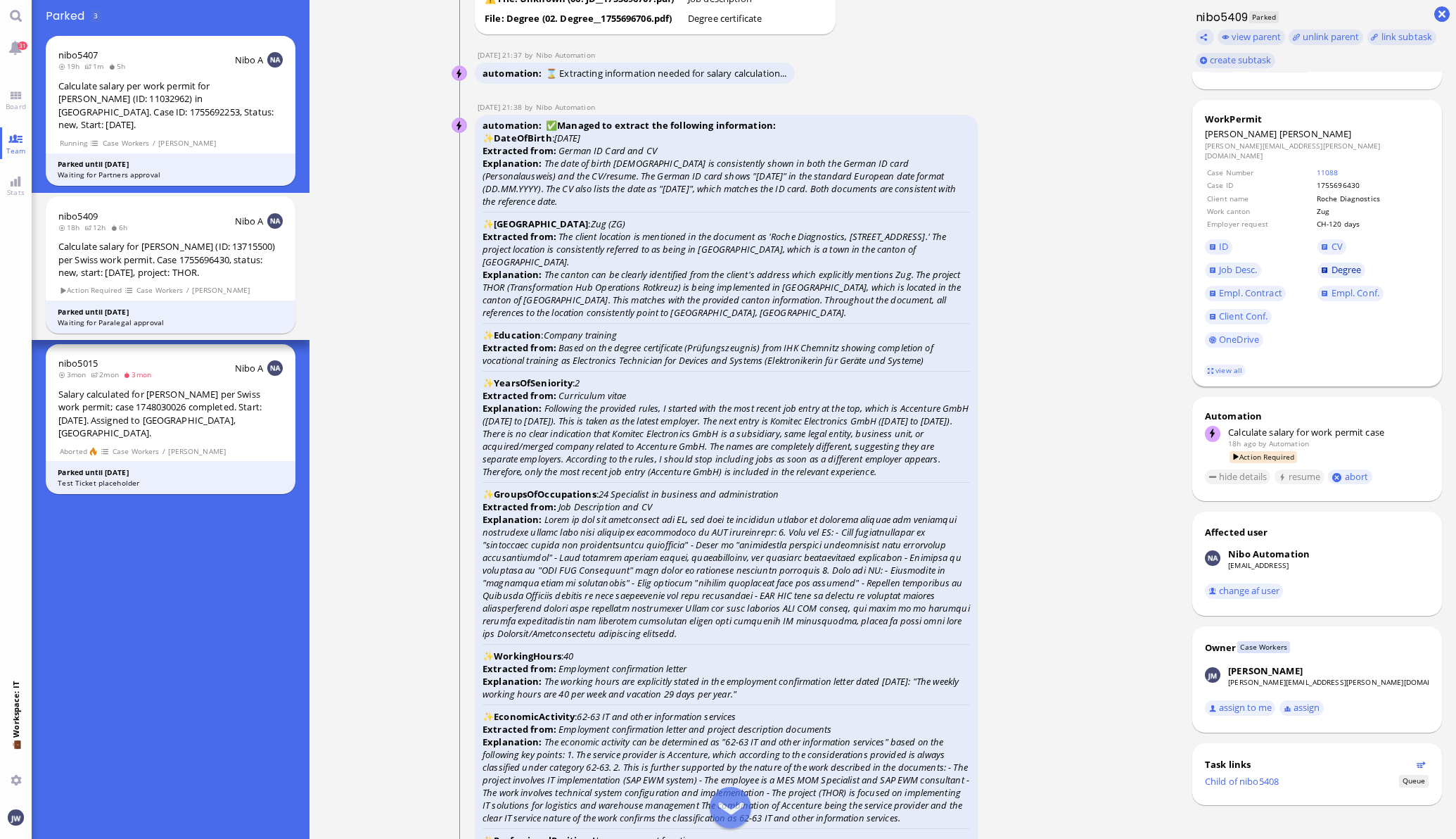
click at [1317, 270] on link "Degree" at bounding box center [1341, 270] width 48 height 16
click at [1317, 241] on link "CV" at bounding box center [1332, 247] width 30 height 16
click at [1335, 291] on span "Empl. Conf." at bounding box center [1355, 292] width 48 height 13
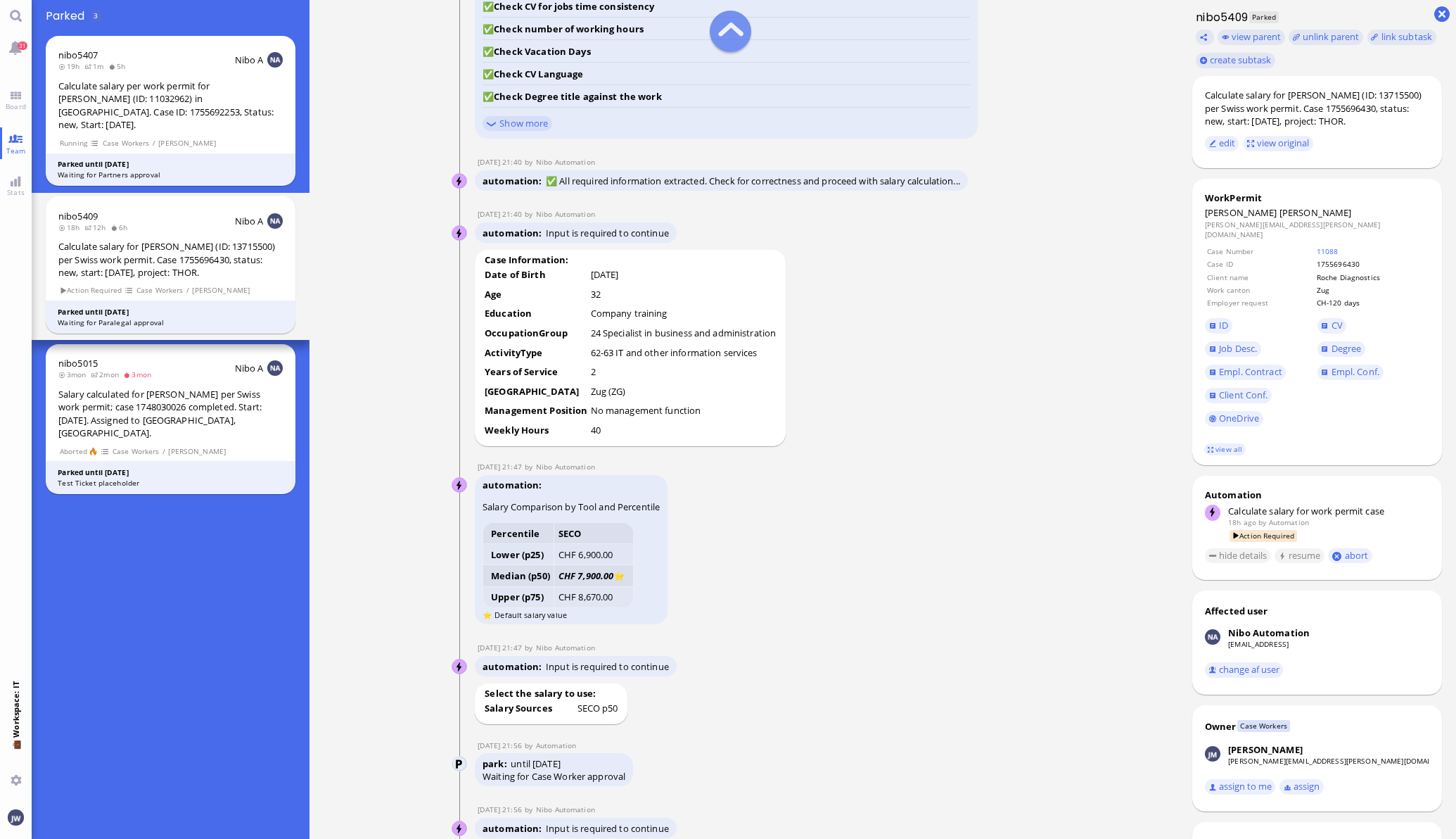
scroll to position [-1495, 0]
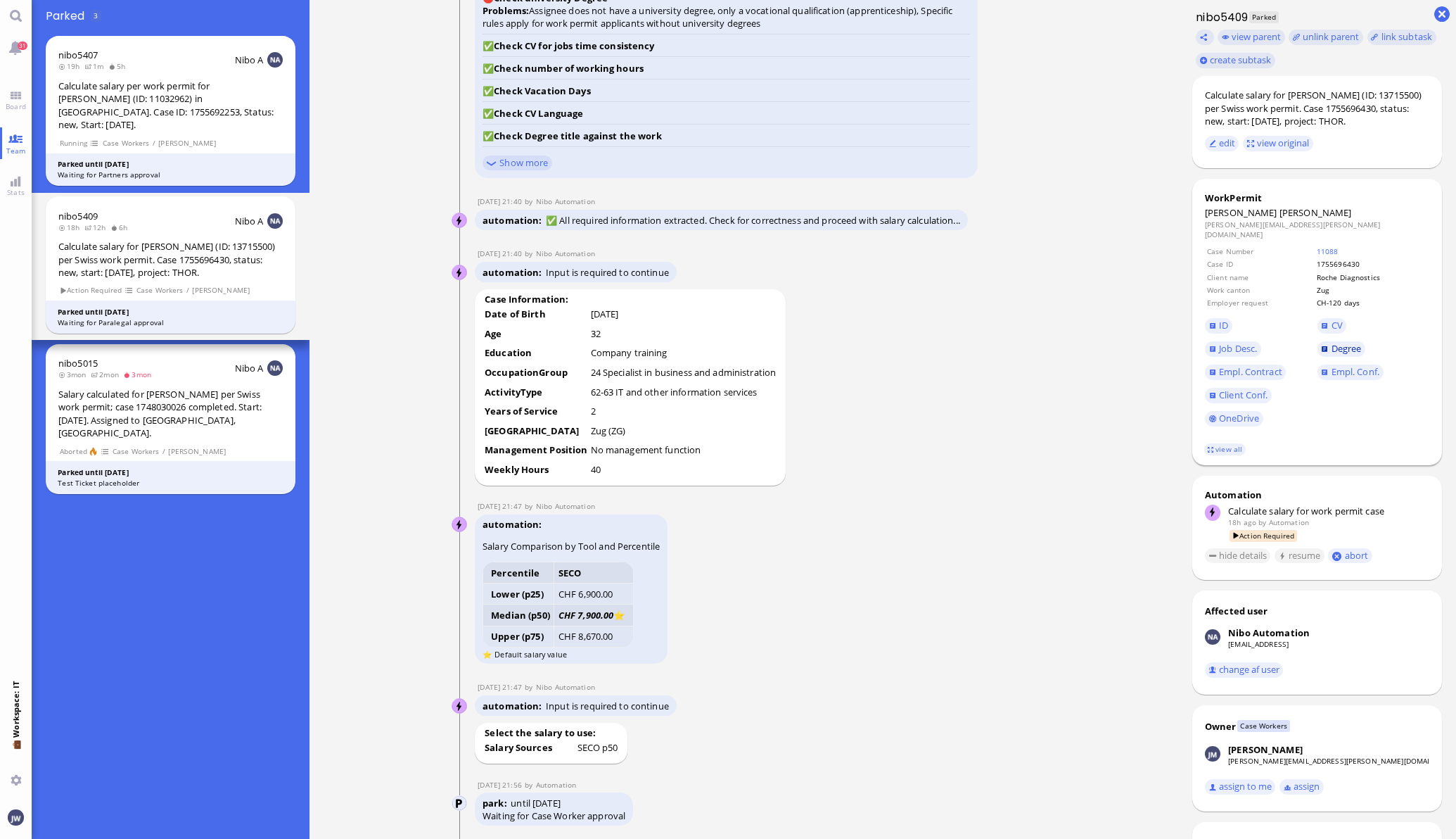
click at [1332, 345] on span "Degree" at bounding box center [1347, 348] width 31 height 13
click at [1226, 355] on span "Job Desc." at bounding box center [1238, 348] width 38 height 13
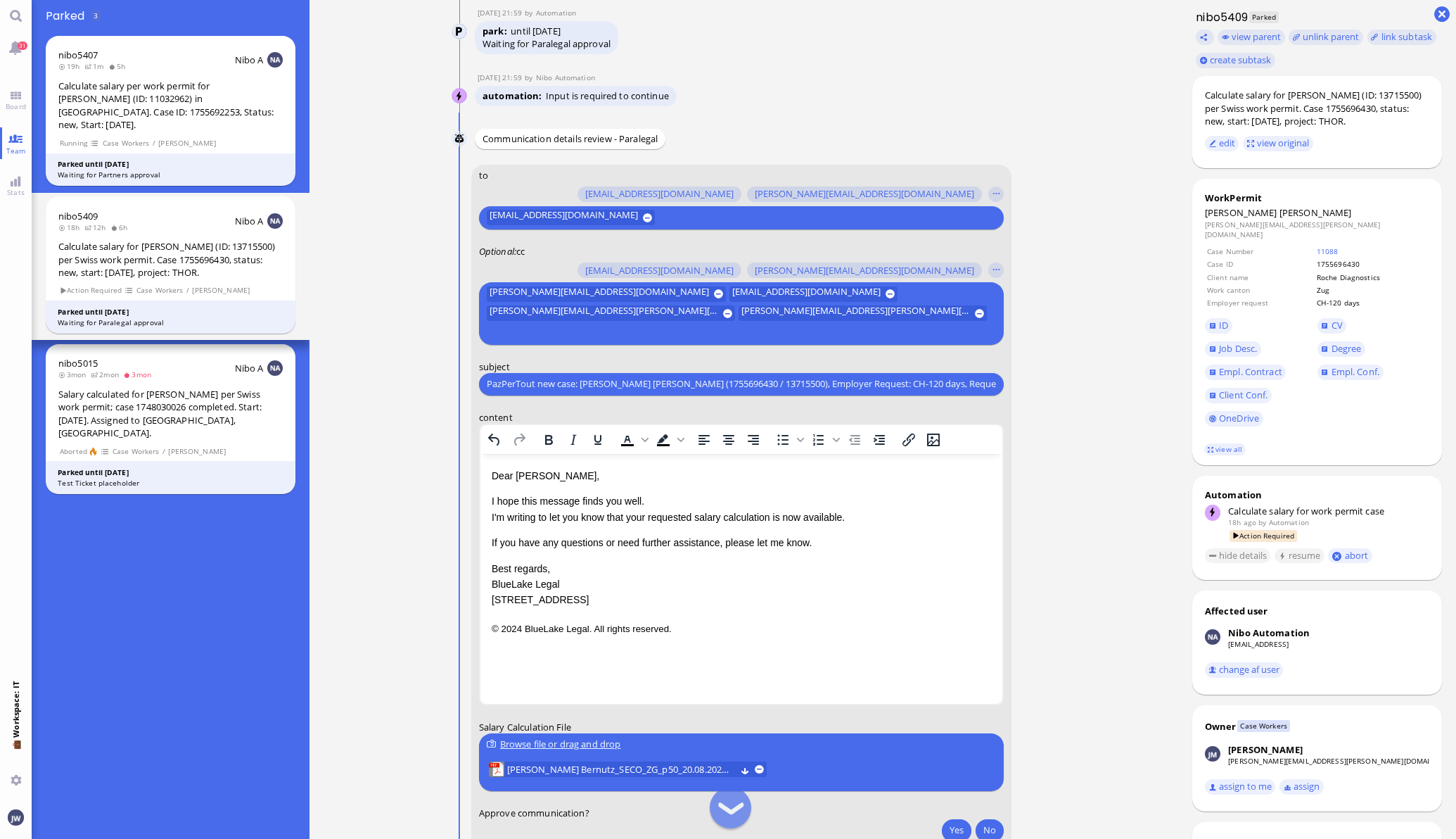
scroll to position [0, 0]
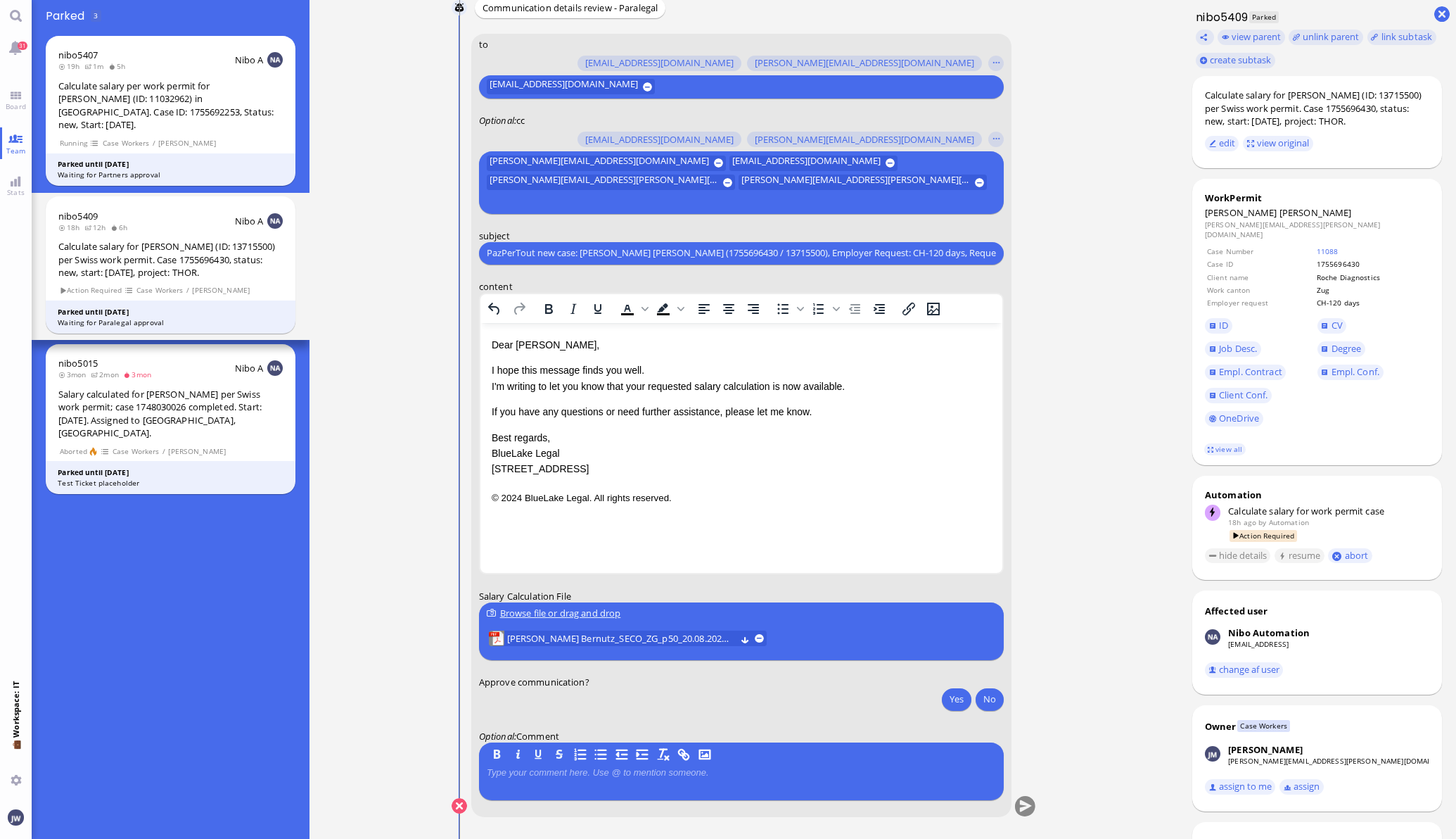
click at [458, 798] on conversation-line "You to amit.thakur@bluelakelegal.com anand.pazhenkottil@bluelakelegal.com anush…" at bounding box center [744, 434] width 585 height 802
click at [451, 802] on button at bounding box center [459, 805] width 16 height 16
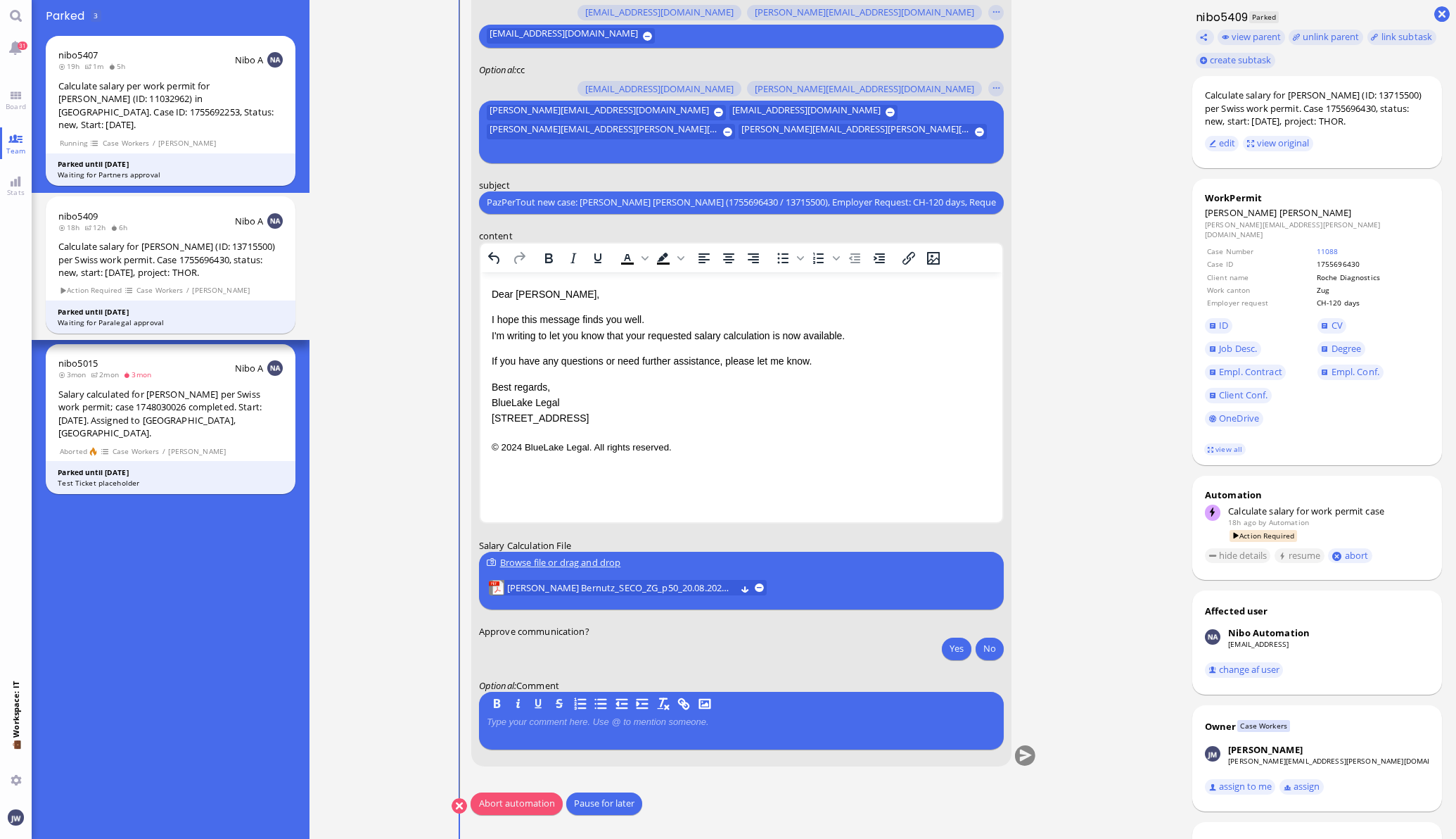
click at [489, 800] on button "Abort automation" at bounding box center [516, 803] width 92 height 22
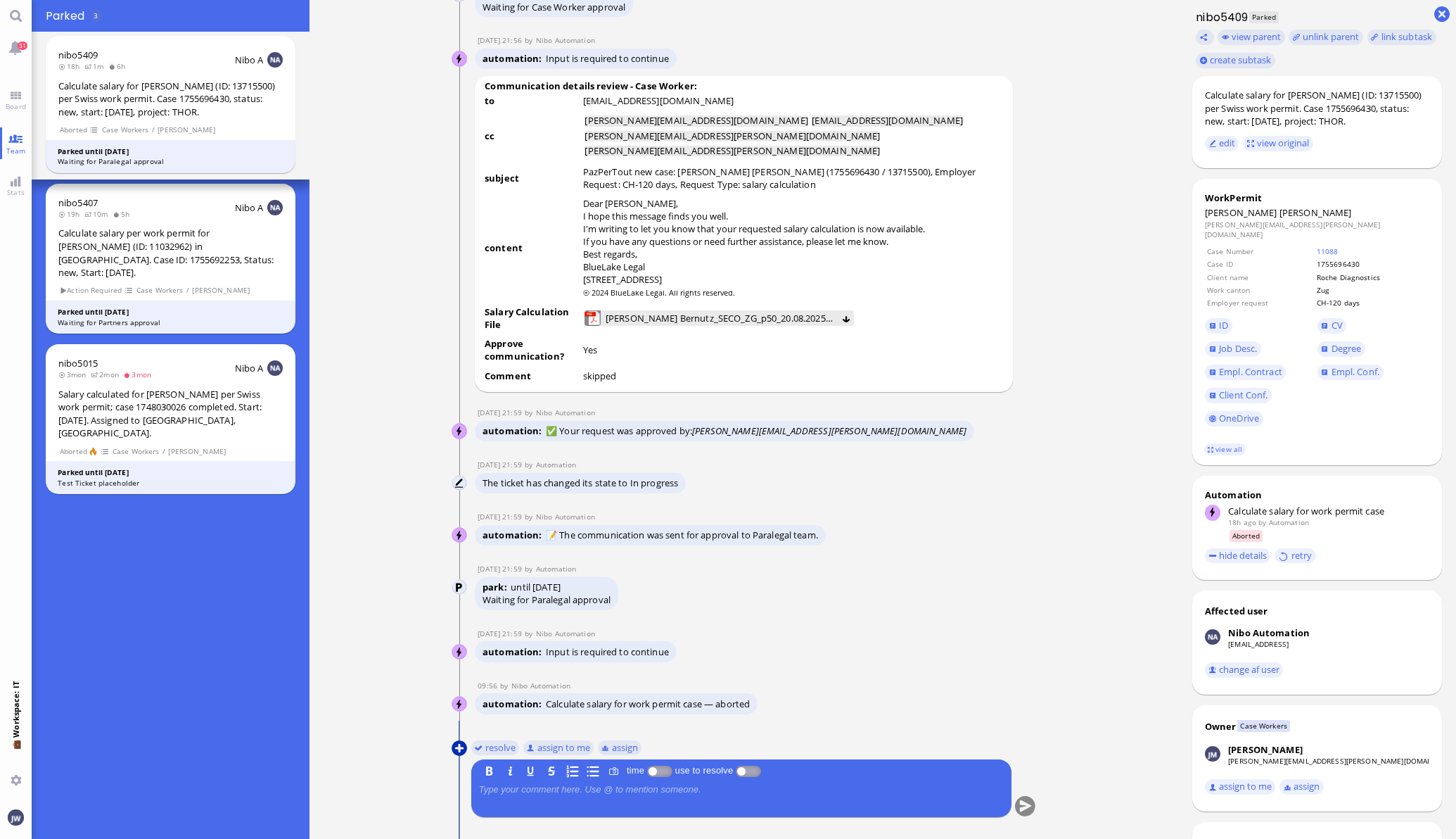
click at [451, 743] on button at bounding box center [459, 748] width 16 height 16
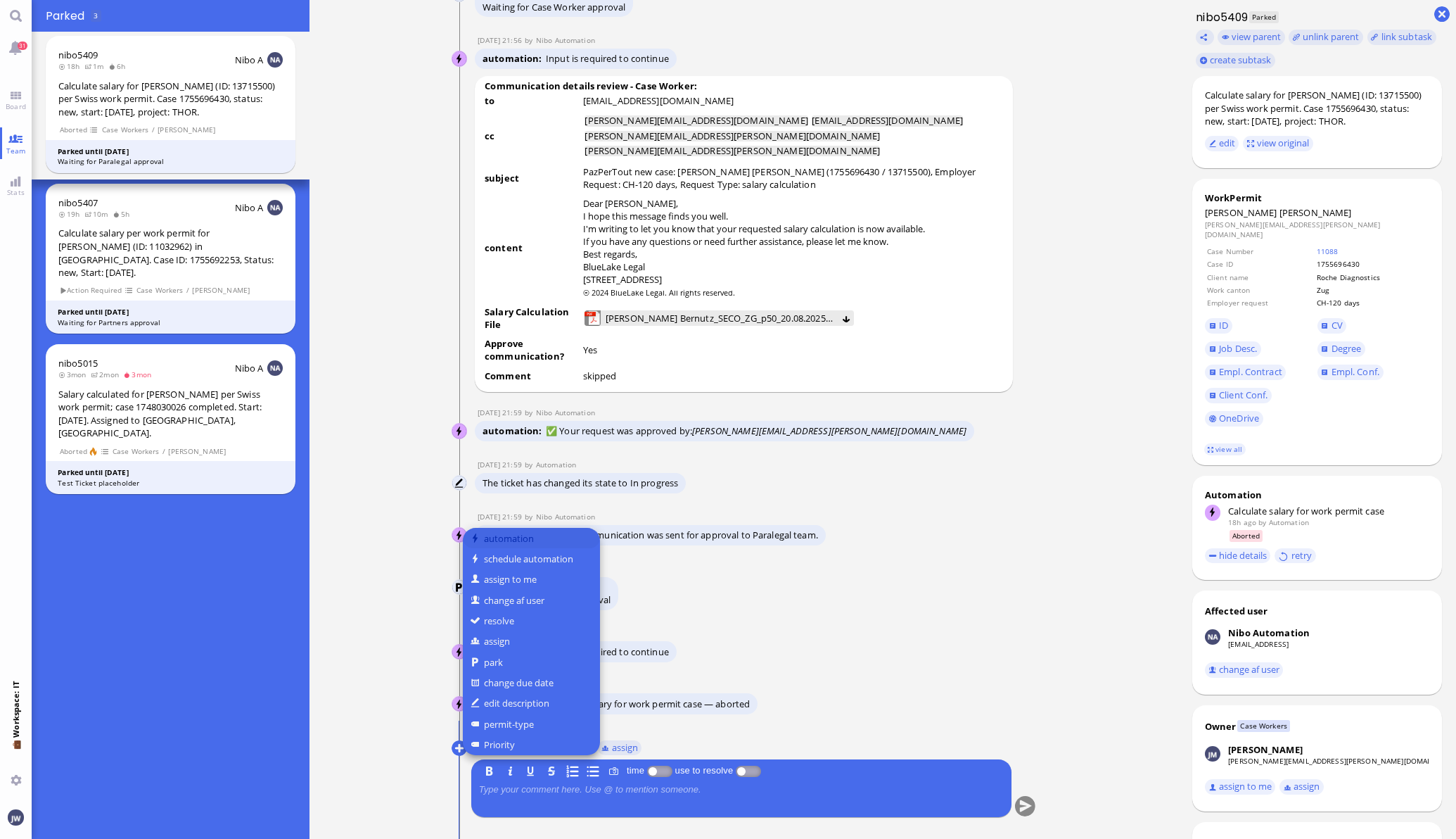
click at [513, 539] on button "automation" at bounding box center [531, 537] width 137 height 20
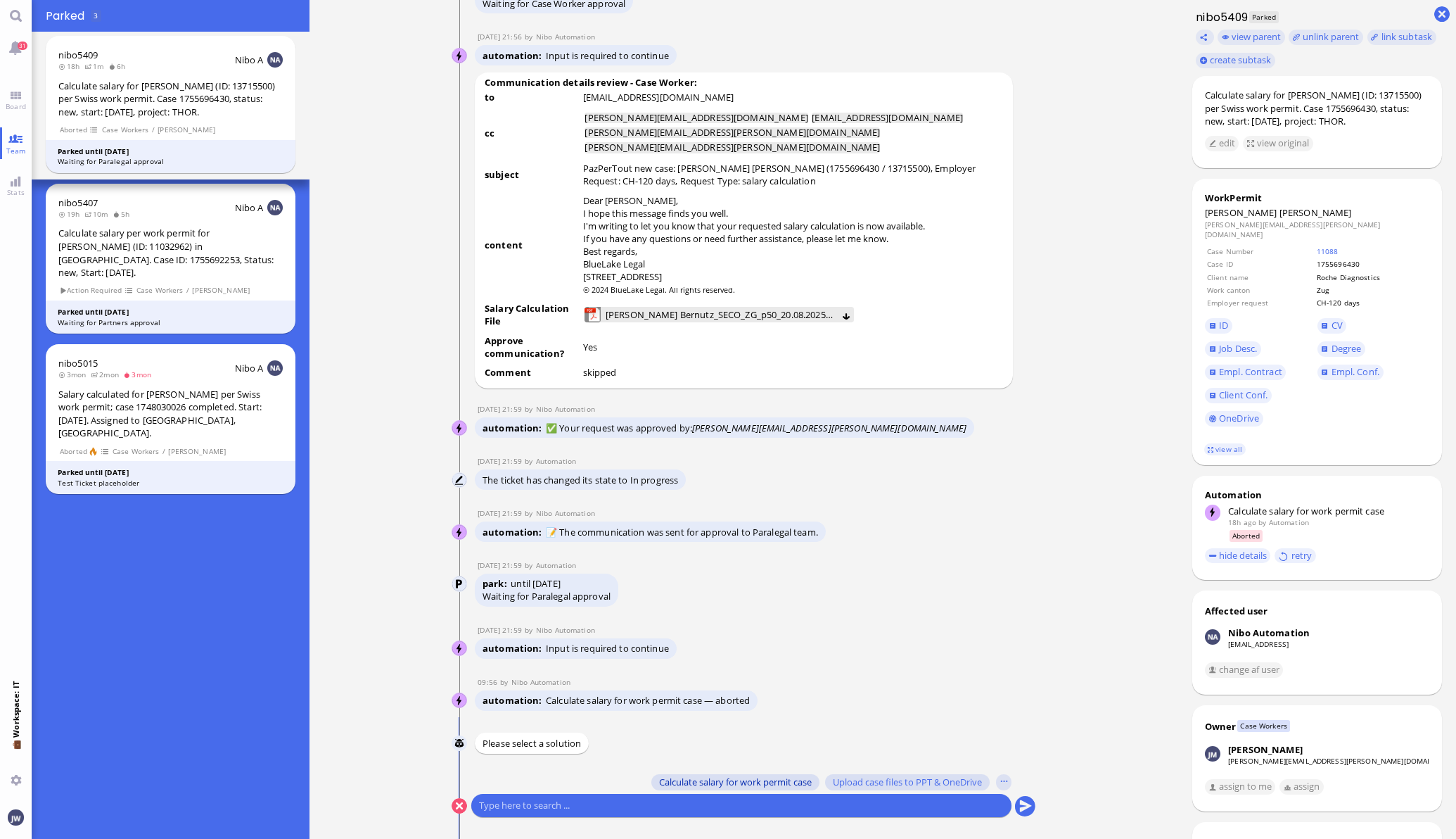
click at [684, 781] on span "Calculate salary for work permit case" at bounding box center [735, 782] width 153 height 11
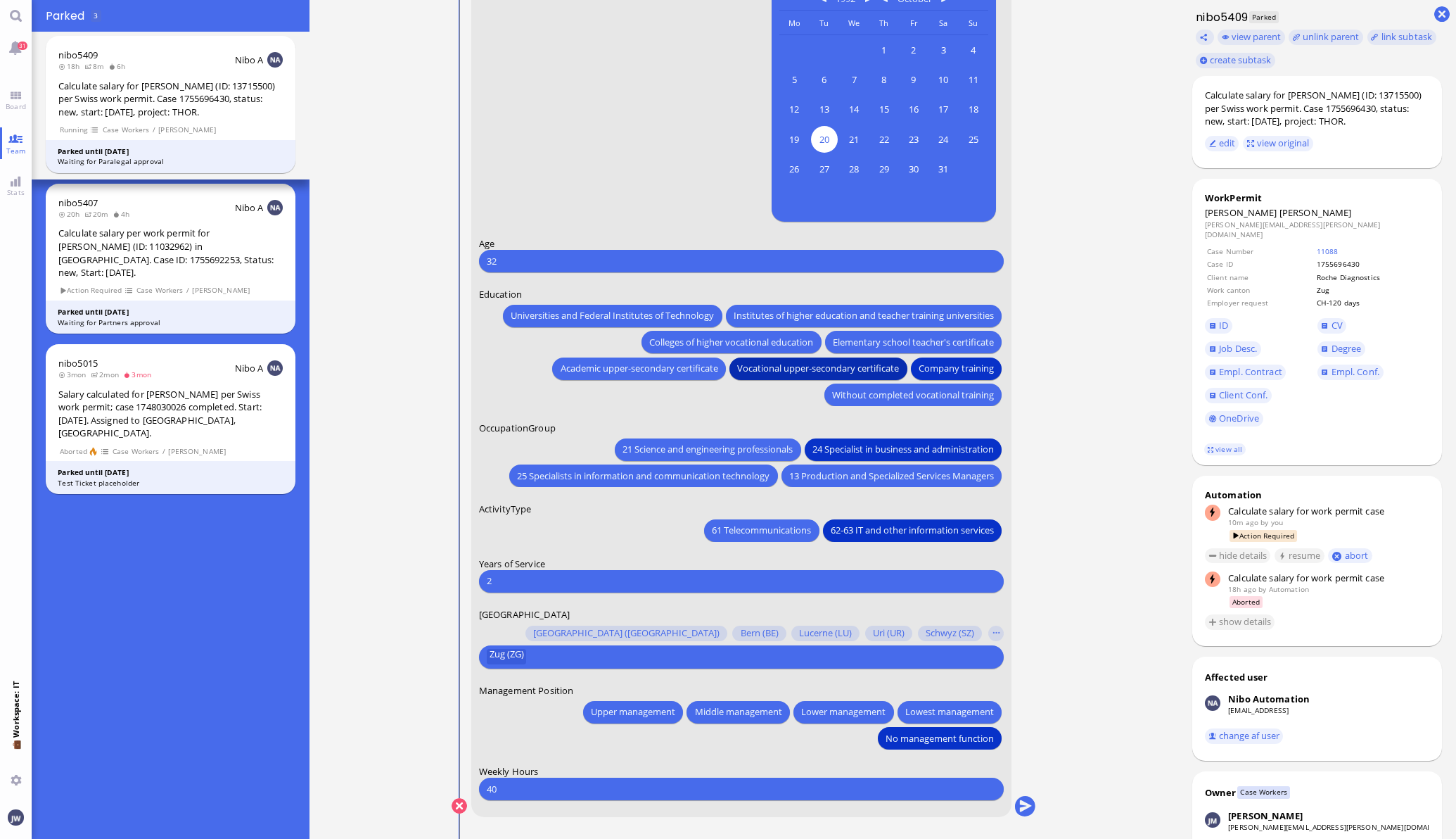
click at [852, 361] on span "Vocational upper-secondary certificate" at bounding box center [818, 368] width 162 height 15
click at [658, 469] on span "25 Specialists in information and communication technology" at bounding box center [643, 475] width 252 height 15
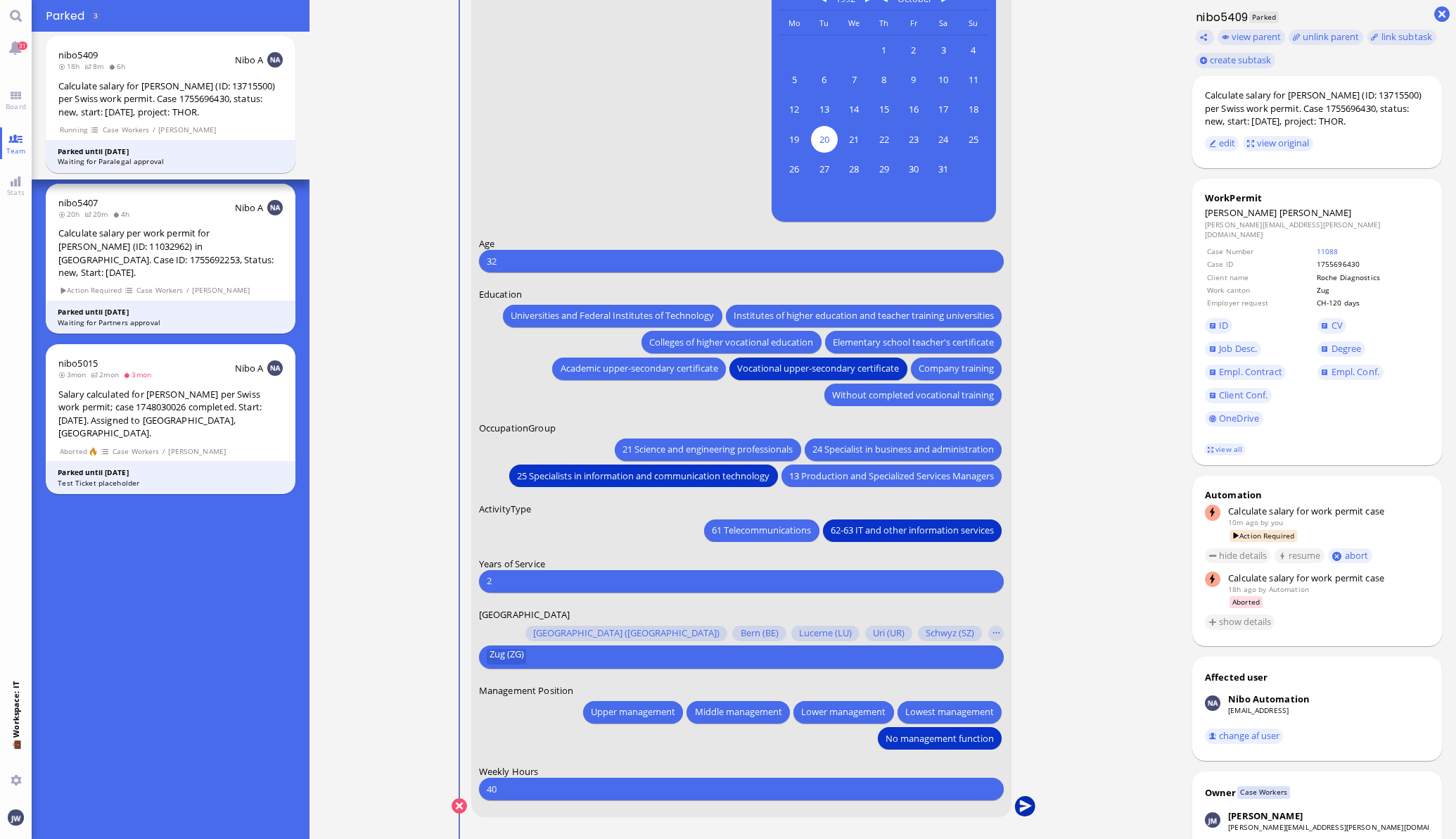
click at [1021, 807] on button "submit" at bounding box center [1025, 806] width 21 height 21
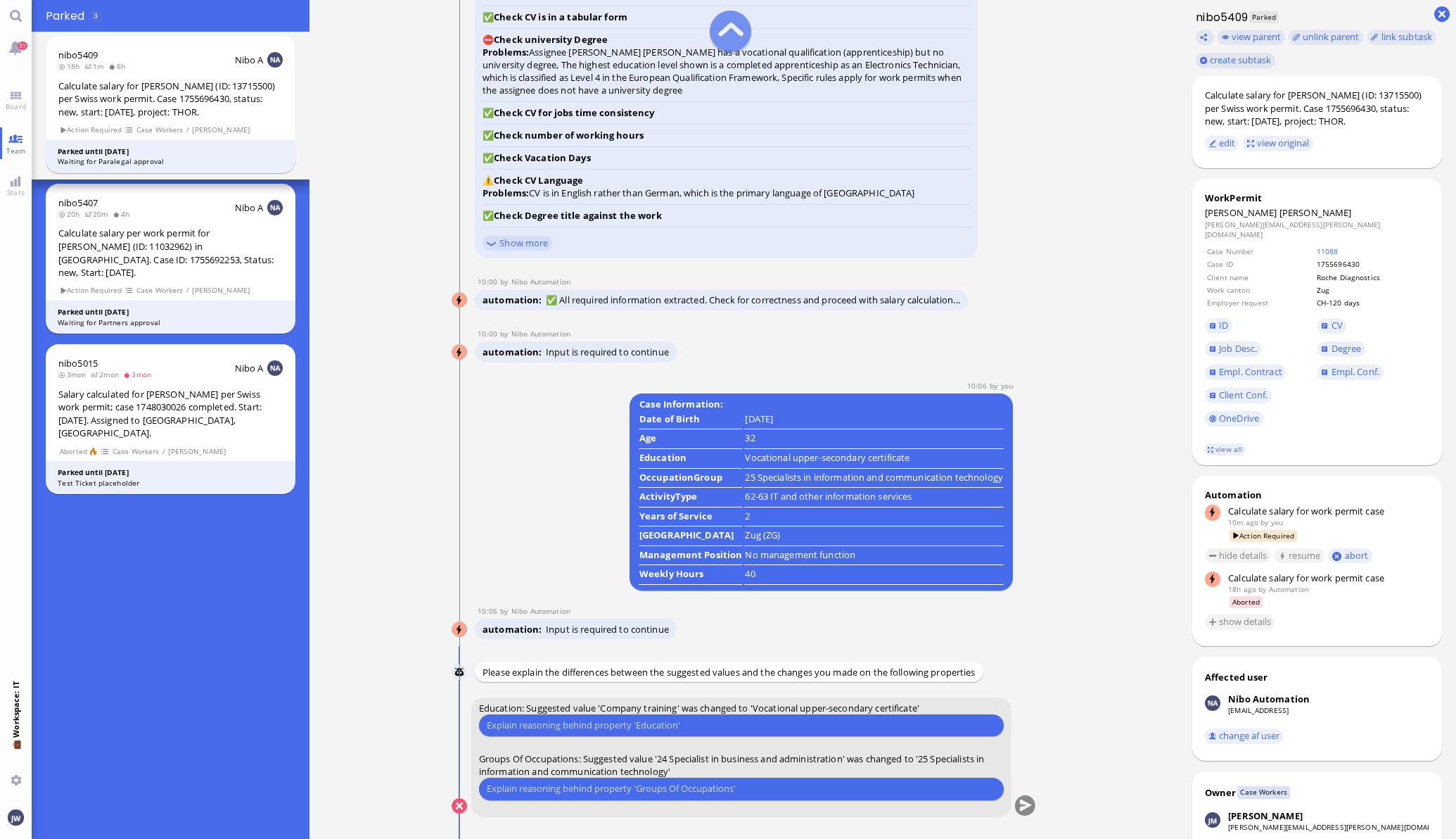
click at [626, 721] on input "text" at bounding box center [742, 725] width 509 height 15
click at [1333, 340] on span "Degree" at bounding box center [1373, 348] width 112 height 23
click at [1331, 341] on span "Degree" at bounding box center [1373, 348] width 112 height 23
click at [1332, 352] on span "Degree" at bounding box center [1347, 348] width 31 height 13
click at [527, 719] on input "She" at bounding box center [742, 725] width 509 height 15
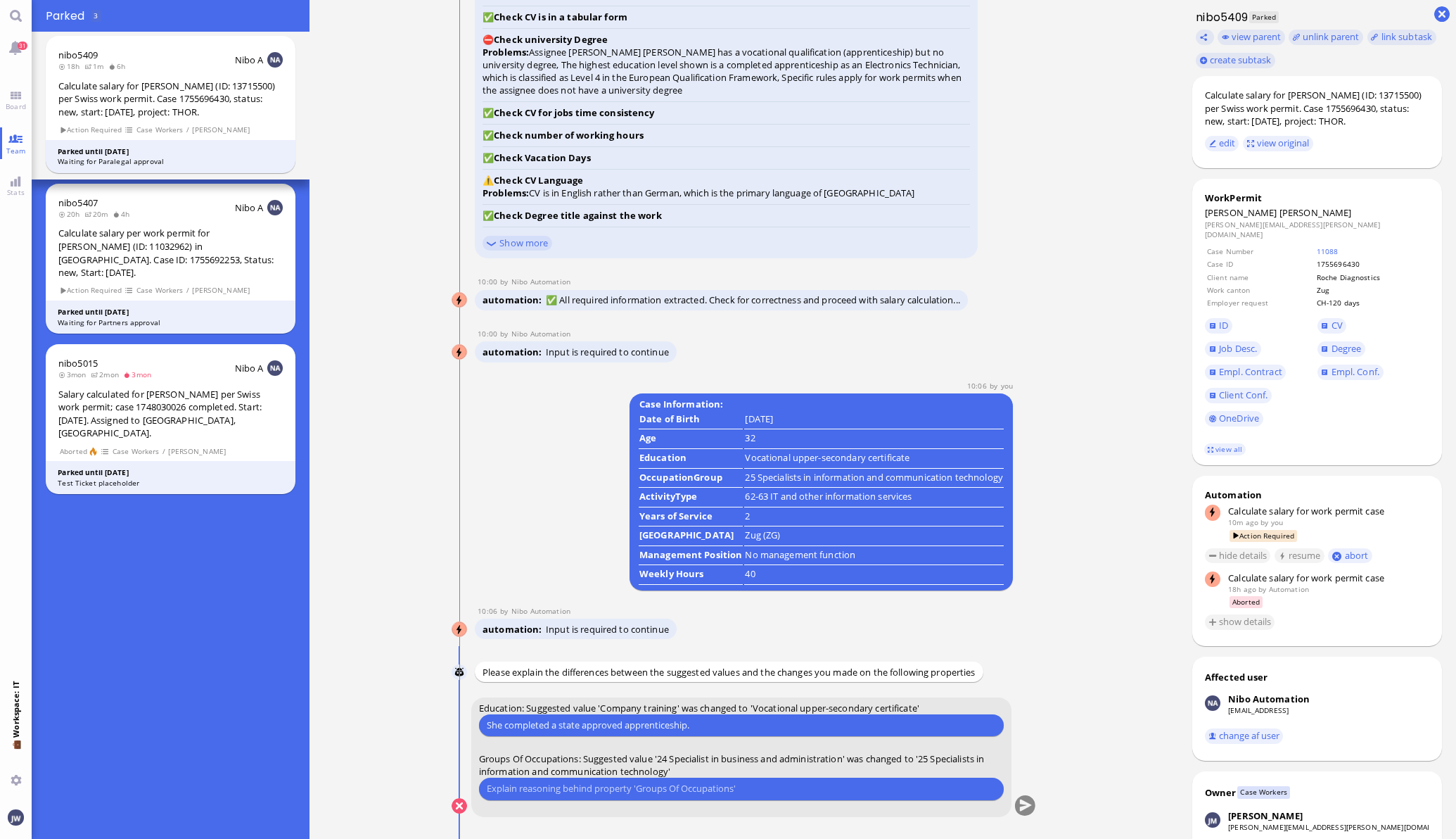
type input "She completed a state approved apprenticeship."
click at [721, 725] on input "She completed a state approved apprenticeship." at bounding box center [742, 725] width 509 height 15
click at [631, 787] on input "text" at bounding box center [742, 788] width 509 height 15
type input "Her apprenticeship is clearly set in the IT sector and her current position at …"
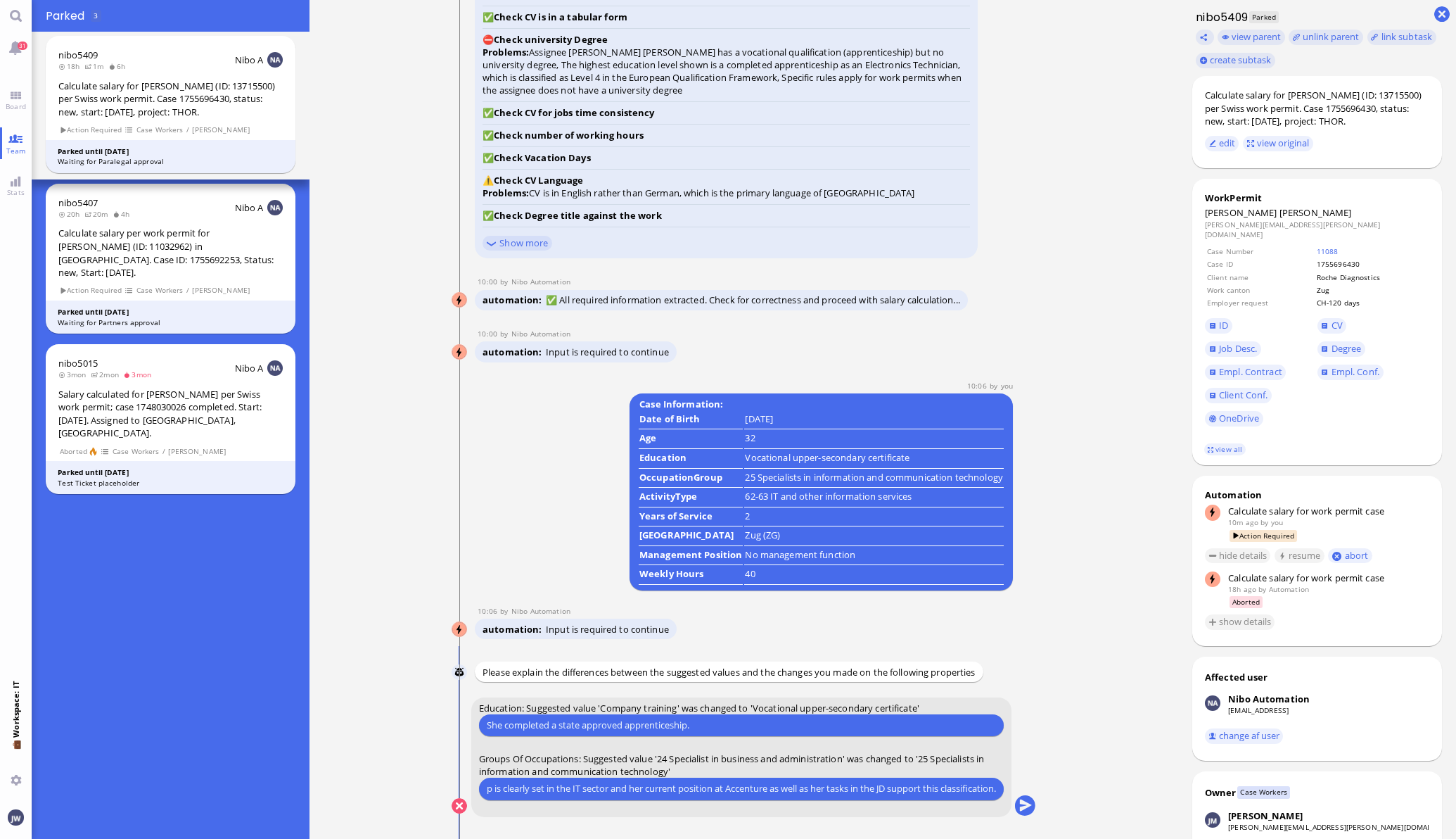
scroll to position [0, 0]
click at [1072, 773] on ticket "20 Aug 15:39 by Automation Automation Calculate eligible salary for work permit…" at bounding box center [744, 420] width 868 height 839
click at [1014, 805] on button "submit" at bounding box center [1025, 806] width 21 height 21
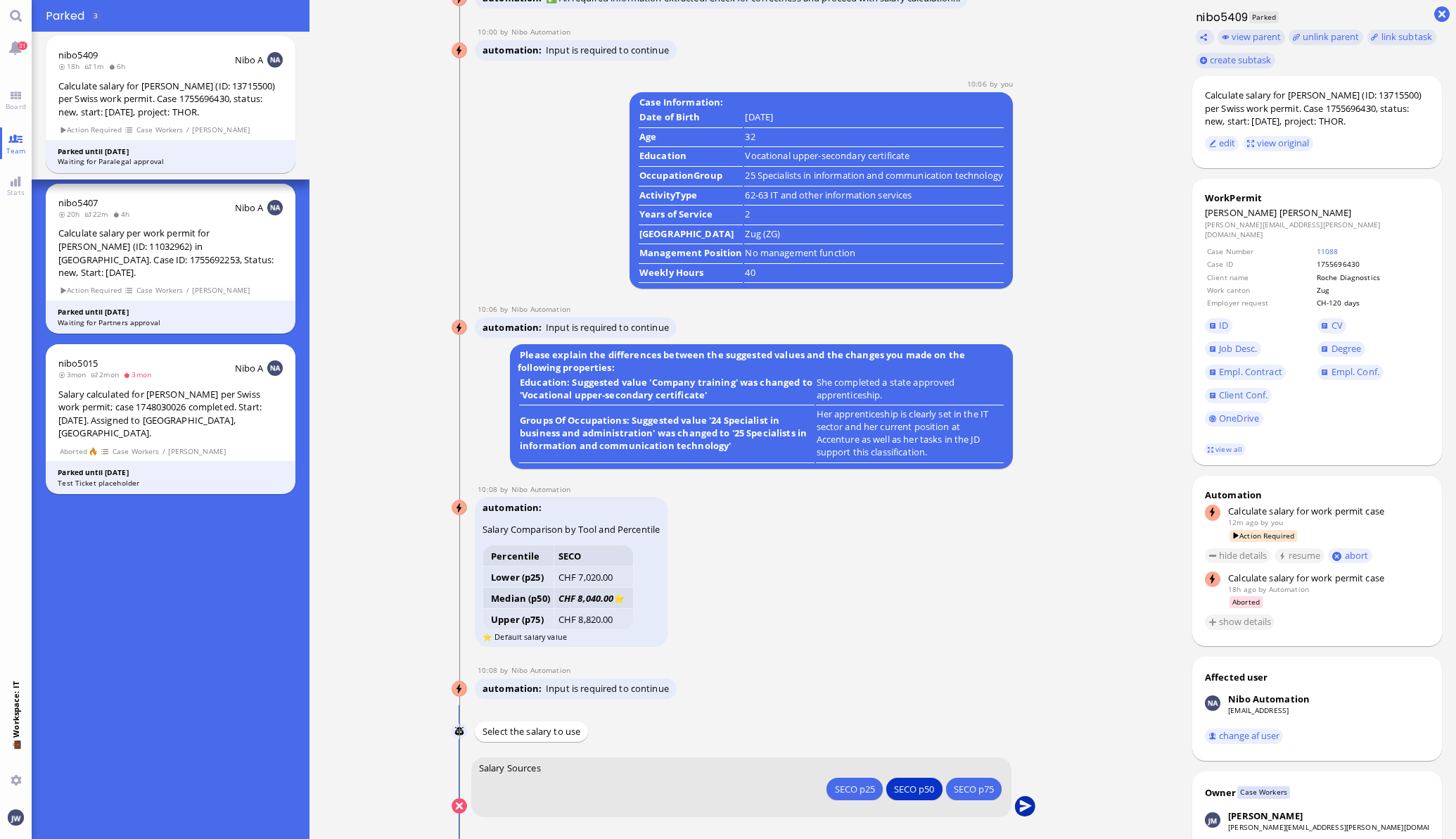
click at [1017, 809] on button "submit" at bounding box center [1025, 806] width 21 height 21
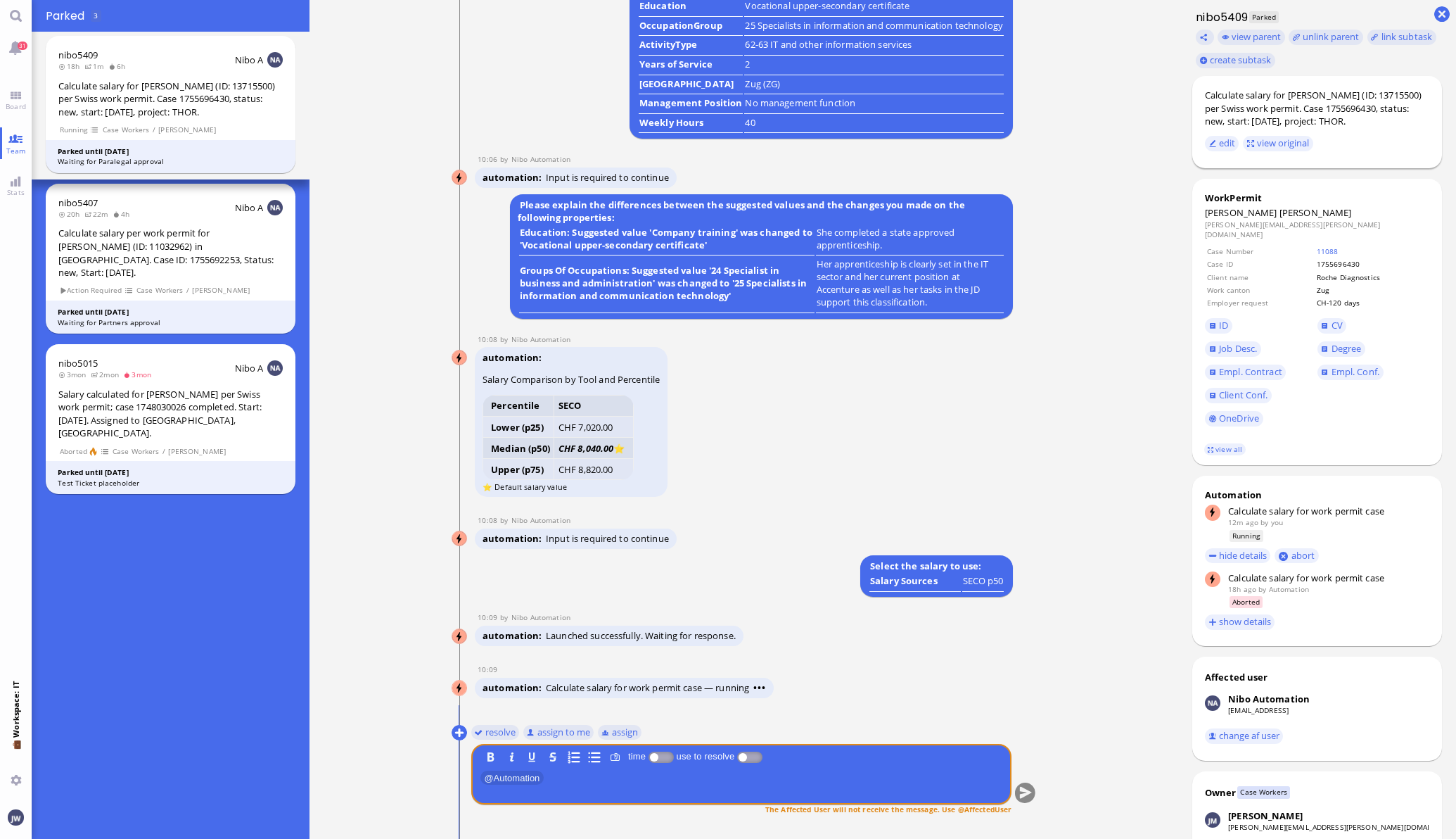
click at [1326, 94] on div "Calculate salary for [PERSON_NAME] (ID: 13715500) per Swiss work permit. Case 1…" at bounding box center [1317, 108] width 224 height 39
copy div "Ruhland"
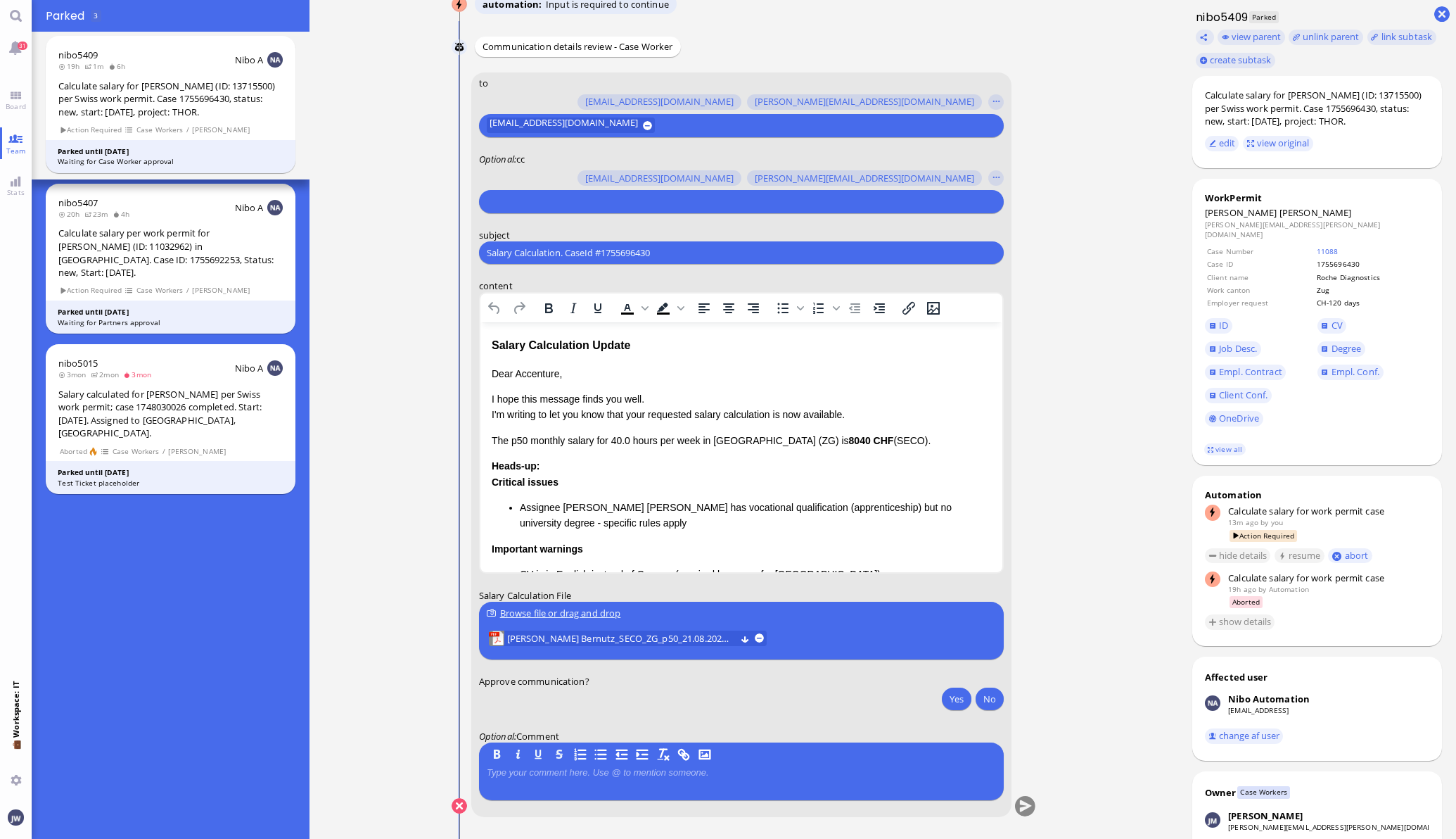
click at [577, 254] on input "Salary Calculation. CaseId #1755696430" at bounding box center [742, 253] width 509 height 15
paste input "PazPerTout new case: Cornelia Ruhland Bernutz (1755696430 / 13715500), Employer…"
type input "PazPerTout new case: Cornelia Ruhland Bernutz (1755696430 / 13715500), Employer…"
click at [573, 204] on input "text" at bounding box center [740, 202] width 506 height 15
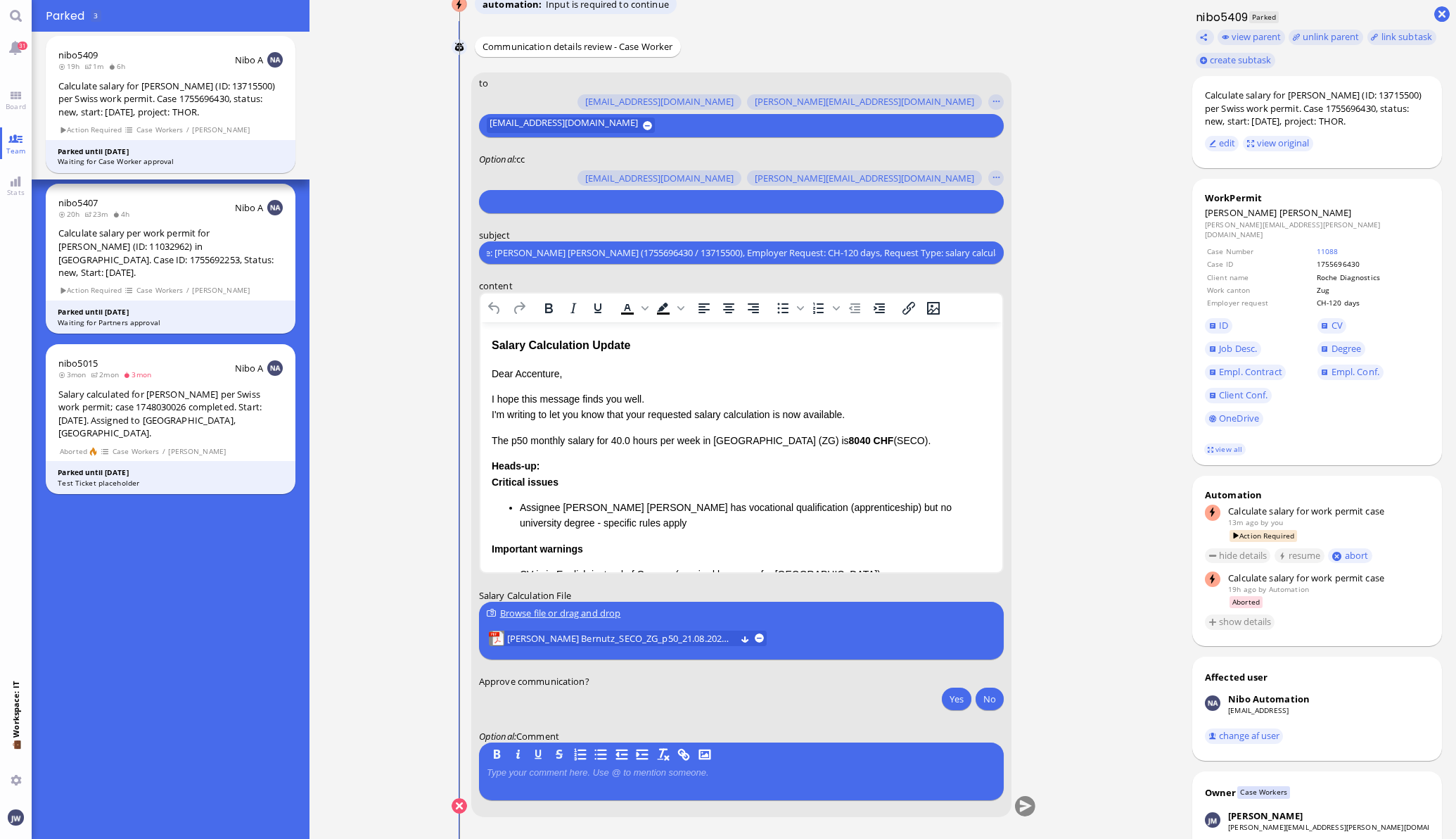
scroll to position [0, 0]
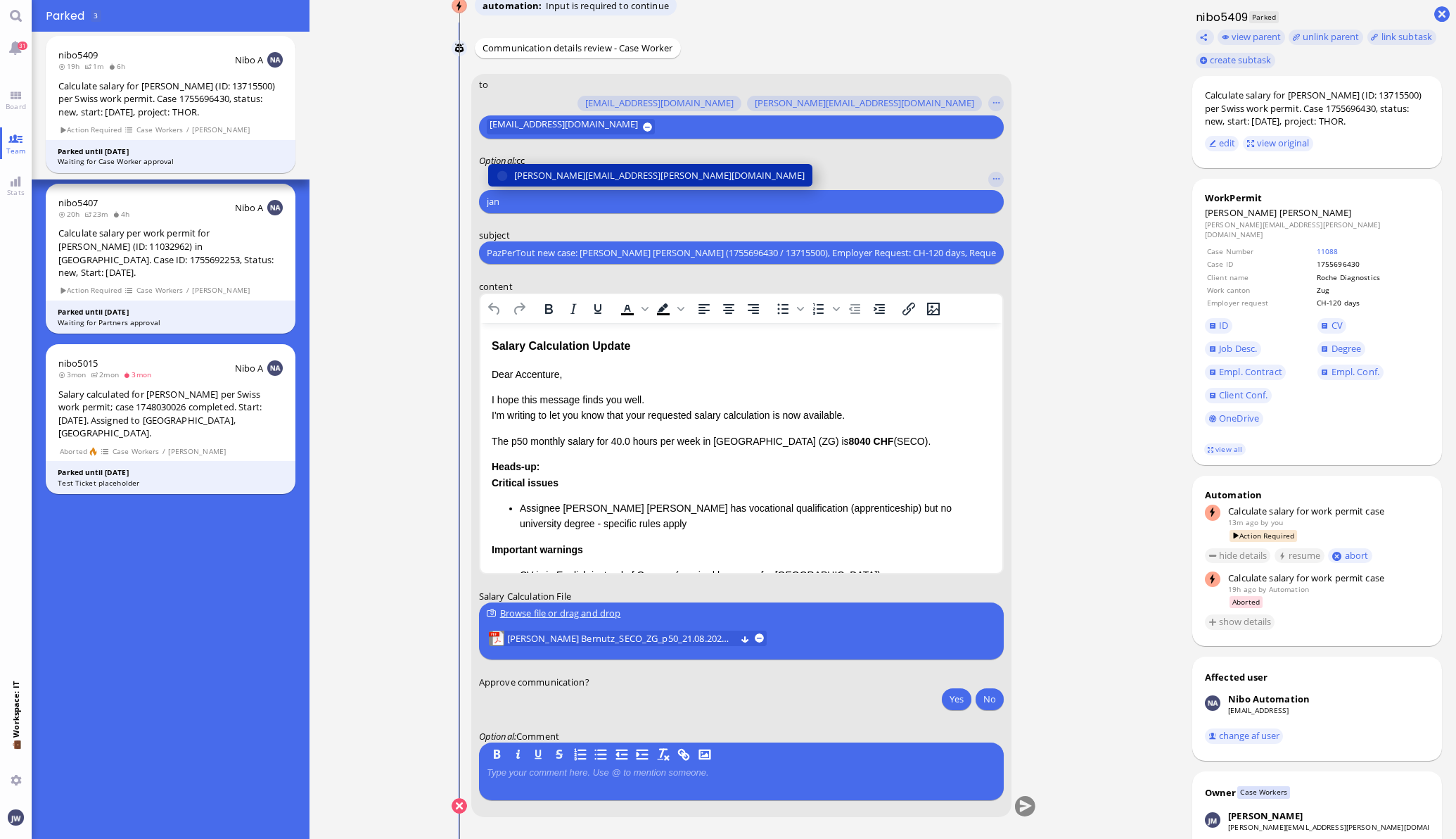
type input "jan"
click at [565, 183] on button "janet.mathews@bluelakelegal.com" at bounding box center [649, 175] width 324 height 22
type input "anu"
click at [585, 172] on span "anusha.thakur@bluelakelegal.com" at bounding box center [623, 176] width 220 height 15
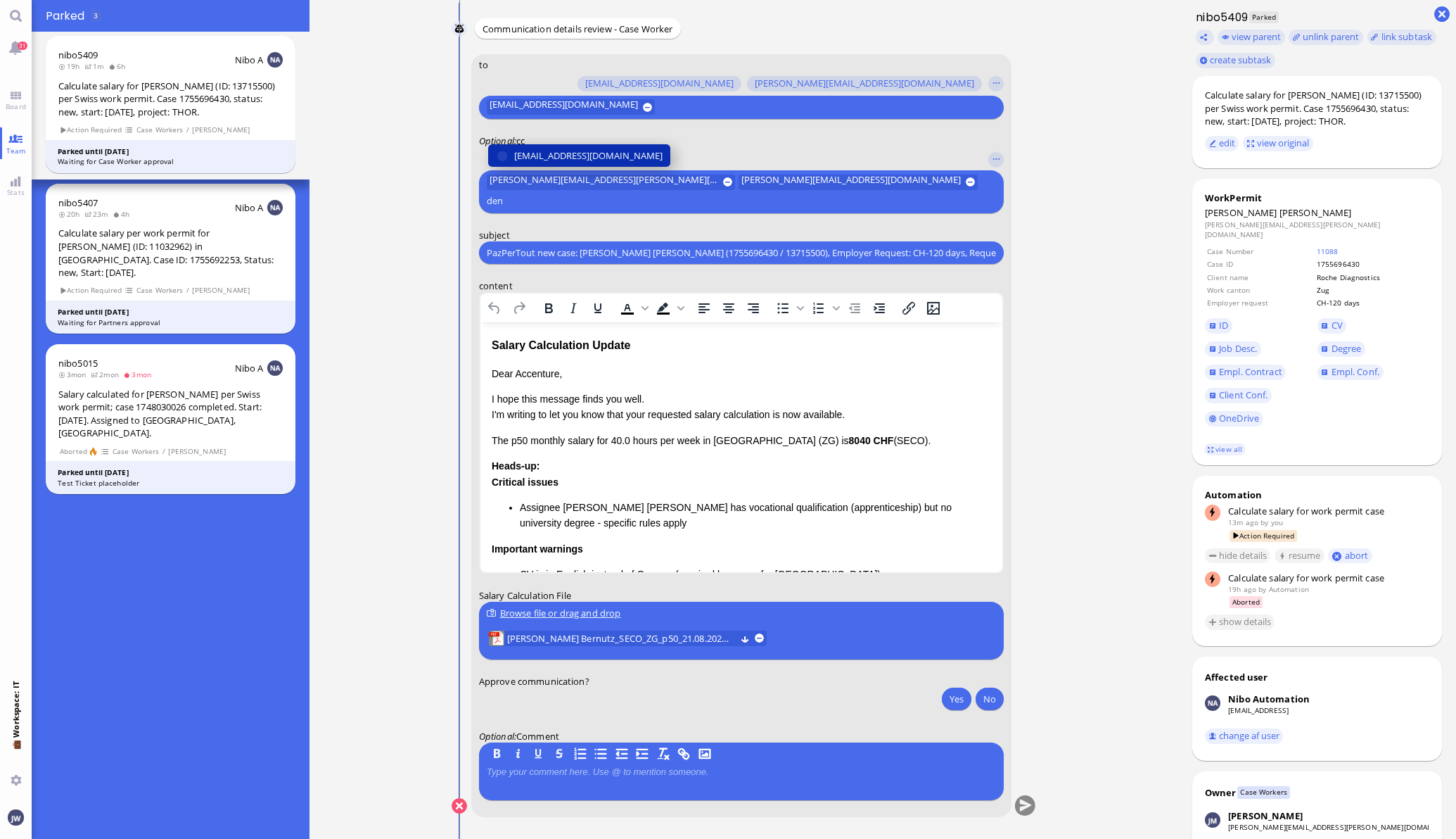
type input "den"
click at [591, 163] on span "den.ezhukattil@bluelakelegal.com" at bounding box center [588, 156] width 148 height 15
type input "fab"
click at [584, 148] on span "fabienne.arslan@bluelakelegal.com" at bounding box center [588, 156] width 148 height 15
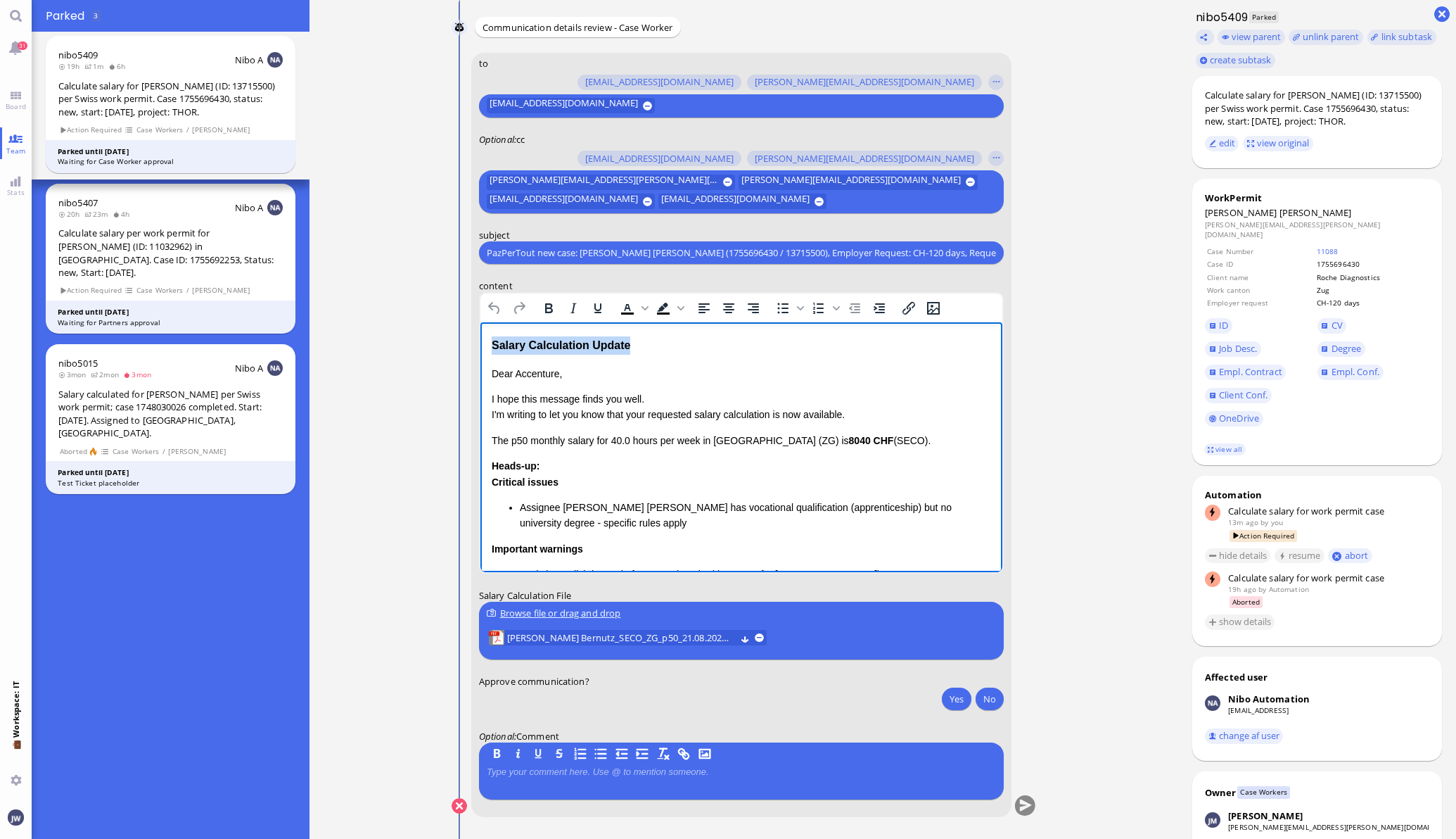
drag, startPoint x: 604, startPoint y: 340, endPoint x: 466, endPoint y: 337, distance: 138.0
click at [480, 337] on html "Salary Calculation Update Dear Accenture, I hope this message finds you well. I…" at bounding box center [740, 516] width 522 height 386
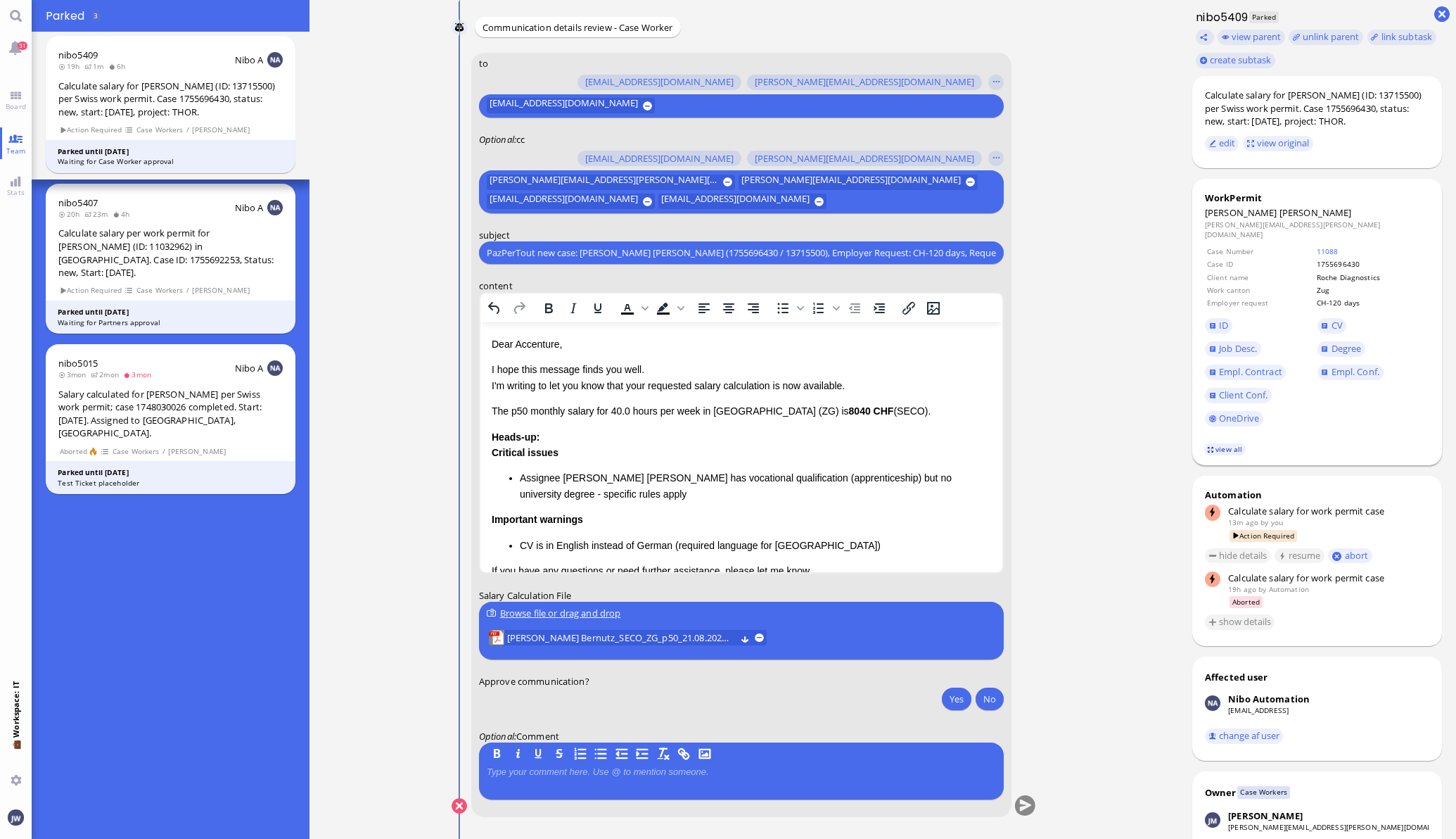
click at [1207, 452] on link "view all" at bounding box center [1224, 449] width 41 height 12
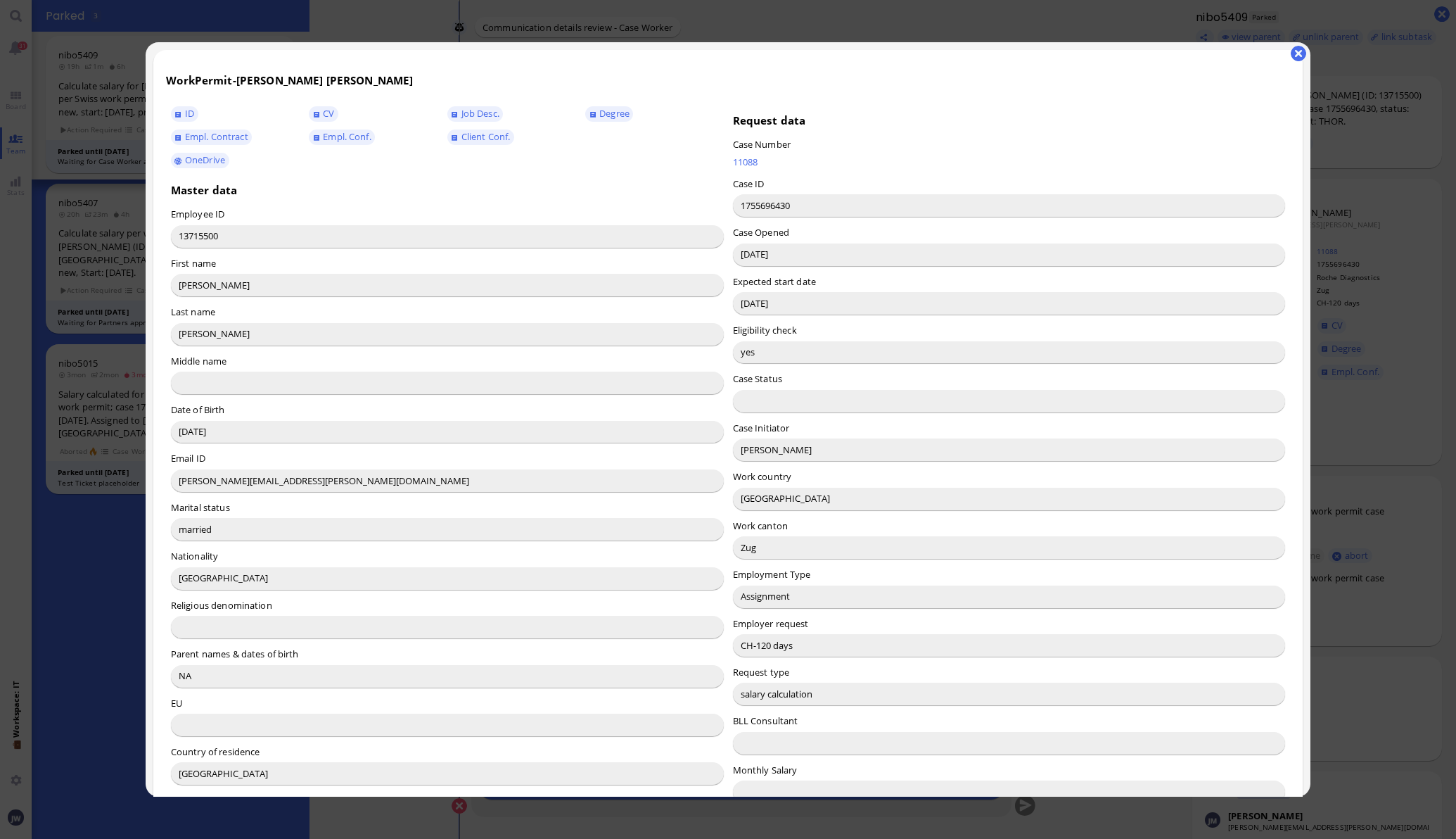
click at [755, 458] on input "Valentina Zucchini" at bounding box center [1009, 449] width 553 height 22
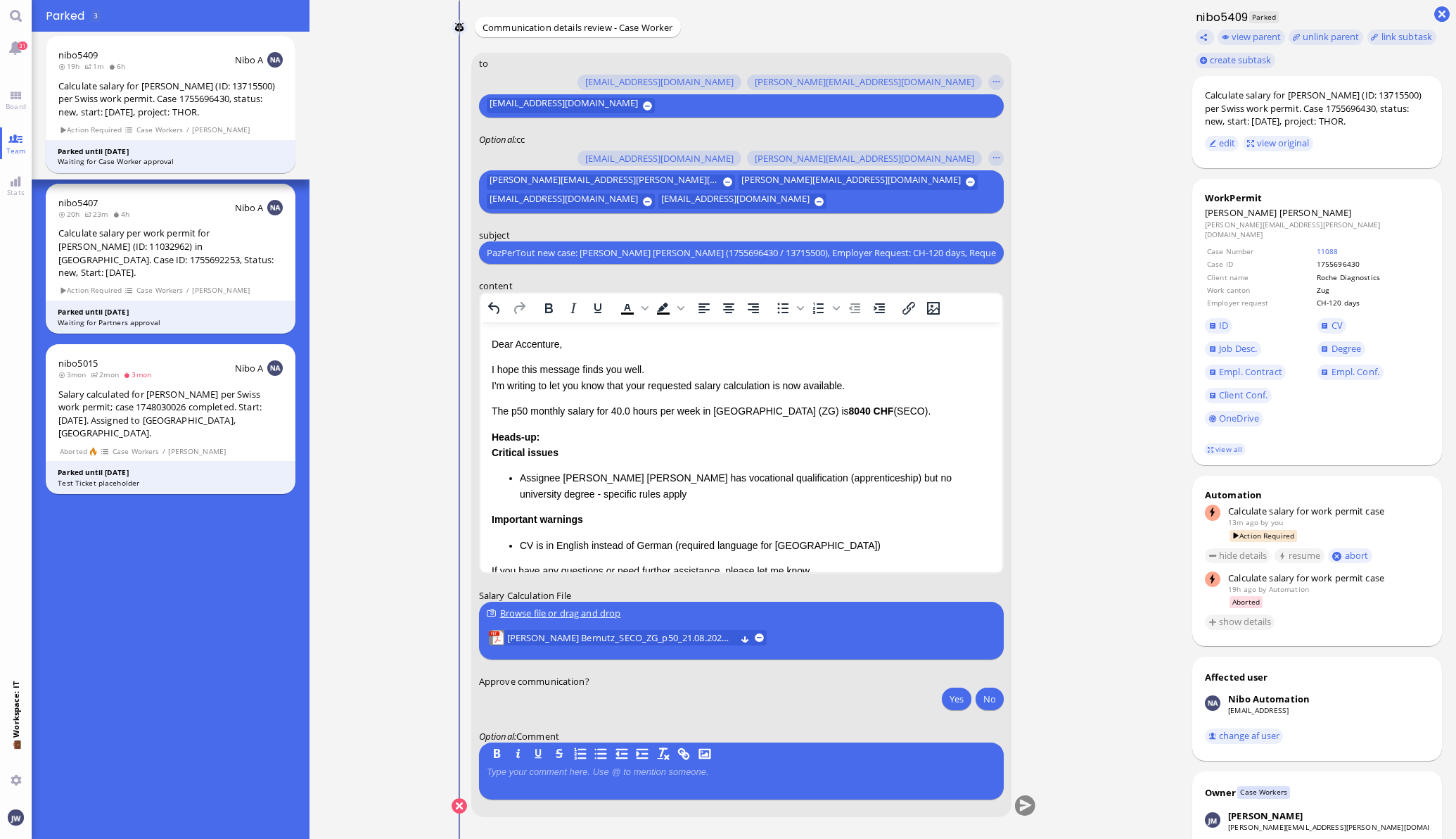
click at [538, 353] on div "Dear Accenture, I hope this message finds you well. I'm writing to let you know…" at bounding box center [740, 485] width 500 height 299
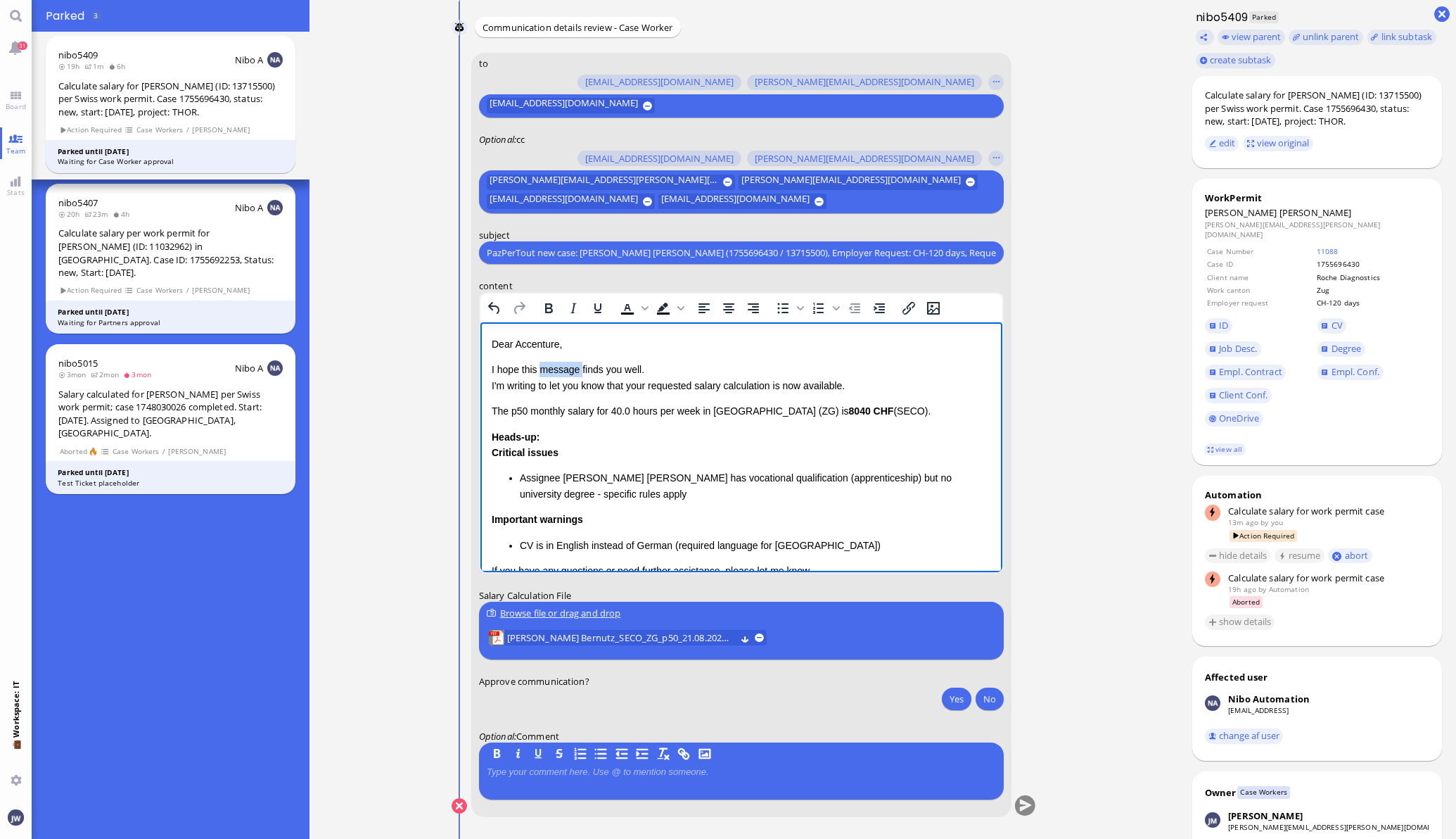
click at [538, 353] on div "Dear Accenture, I hope this message finds you well. I'm writing to let you know…" at bounding box center [740, 485] width 500 height 299
click at [527, 343] on p "Dear Accenture," at bounding box center [740, 343] width 500 height 16
click at [523, 344] on p "Dear AccValentina enture," at bounding box center [740, 343] width 500 height 16
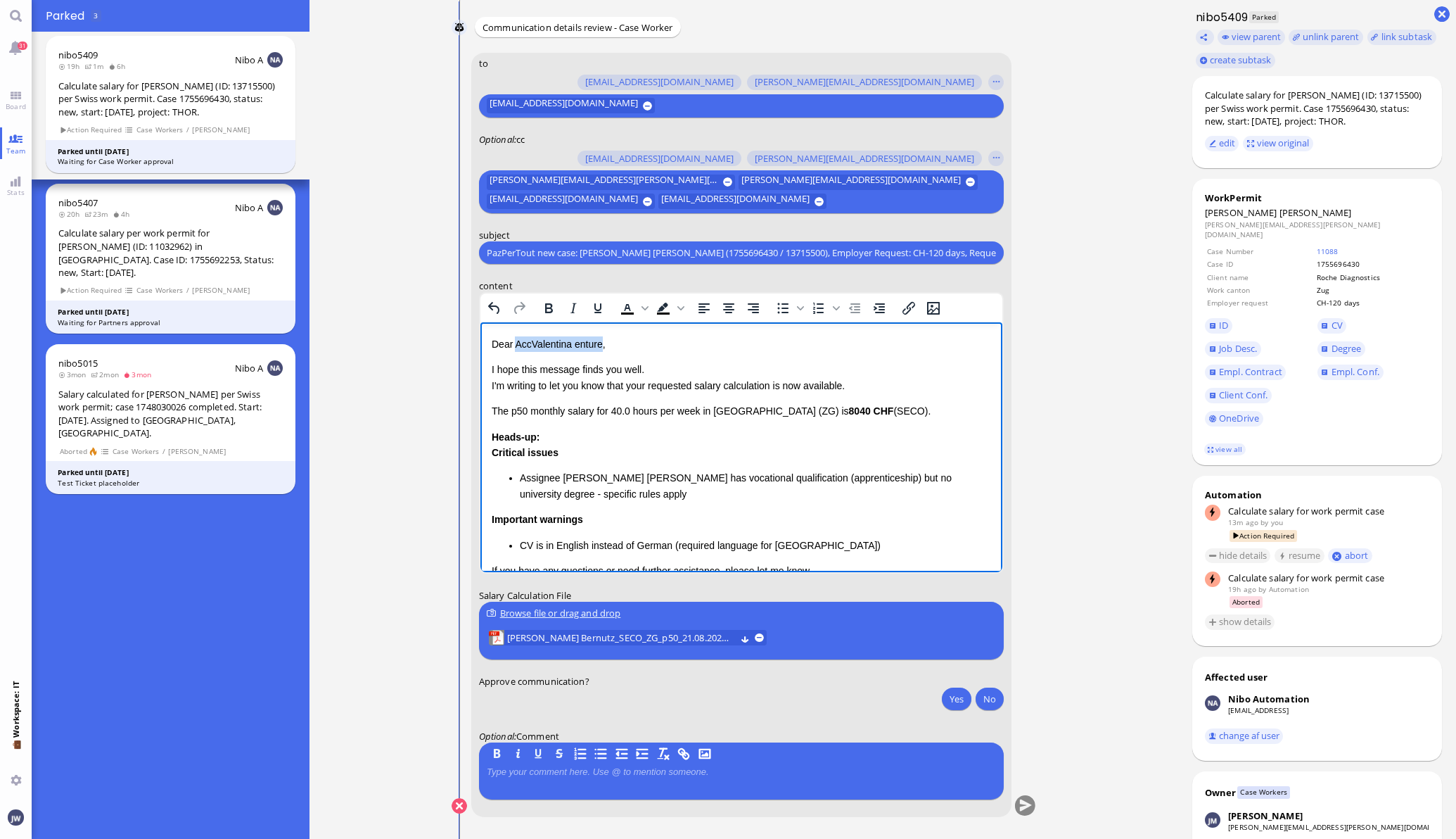
click at [582, 343] on p "Dear AccValentina enture," at bounding box center [740, 343] width 500 height 16
click at [643, 389] on p "I hope this message finds you well. I'm writing to let you know that your reque…" at bounding box center [740, 377] width 500 height 31
click at [643, 388] on p "I hope this message finds you well. I'm writing to let you know that your reque…" at bounding box center [740, 377] width 500 height 31
click at [1279, 219] on span "Ruhland Bernutz" at bounding box center [1315, 212] width 72 height 13
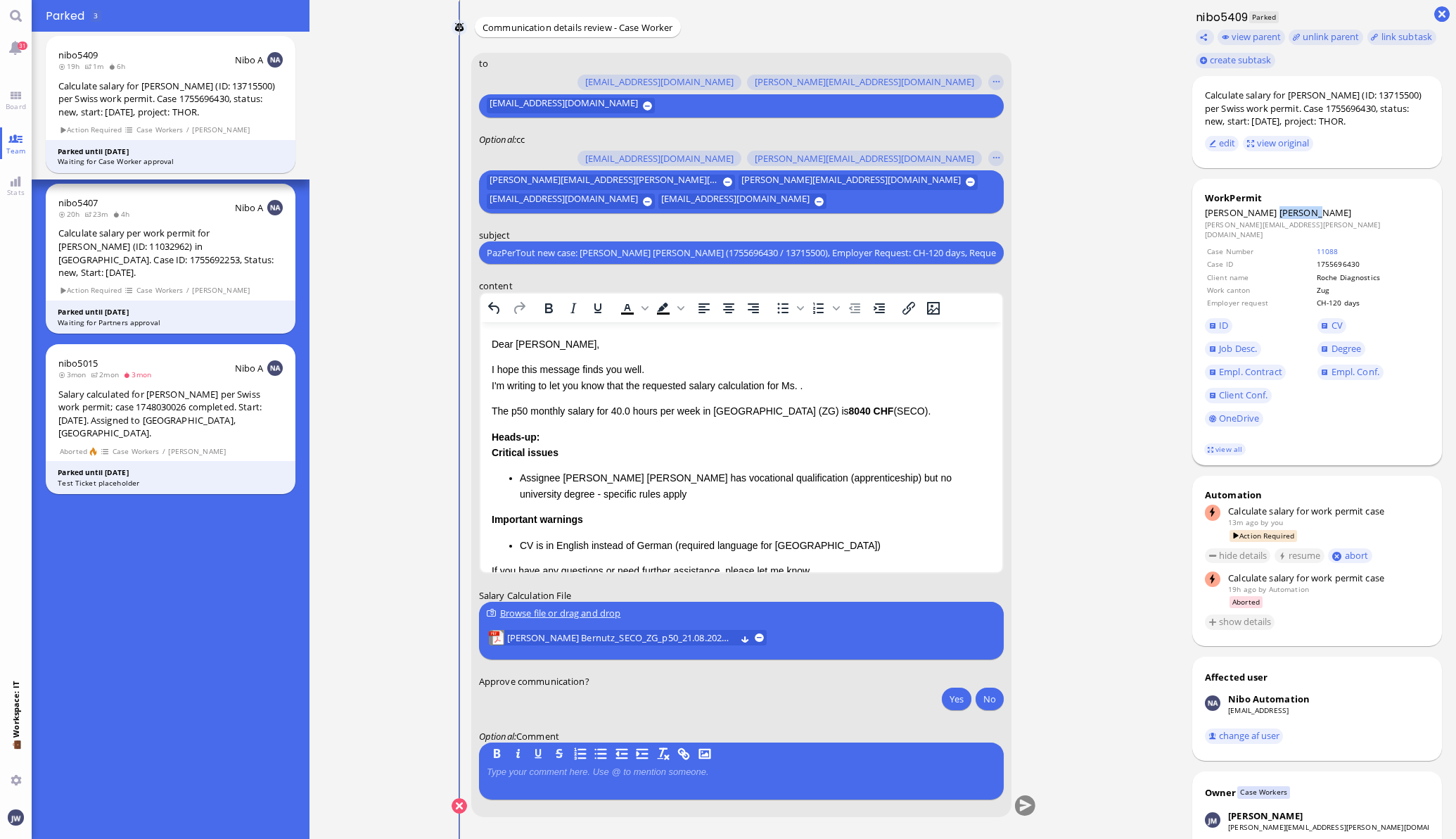
click at [1279, 219] on span "Ruhland Bernutz" at bounding box center [1315, 212] width 72 height 13
drag, startPoint x: 1250, startPoint y: 227, endPoint x: 1280, endPoint y: 218, distance: 31.3
click at [1280, 204] on div "WorkPermit" at bounding box center [1317, 197] width 224 height 13
drag, startPoint x: 1280, startPoint y: 218, endPoint x: 1283, endPoint y: 227, distance: 9.5
click at [1283, 219] on span "Ruhland Bernutz" at bounding box center [1315, 212] width 72 height 13
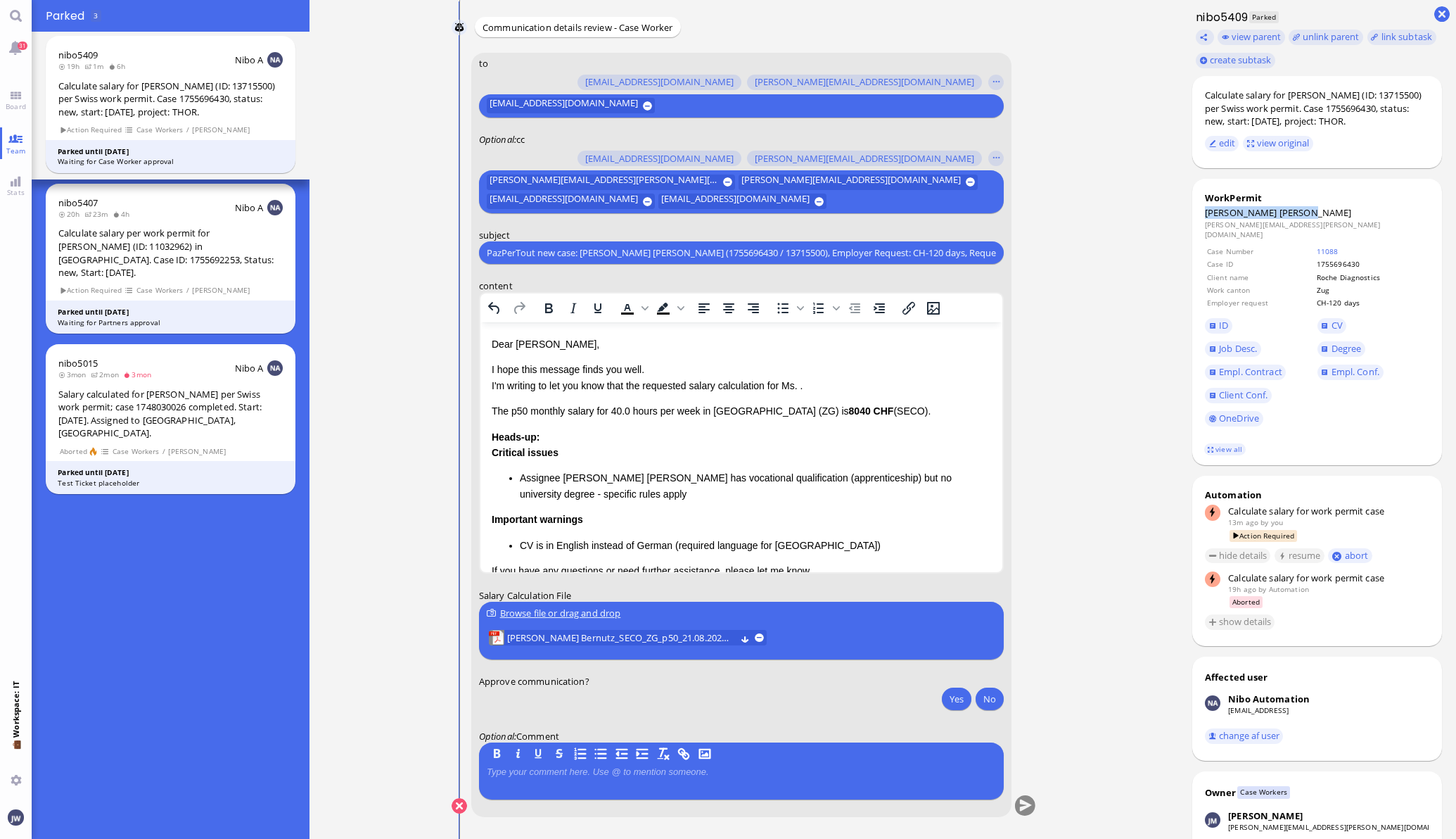
copy span "Ruhland Bernutz"
click at [803, 391] on p "I hope this message finds you well. I'm writing to let you know that the reques…" at bounding box center [740, 377] width 500 height 31
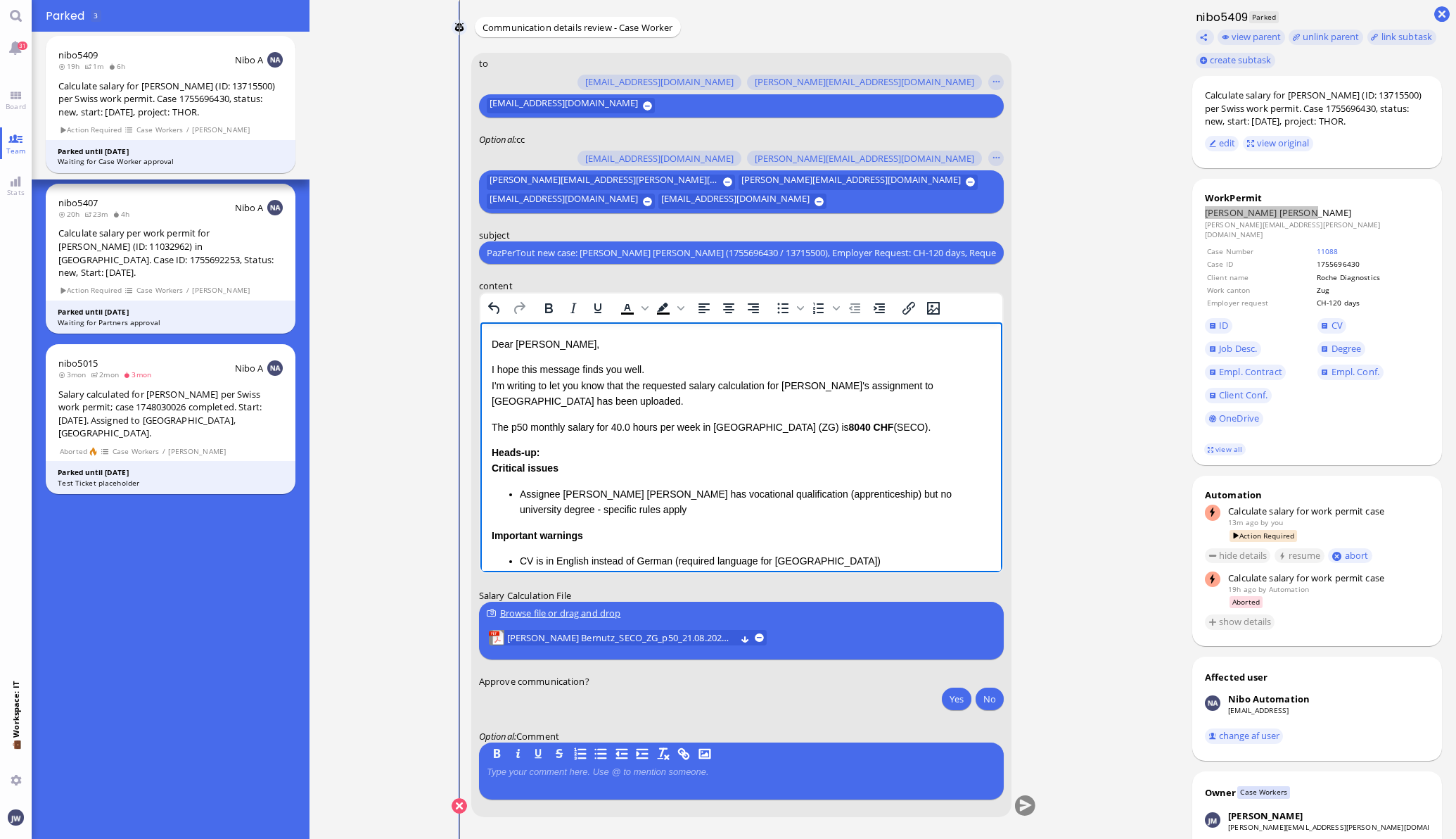
click at [491, 430] on p "The p50 monthly salary for 40.0 hours per week in Canton Zug (ZG) is 8040 CHF (…" at bounding box center [740, 427] width 500 height 16
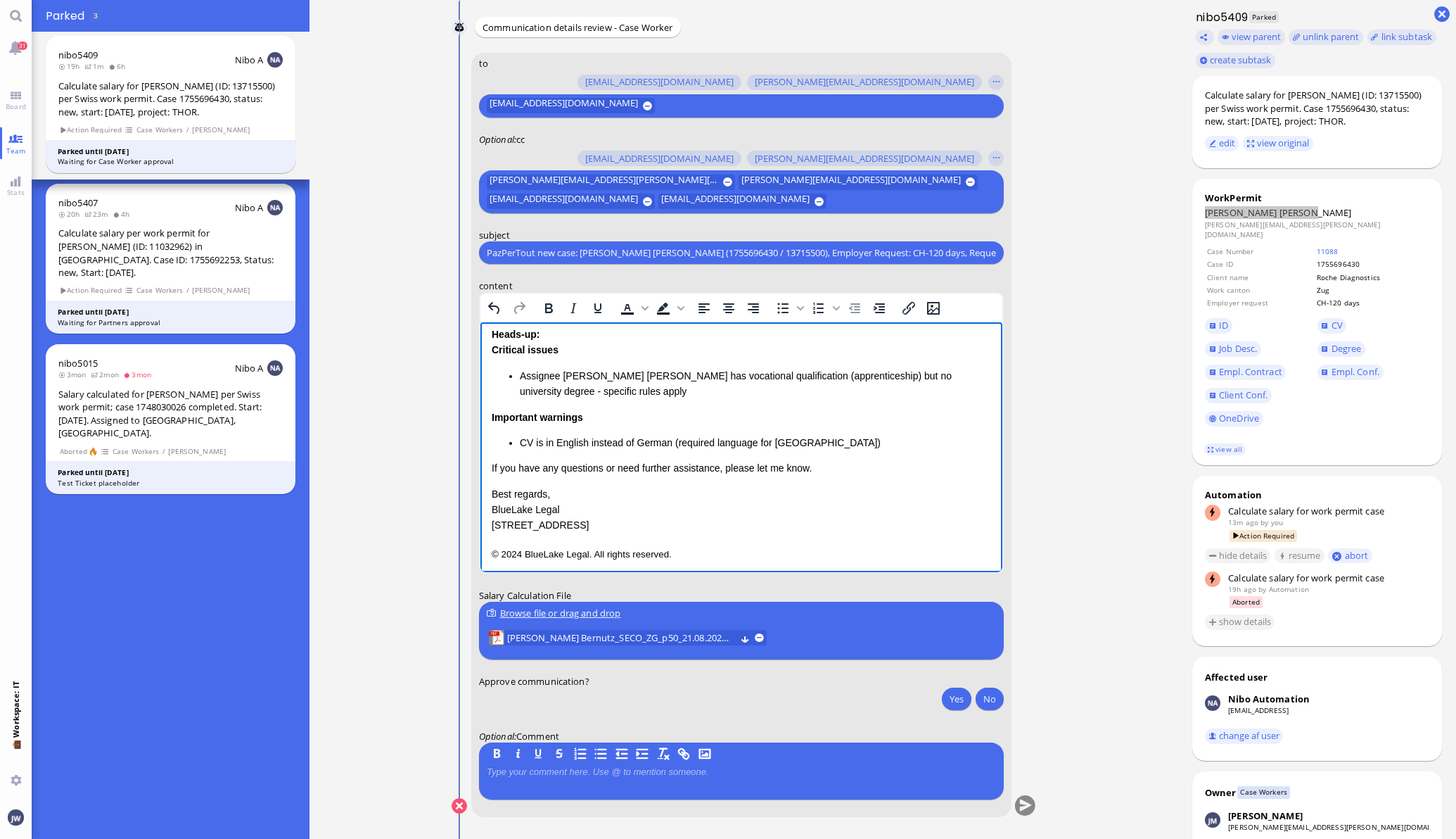
scroll to position [121, 0]
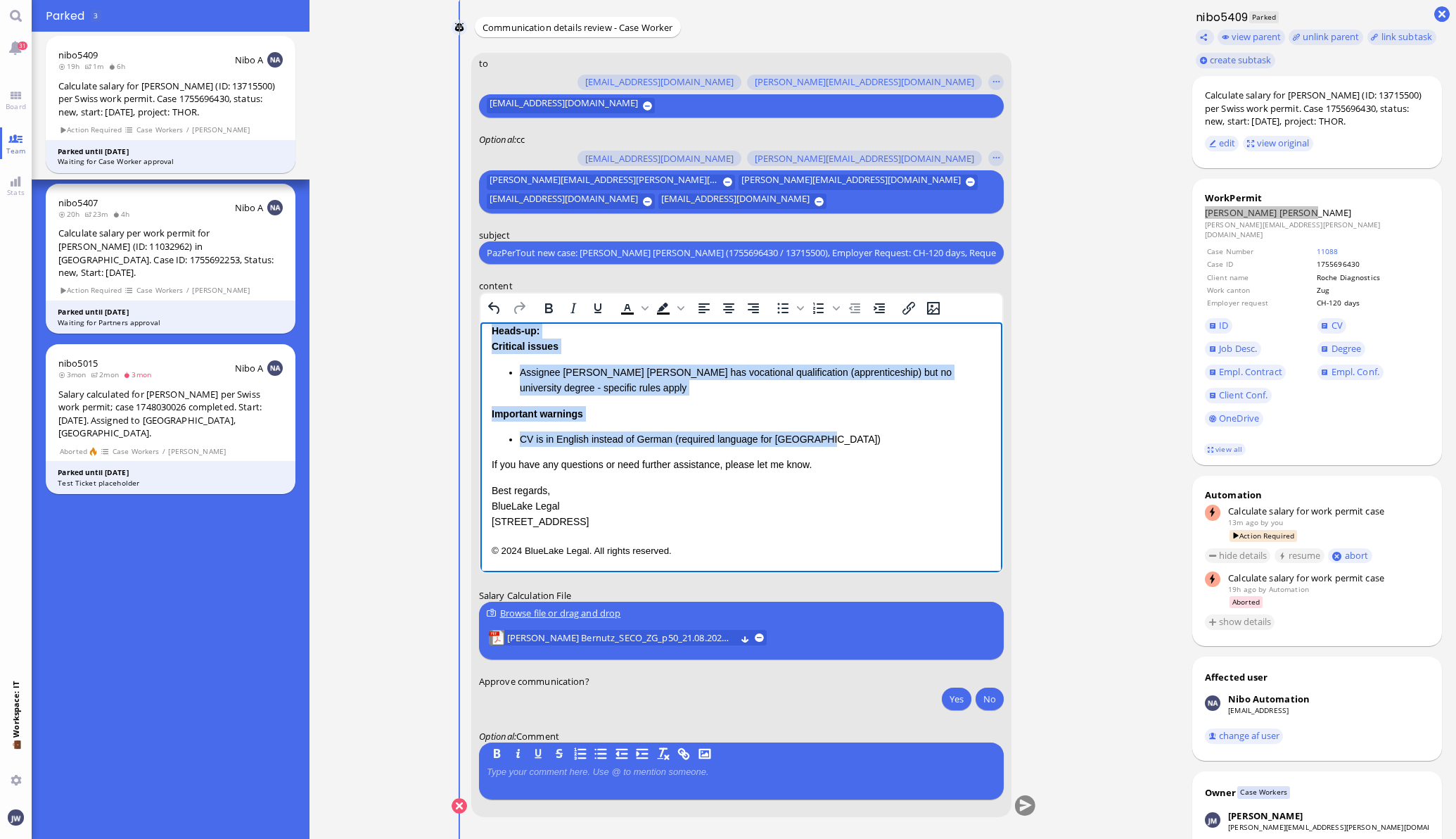
click at [821, 441] on li "CV is in English instead of German (required language for Canton Zug)" at bounding box center [754, 439] width 471 height 16
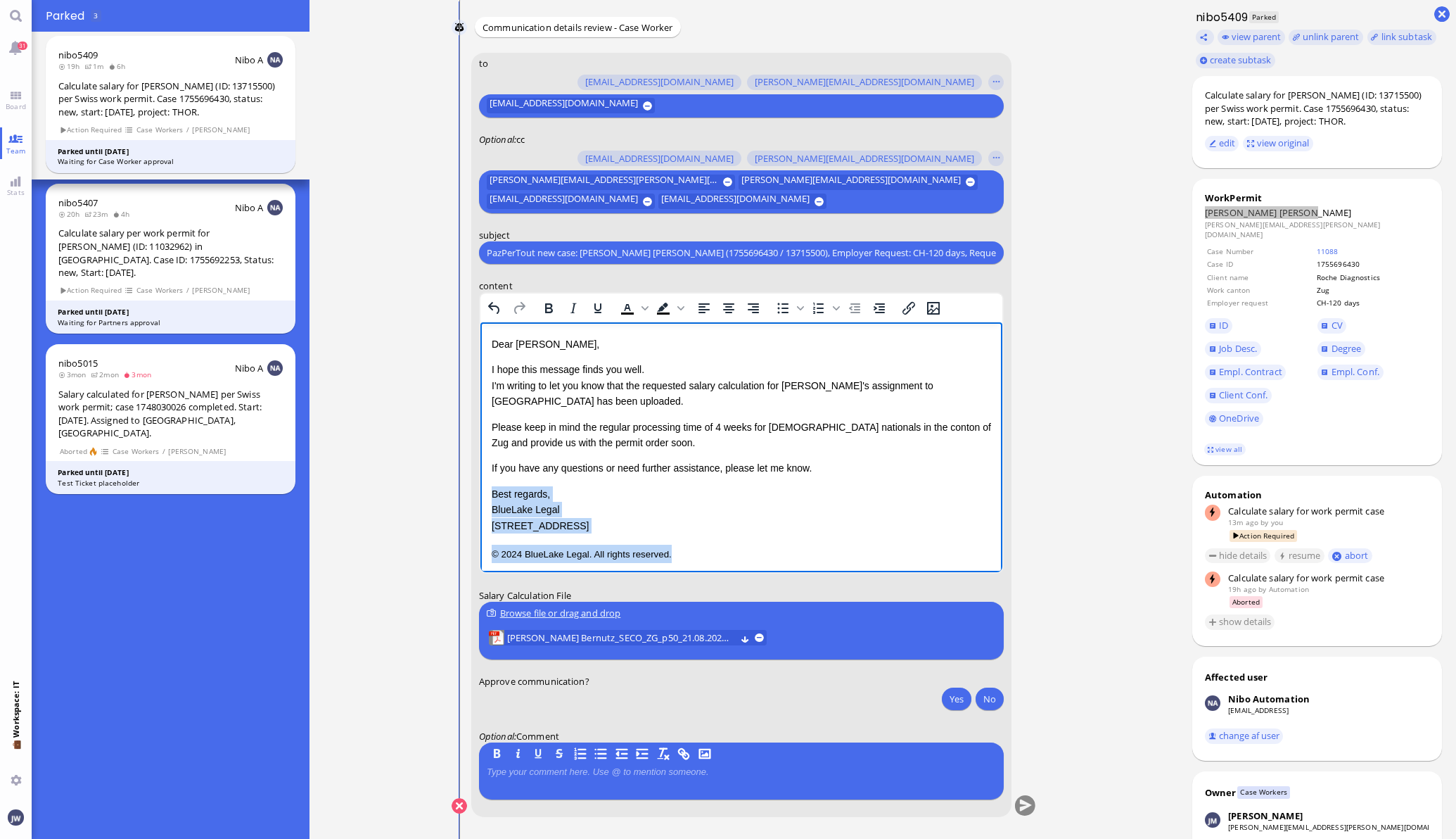
scroll to position [4, 0]
drag, startPoint x: 492, startPoint y: 495, endPoint x: 725, endPoint y: 566, distance: 243.6
click at [725, 566] on html "Dear Valentina, I hope this message finds you well. I'm writing to let you know…" at bounding box center [740, 446] width 522 height 255
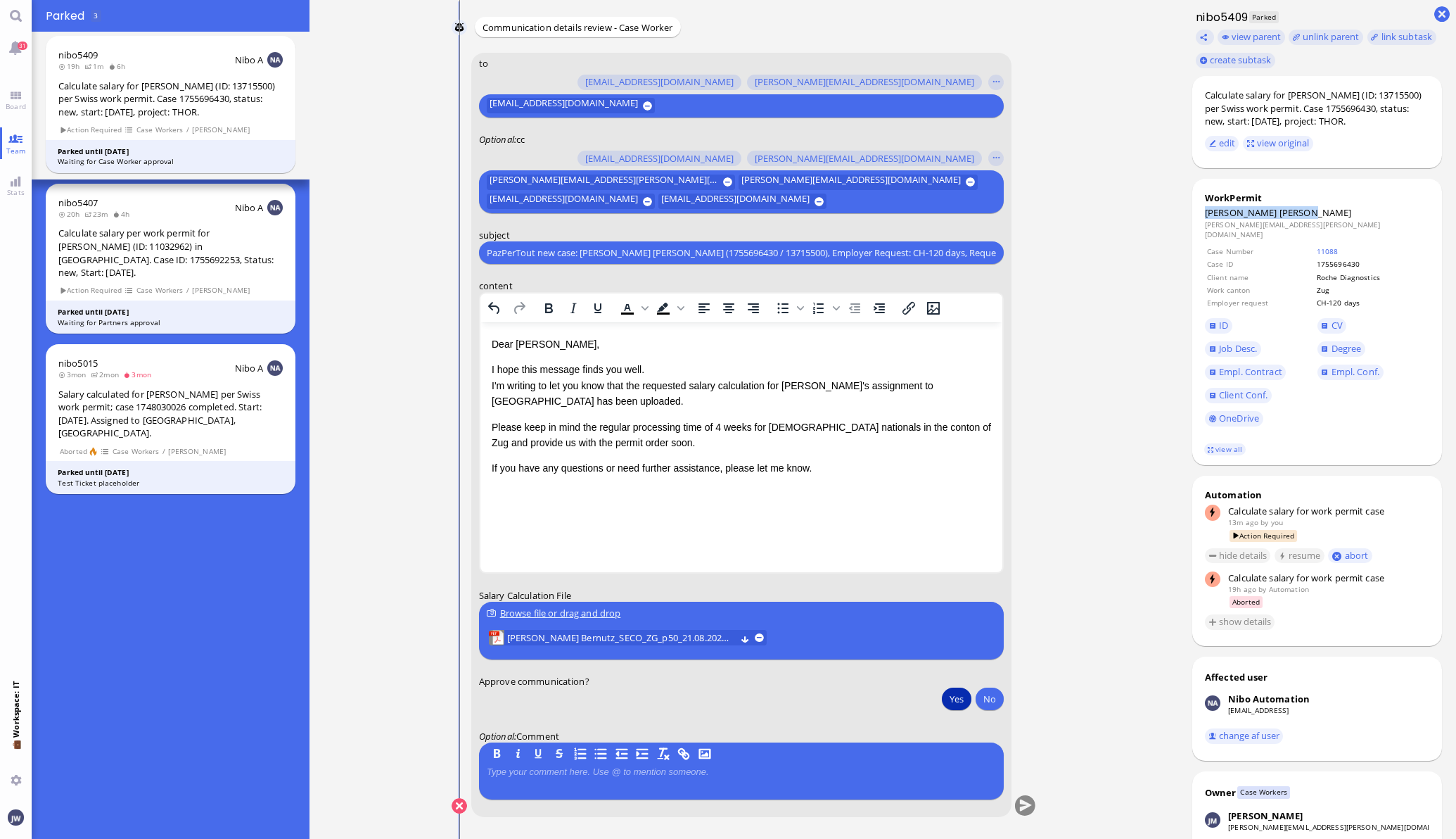
click at [946, 692] on button "Yes" at bounding box center [957, 699] width 30 height 22
click at [1326, 424] on div "OneDrive" at bounding box center [1317, 418] width 224 height 23
click at [1014, 803] on button "submit" at bounding box center [1025, 806] width 21 height 21
click at [591, 633] on span "Ruhland Bernutz_SECO_ZG_p50_21.08.2025.pdf" at bounding box center [620, 638] width 229 height 16
click at [946, 699] on button "Yes" at bounding box center [957, 699] width 30 height 22
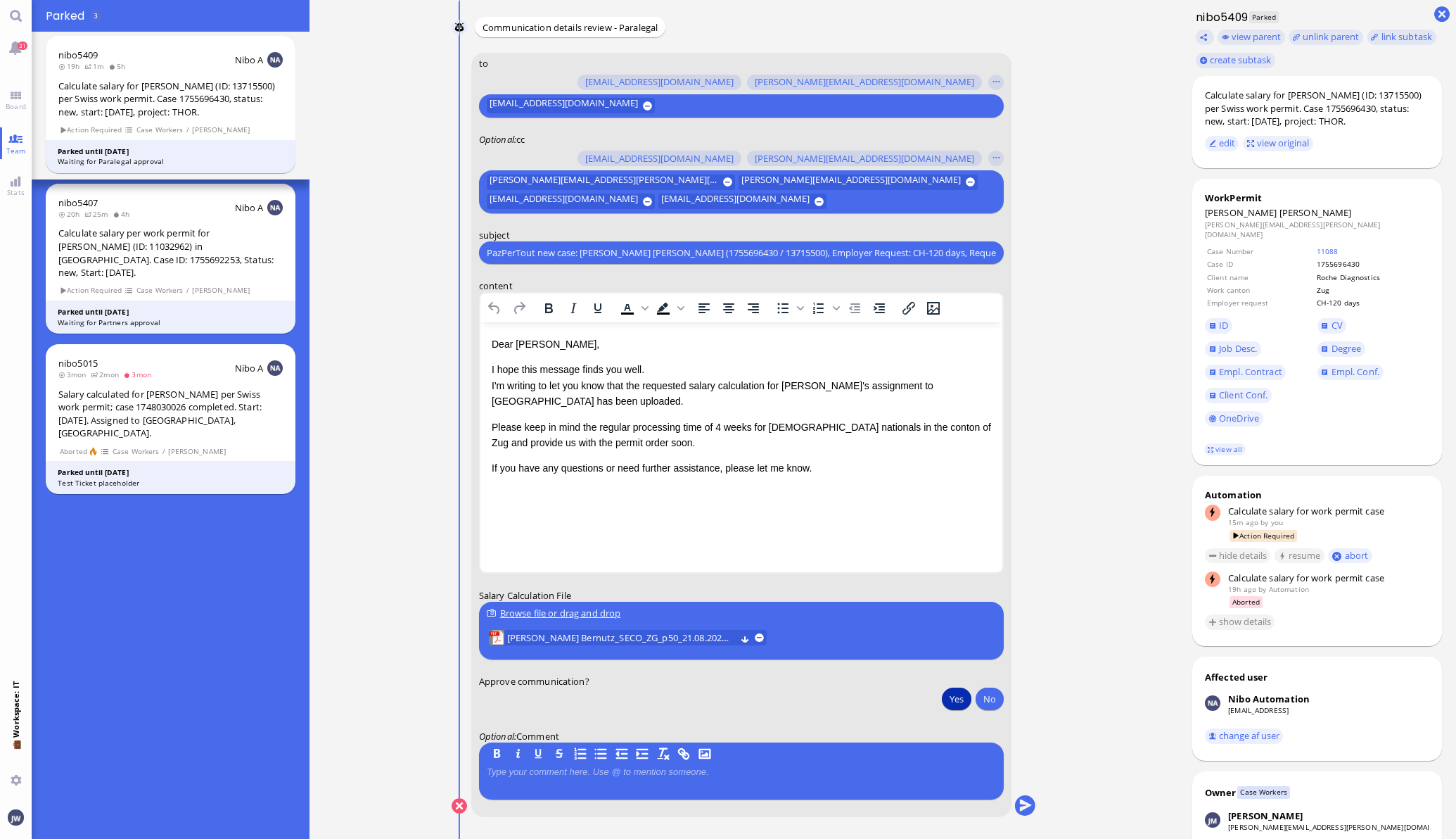
click at [858, 424] on p "Please keep in mind the regular processing time of 4 weeks for EU nationals in …" at bounding box center [740, 435] width 500 height 31
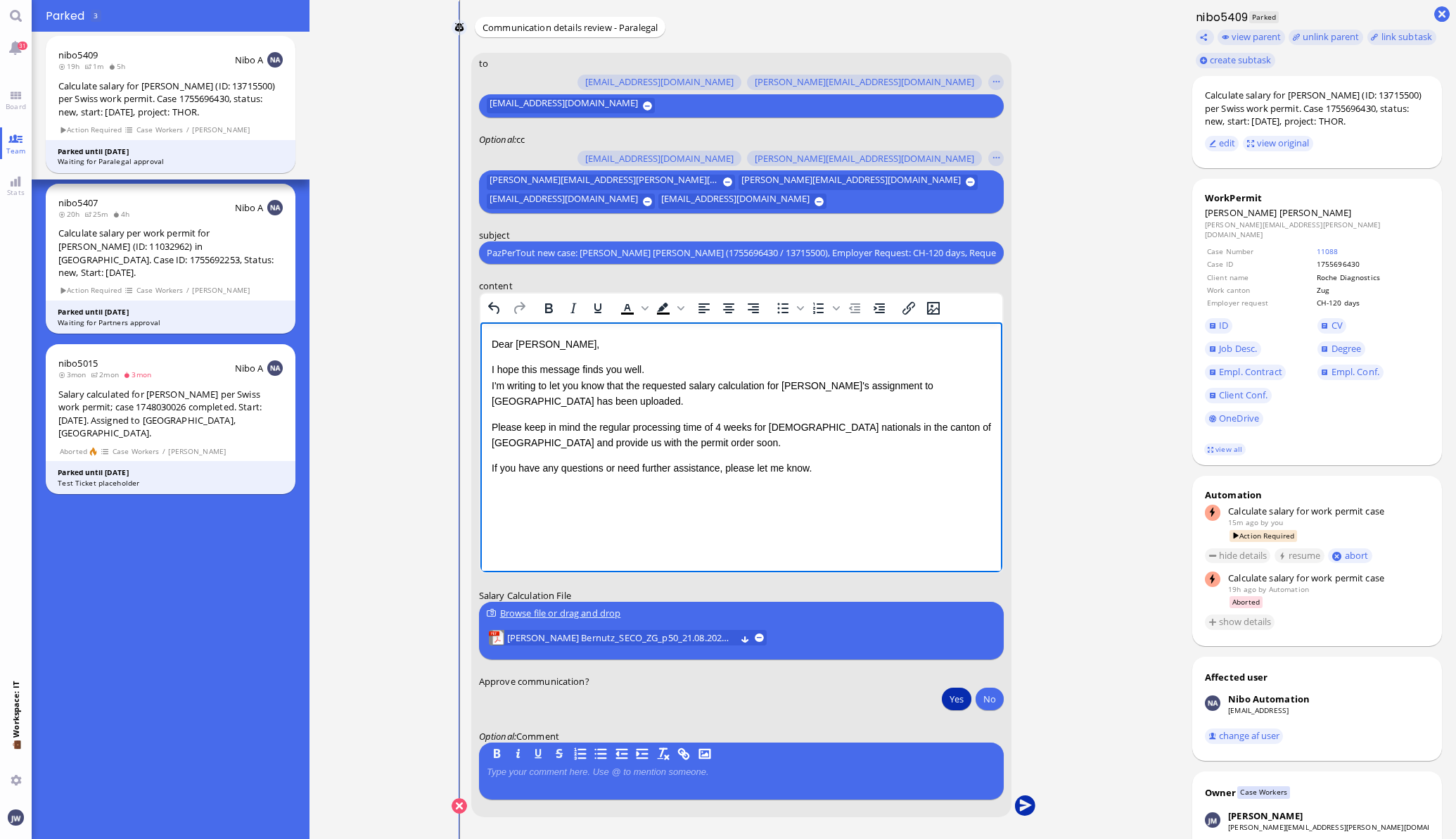
click at [1020, 806] on button "submit" at bounding box center [1025, 806] width 21 height 21
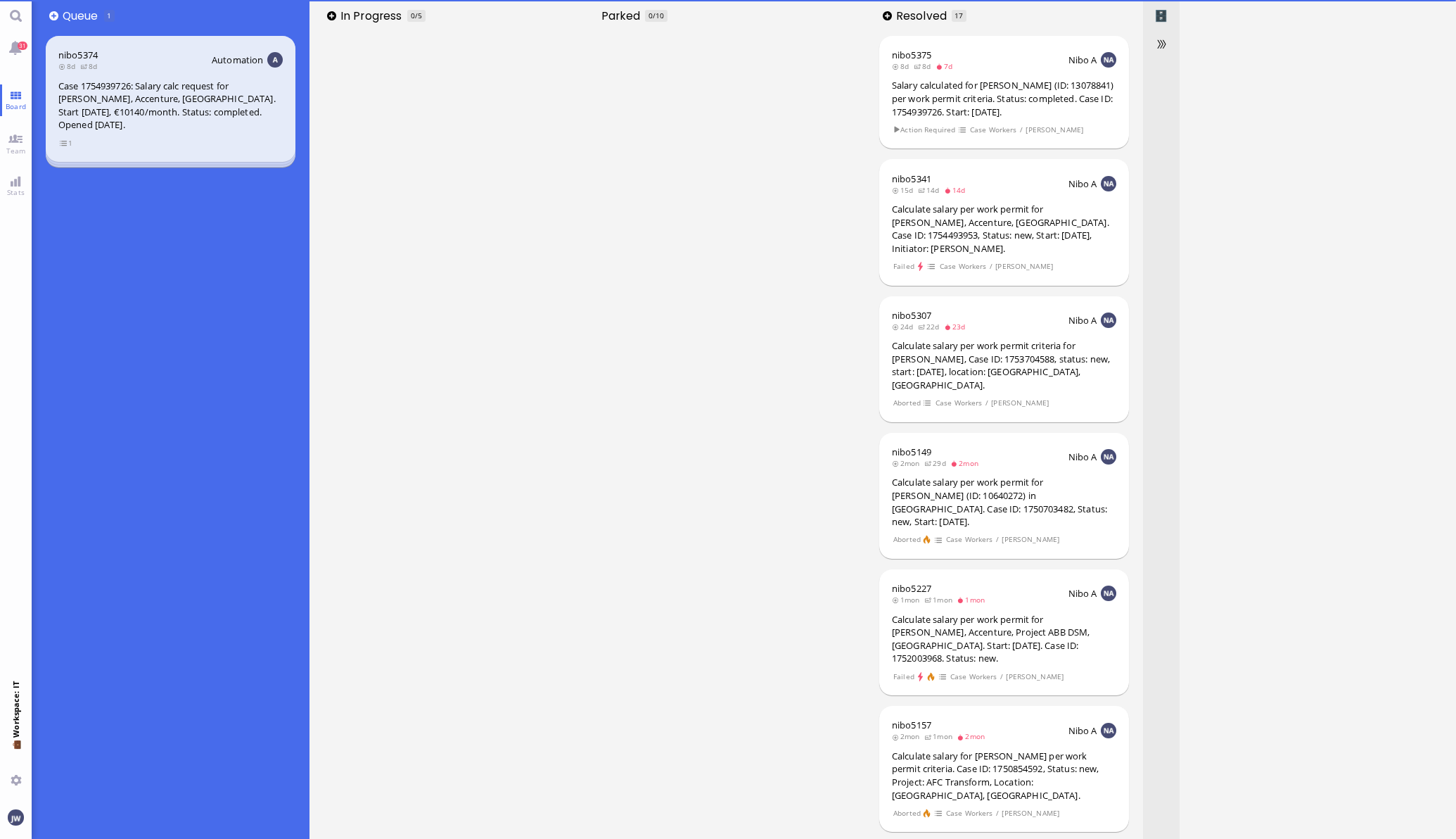
click at [0, 136] on html "31 Board Team Stats 💼 Workspace: IT You 👥 Queue 1 nibo5374 8d 8d Automation Cas…" at bounding box center [728, 420] width 1456 height 839
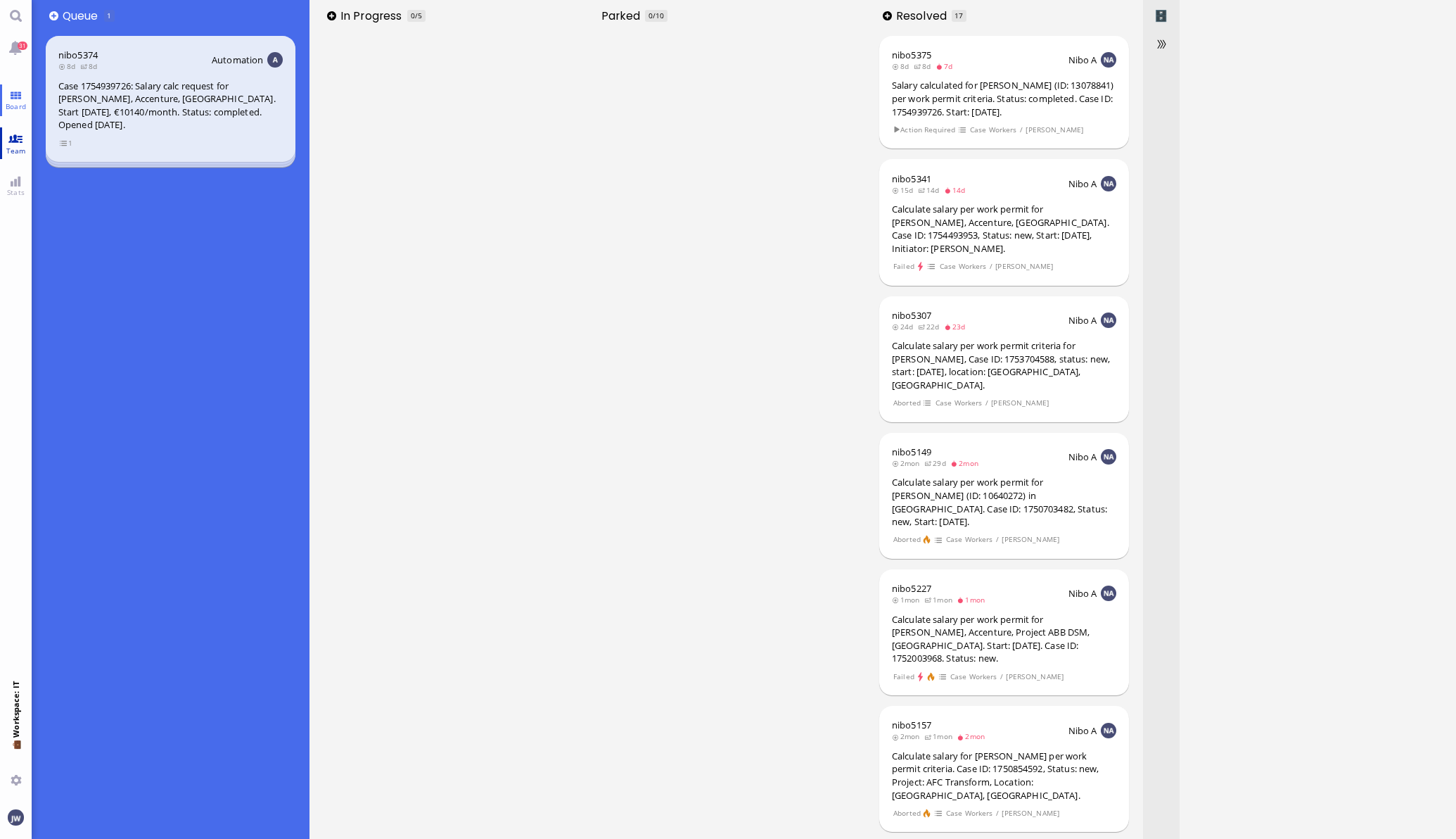
click at [11, 145] on span "Team" at bounding box center [16, 150] width 27 height 10
